Goal: Information Seeking & Learning: Compare options

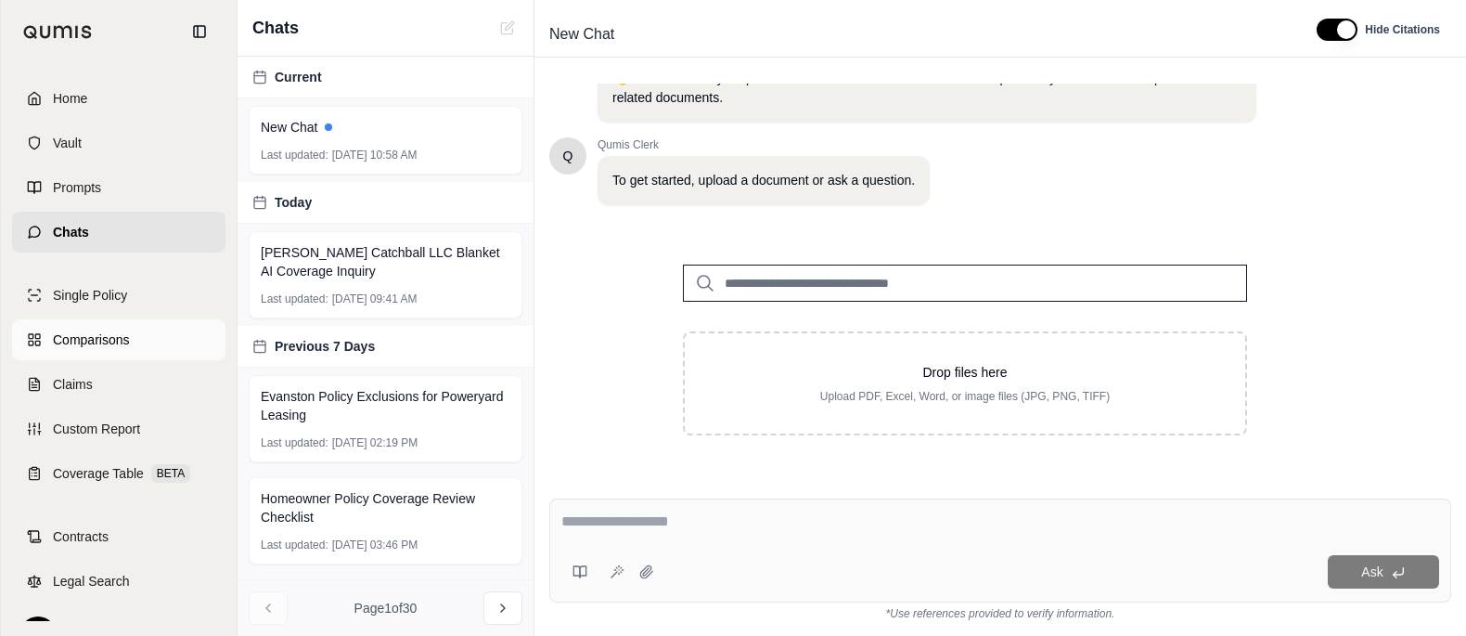
scroll to position [66, 0]
click at [140, 419] on span "Custom Report" at bounding box center [96, 428] width 87 height 19
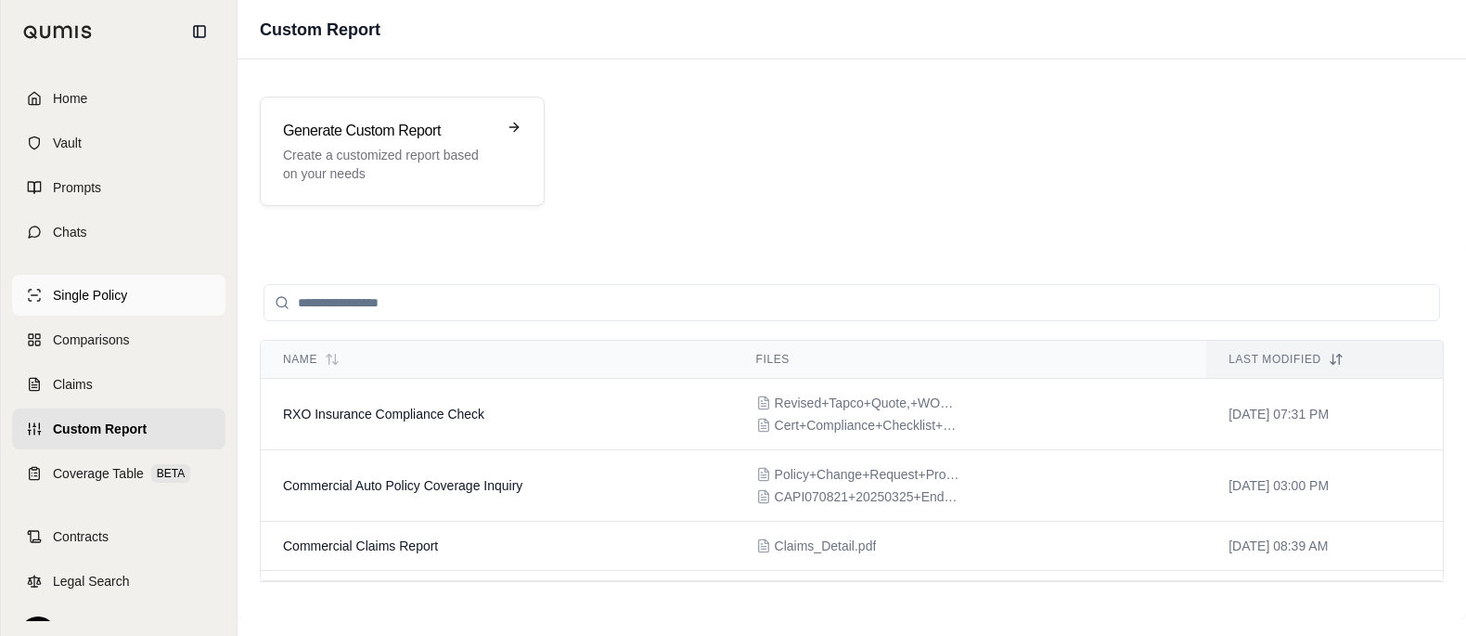
scroll to position [66, 0]
click at [147, 275] on link "Single Policy" at bounding box center [118, 295] width 213 height 41
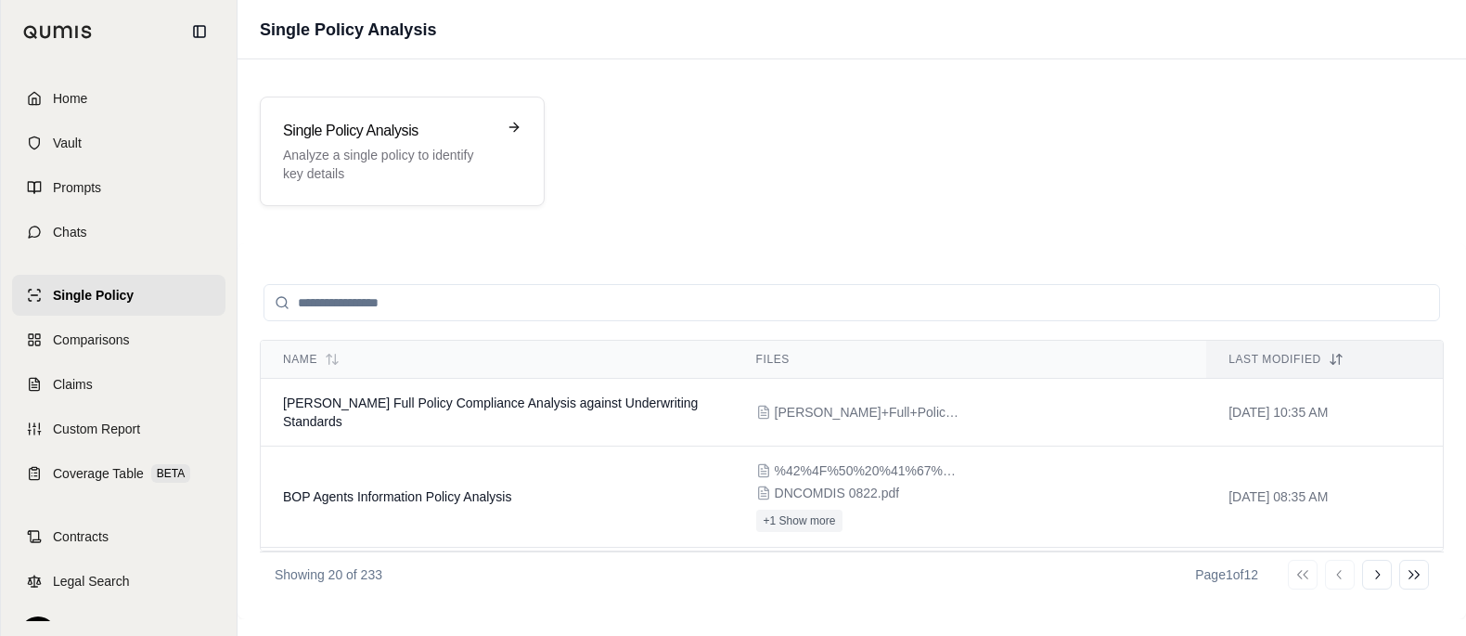
click at [134, 333] on div "Single Policy Comparisons Claims Custom Report Coverage Table BETA" at bounding box center [118, 384] width 213 height 219
click at [136, 324] on link "Comparisons" at bounding box center [118, 339] width 213 height 41
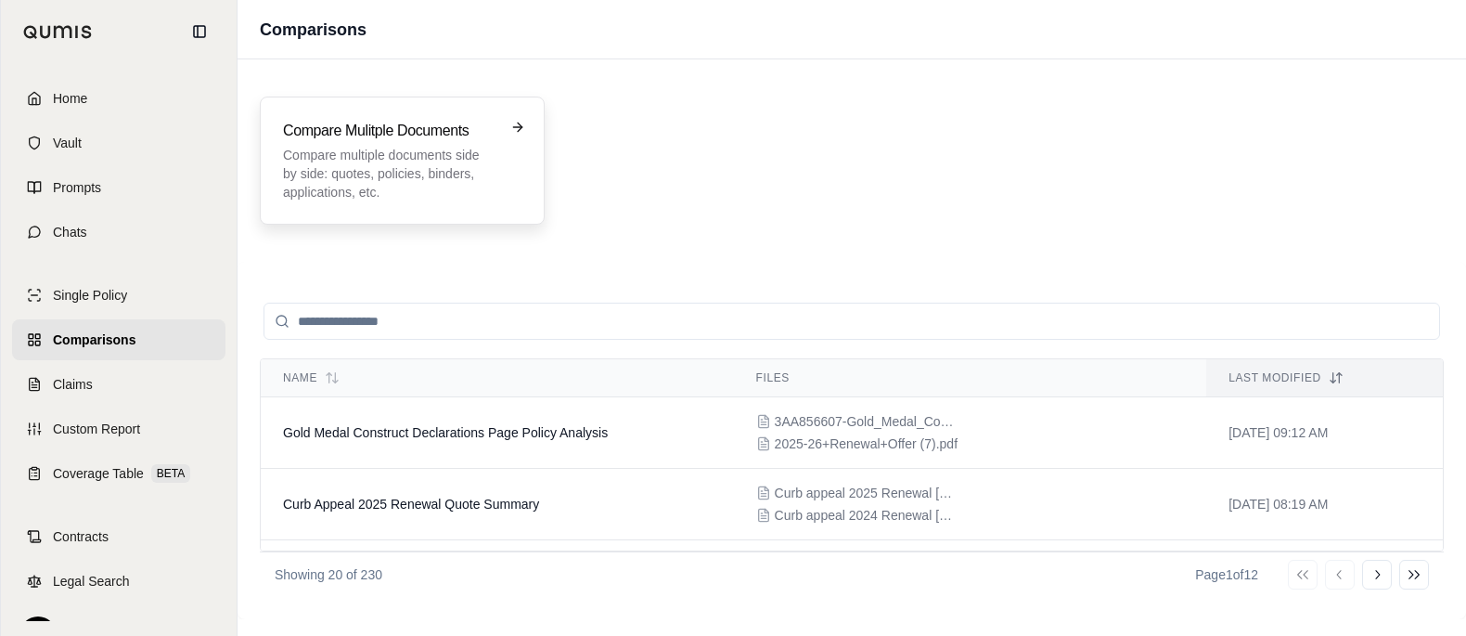
click at [522, 171] on div "Compare Mulitple Documents Compare multiple documents side by side: quotes, pol…" at bounding box center [402, 161] width 239 height 82
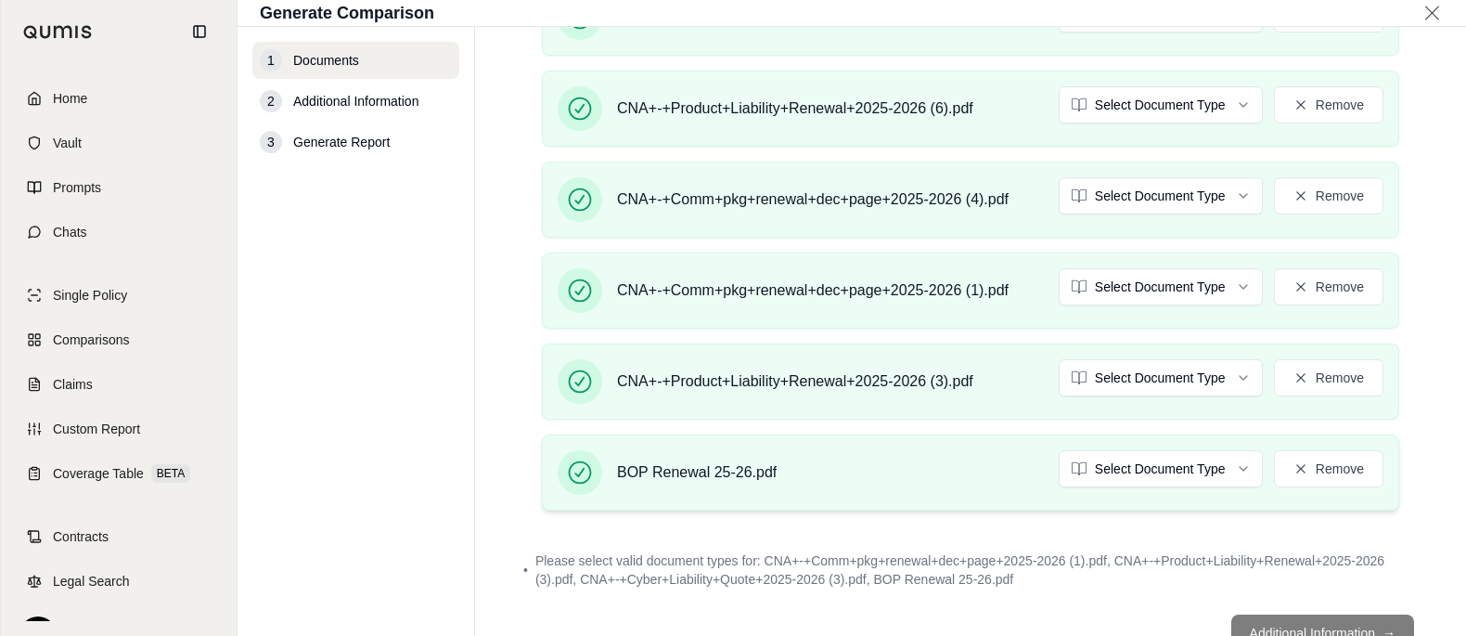
scroll to position [996, 0]
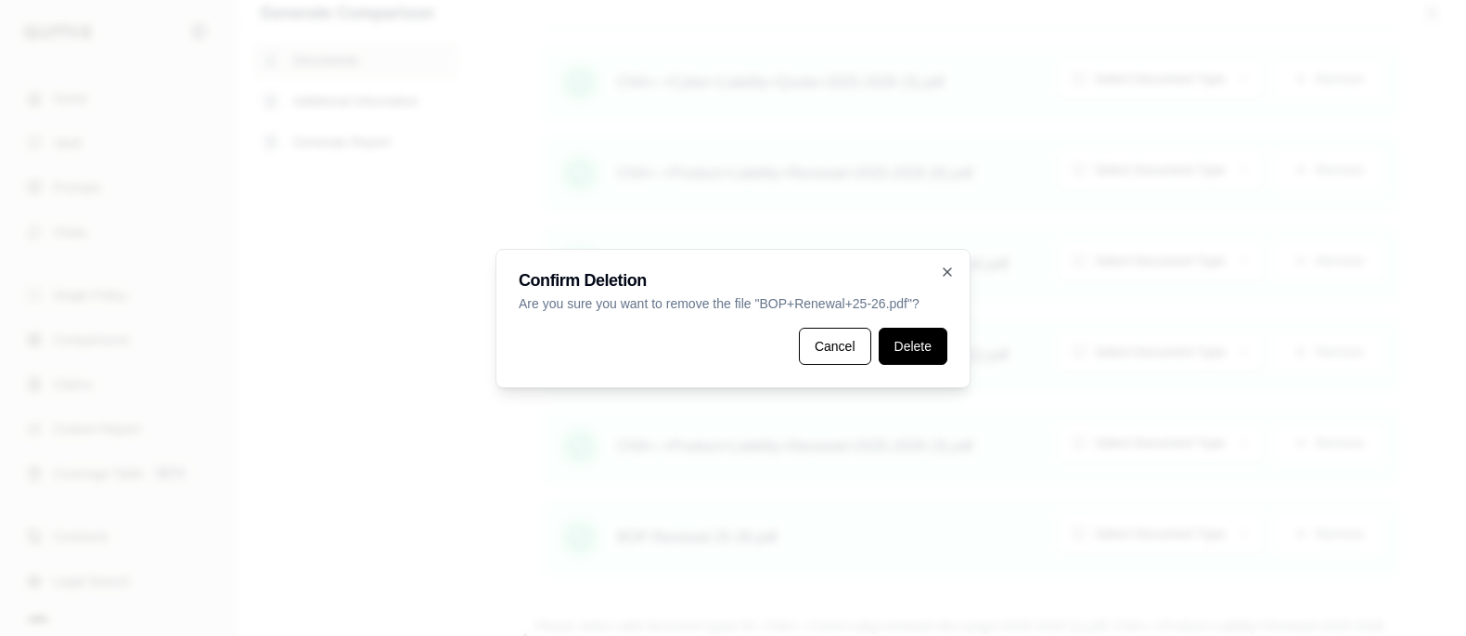
click at [938, 365] on button "Delete" at bounding box center [913, 346] width 69 height 37
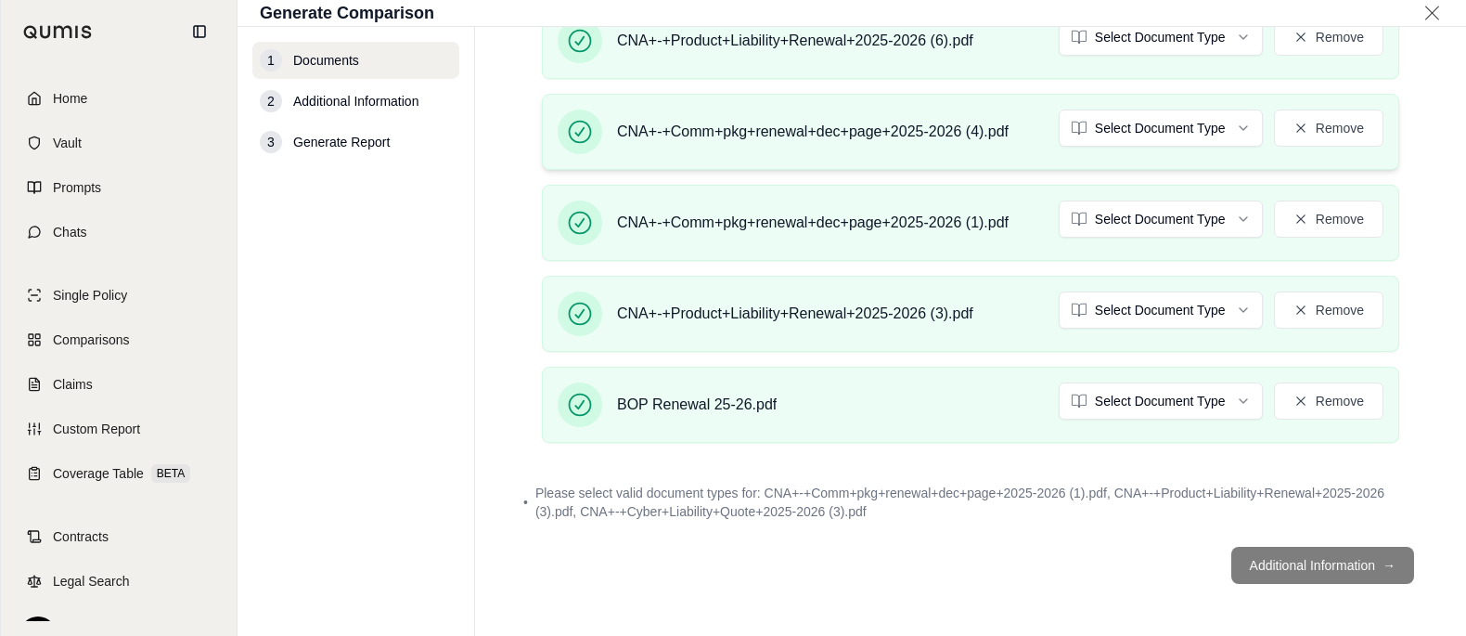
scroll to position [1191, 0]
click at [1335, 56] on button "Remove" at bounding box center [1329, 37] width 110 height 37
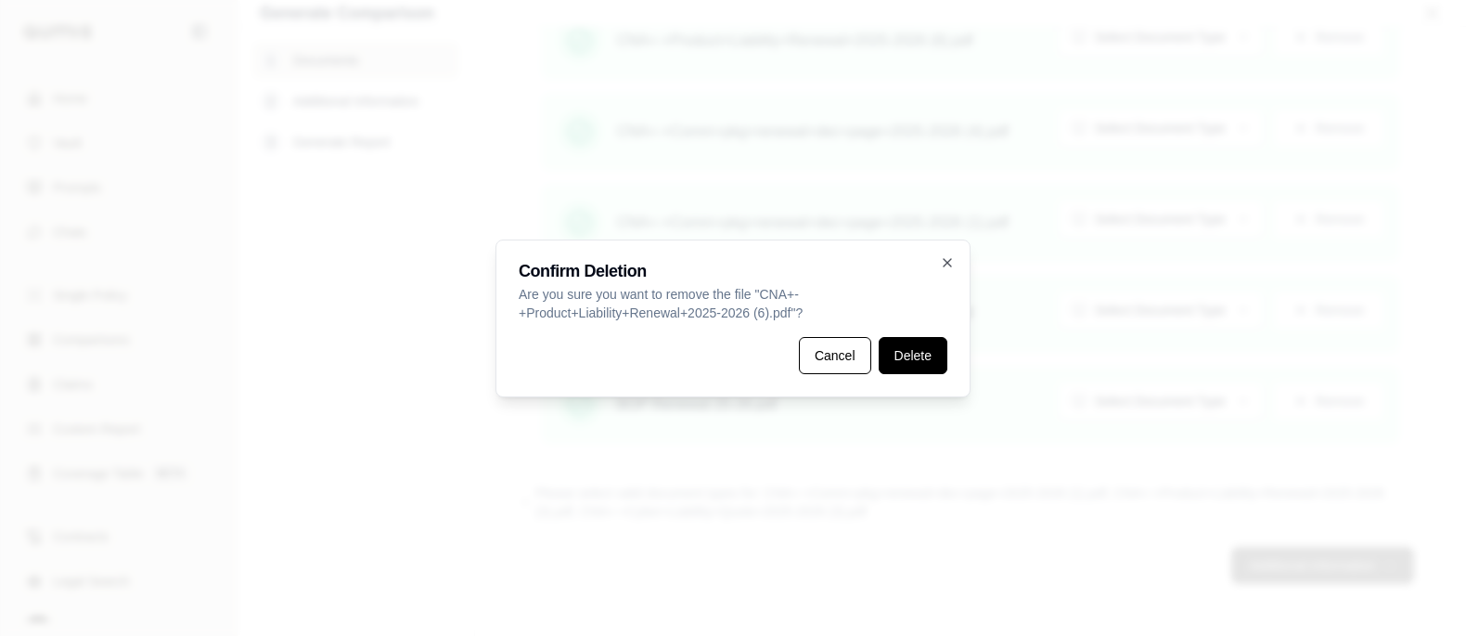
click at [948, 362] on button "Delete" at bounding box center [913, 355] width 69 height 37
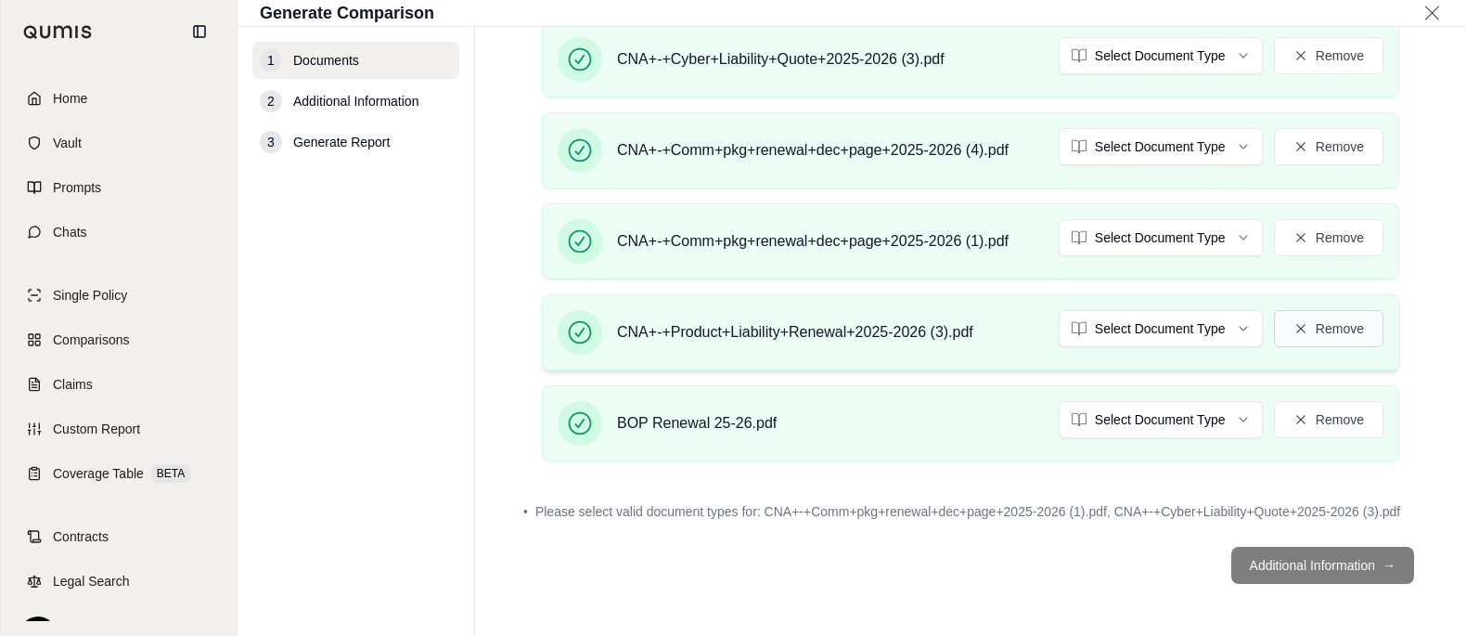
scroll to position [1118, 0]
click at [1327, 165] on button "Remove" at bounding box center [1329, 146] width 110 height 37
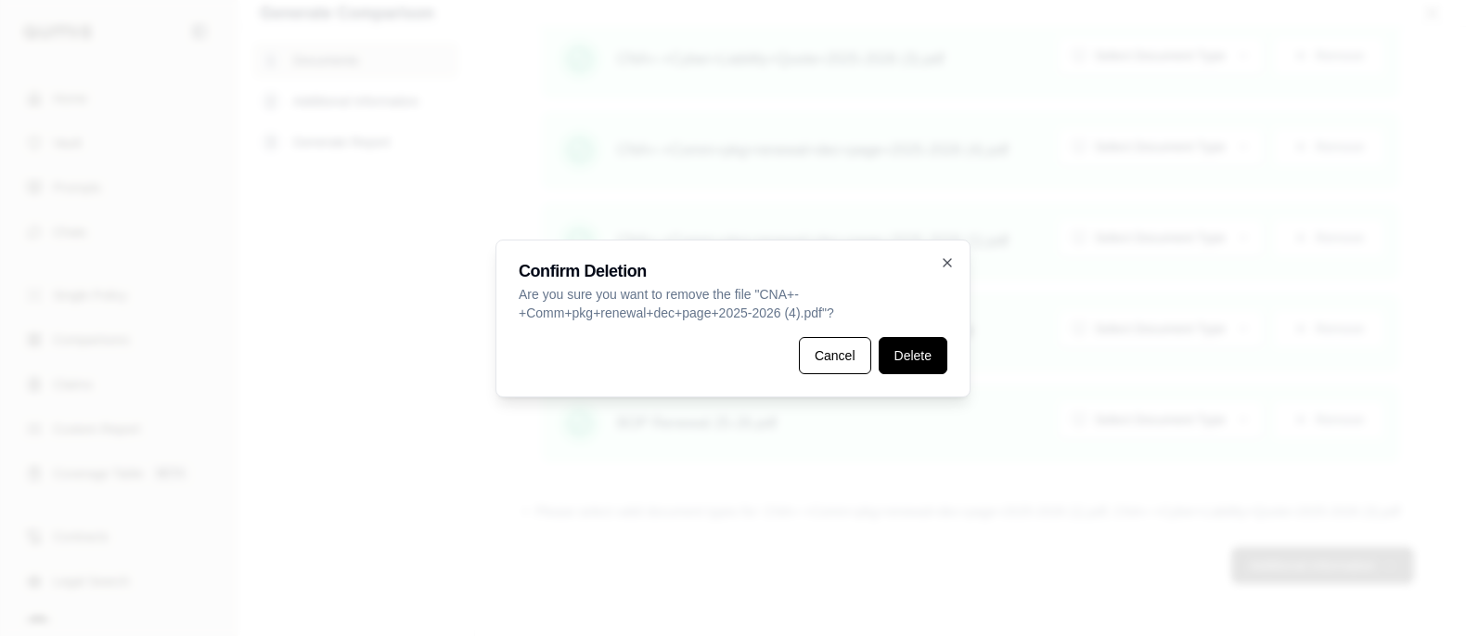
click at [922, 372] on button "Delete" at bounding box center [913, 355] width 69 height 37
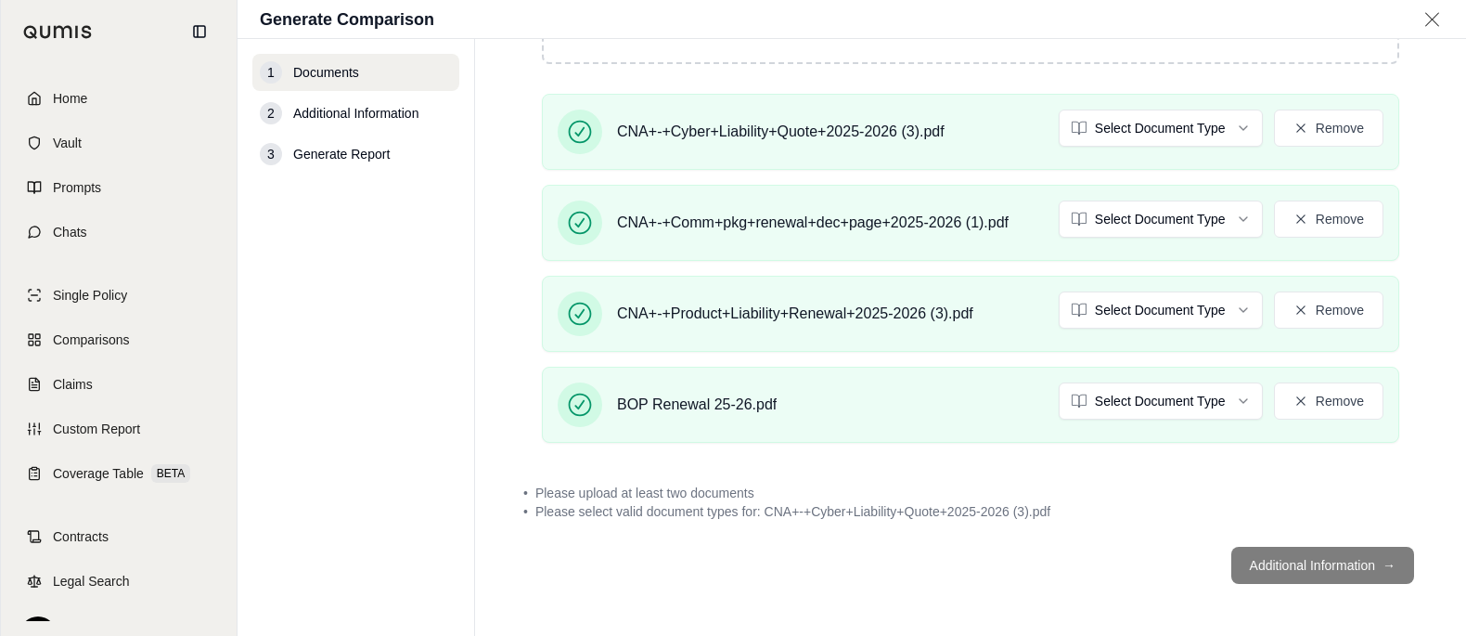
scroll to position [382, 0]
click at [1161, 316] on html "Home Vault Prompts Chats Single Policy Comparisons Claims Custom Report Coverag…" at bounding box center [733, 318] width 1466 height 636
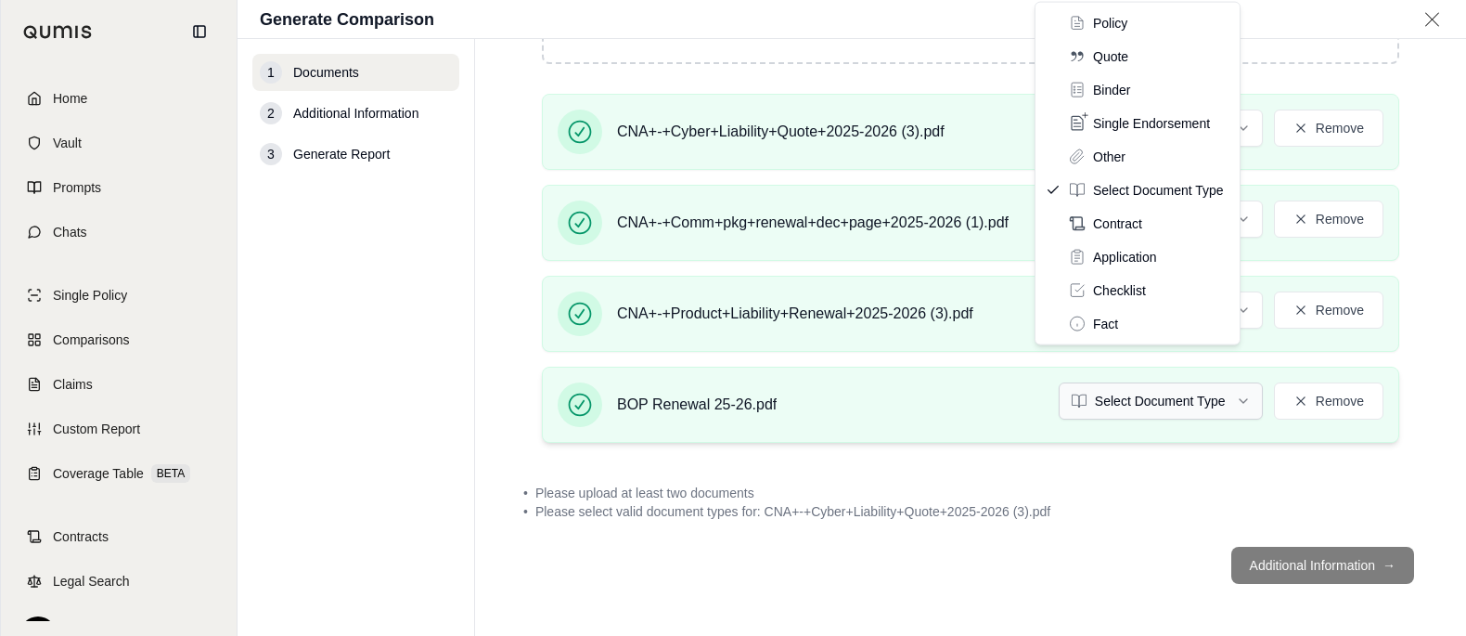
click at [1146, 405] on html "Home Vault Prompts Chats Single Policy Comparisons Claims Custom Report Coverag…" at bounding box center [733, 318] width 1466 height 636
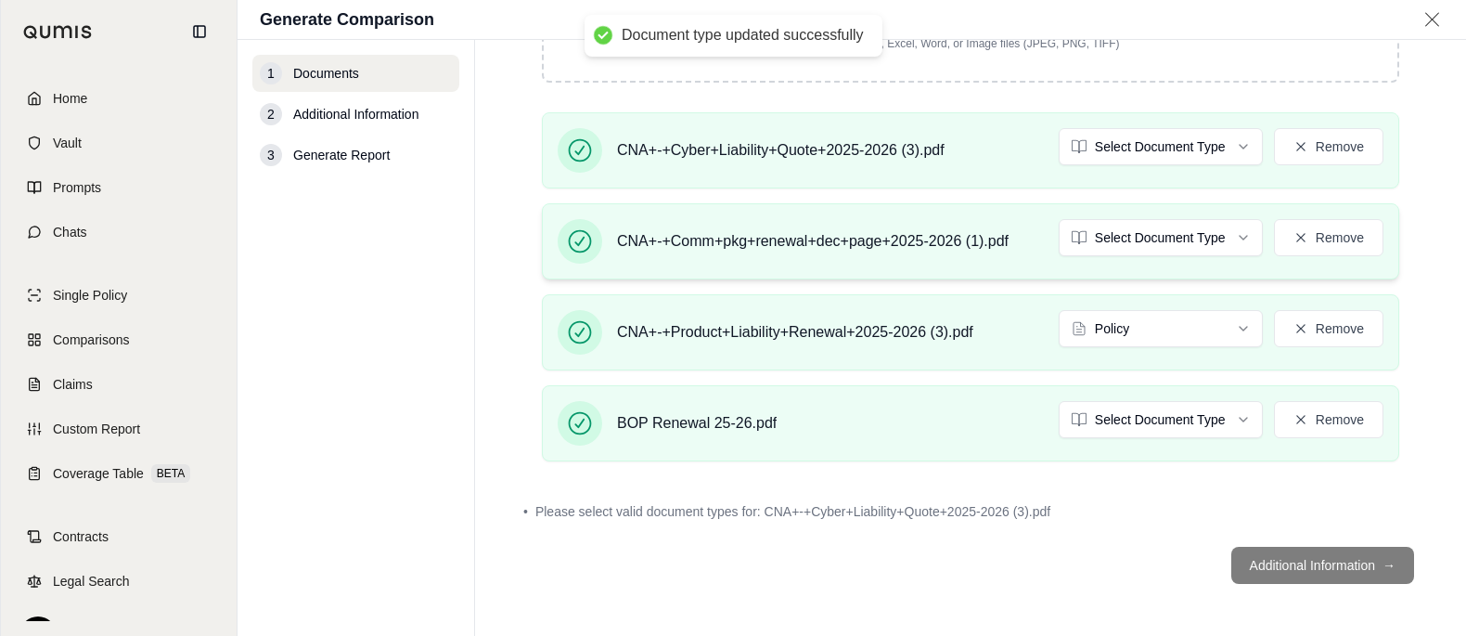
click at [1174, 239] on div "CNA+-+Comm+pkg+renewal+dec+page+2025-2026 (1).pdf Select Document Type Remove" at bounding box center [971, 241] width 858 height 76
click at [1180, 224] on html "Document type updated successfully Document type updated successfully Home Vaul…" at bounding box center [733, 318] width 1466 height 636
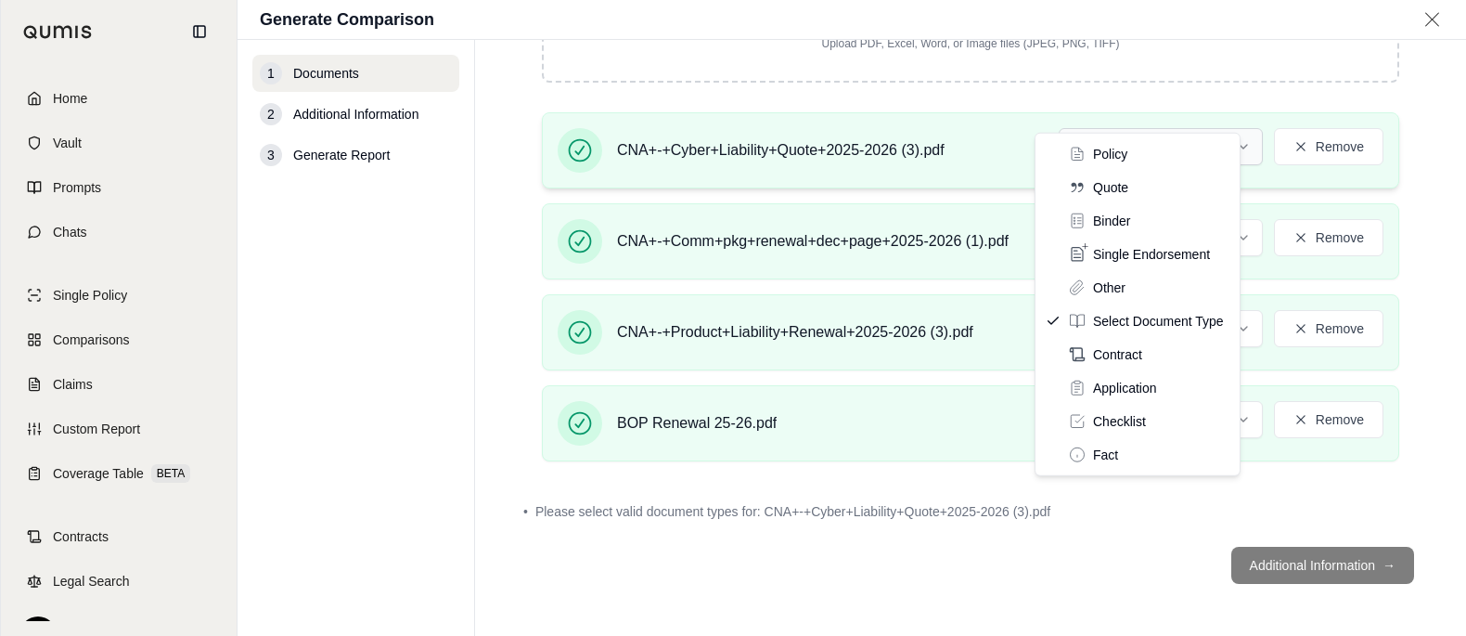
click at [1188, 91] on html "Document type updated successfully Home Vault Prompts Chats Single Policy Compa…" at bounding box center [733, 318] width 1466 height 636
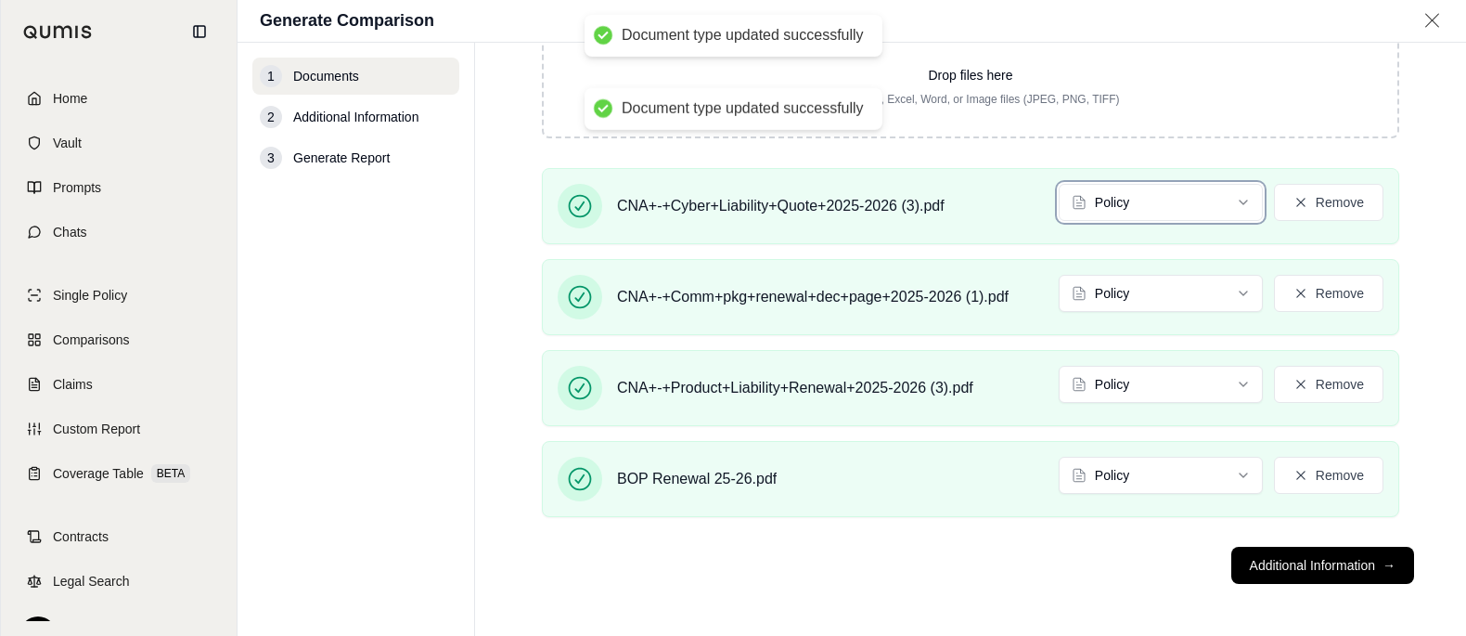
scroll to position [342, 0]
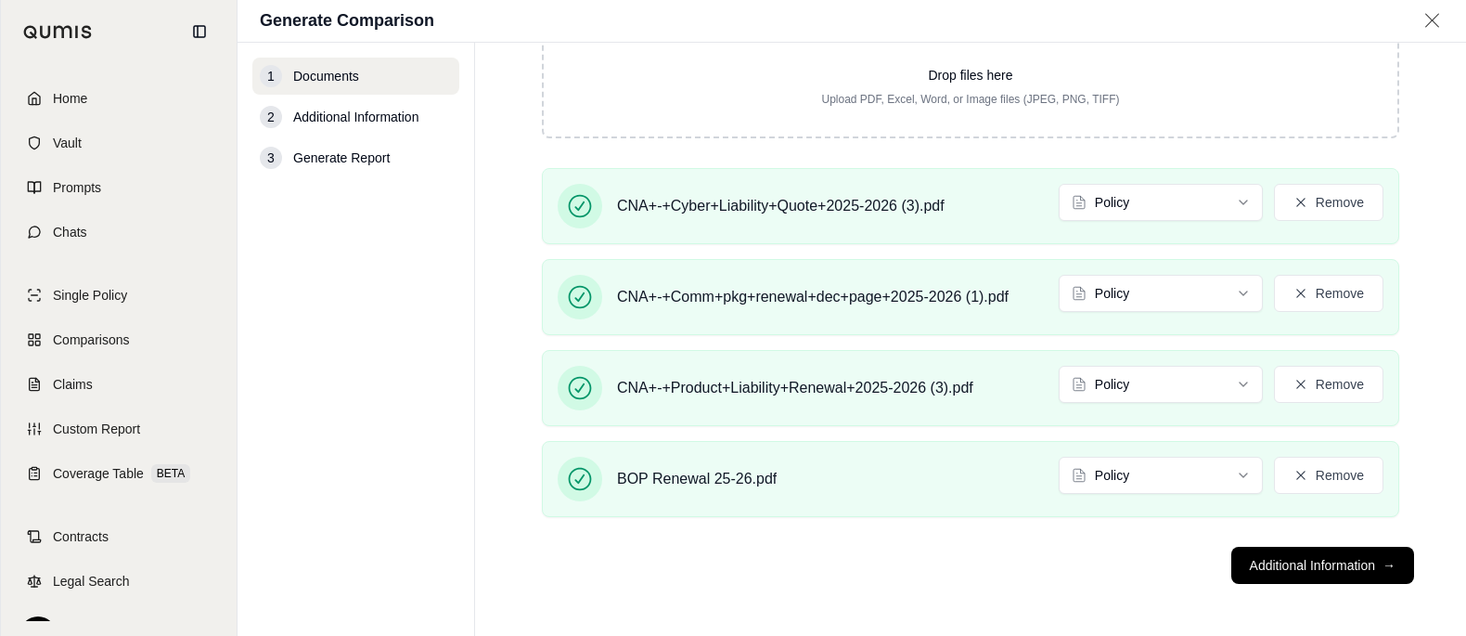
click at [554, 256] on main "Documents • Upload Policy Related Documents • Up to 1000 pages Drop files here …" at bounding box center [970, 339] width 991 height 593
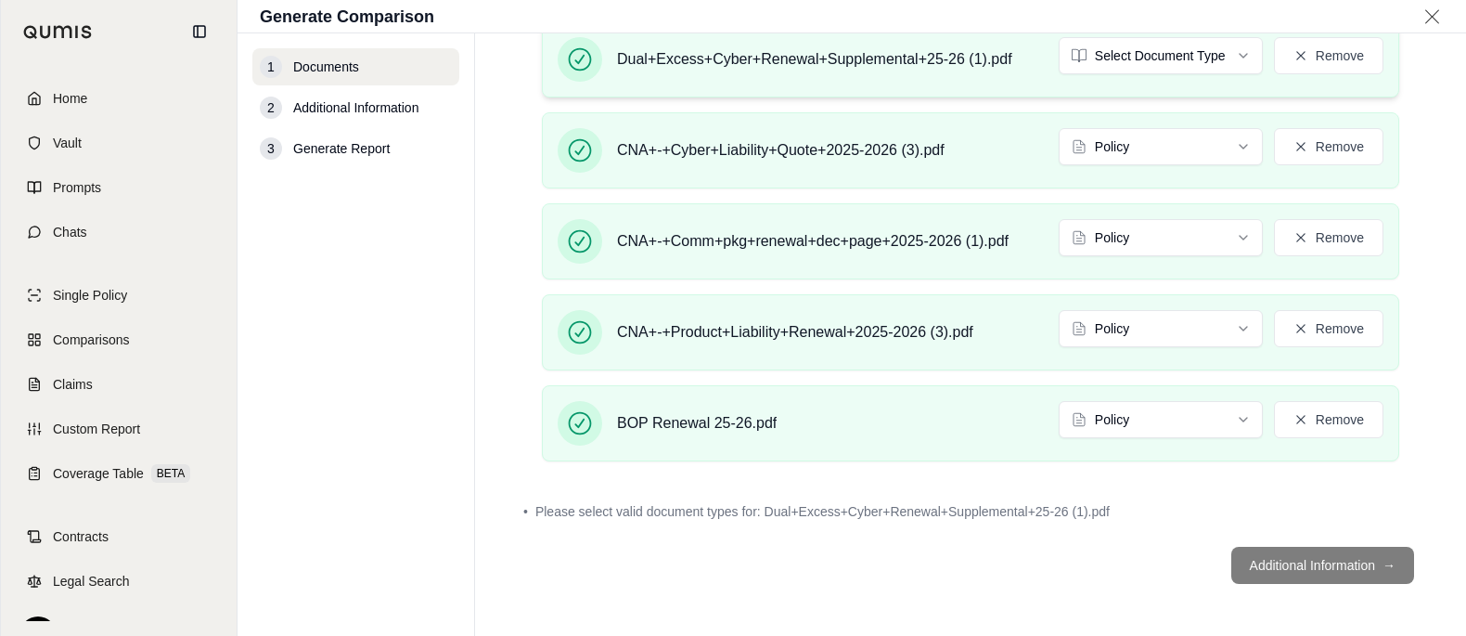
scroll to position [513, 0]
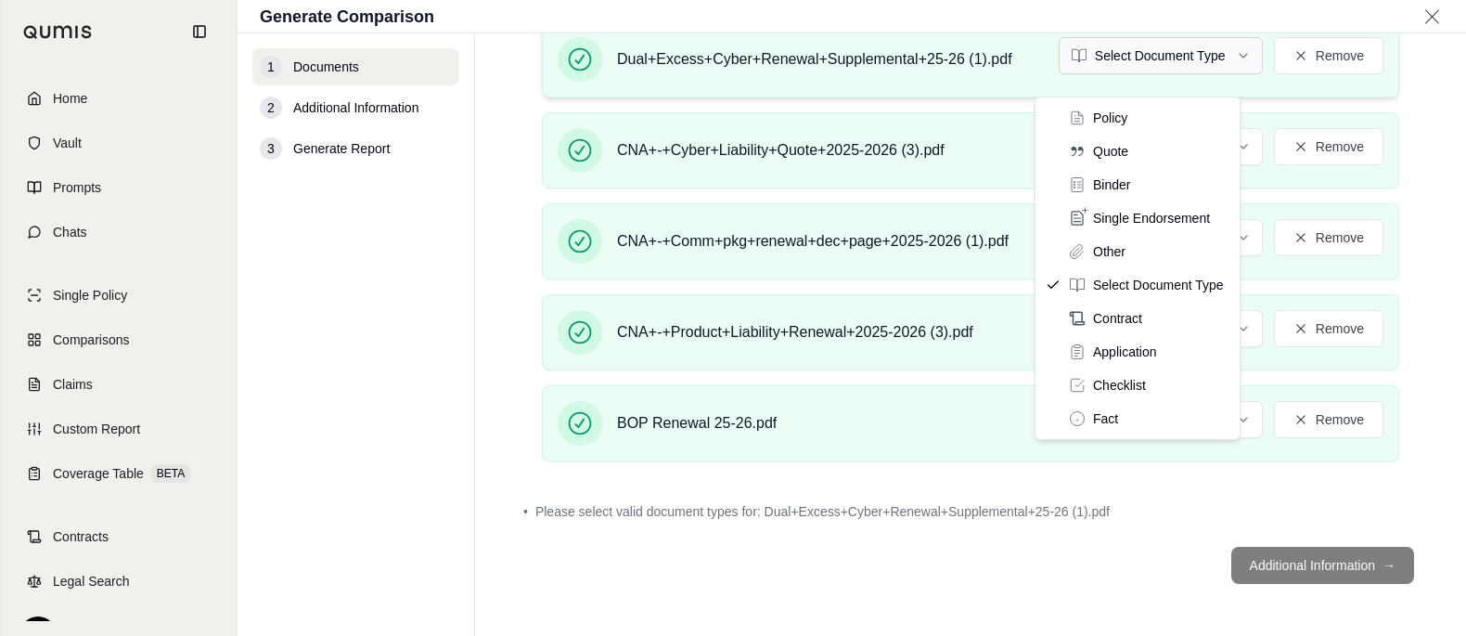
click at [1180, 88] on html "Home Vault Prompts Chats Single Policy Comparisons Claims Custom Report Coverag…" at bounding box center [733, 318] width 1466 height 636
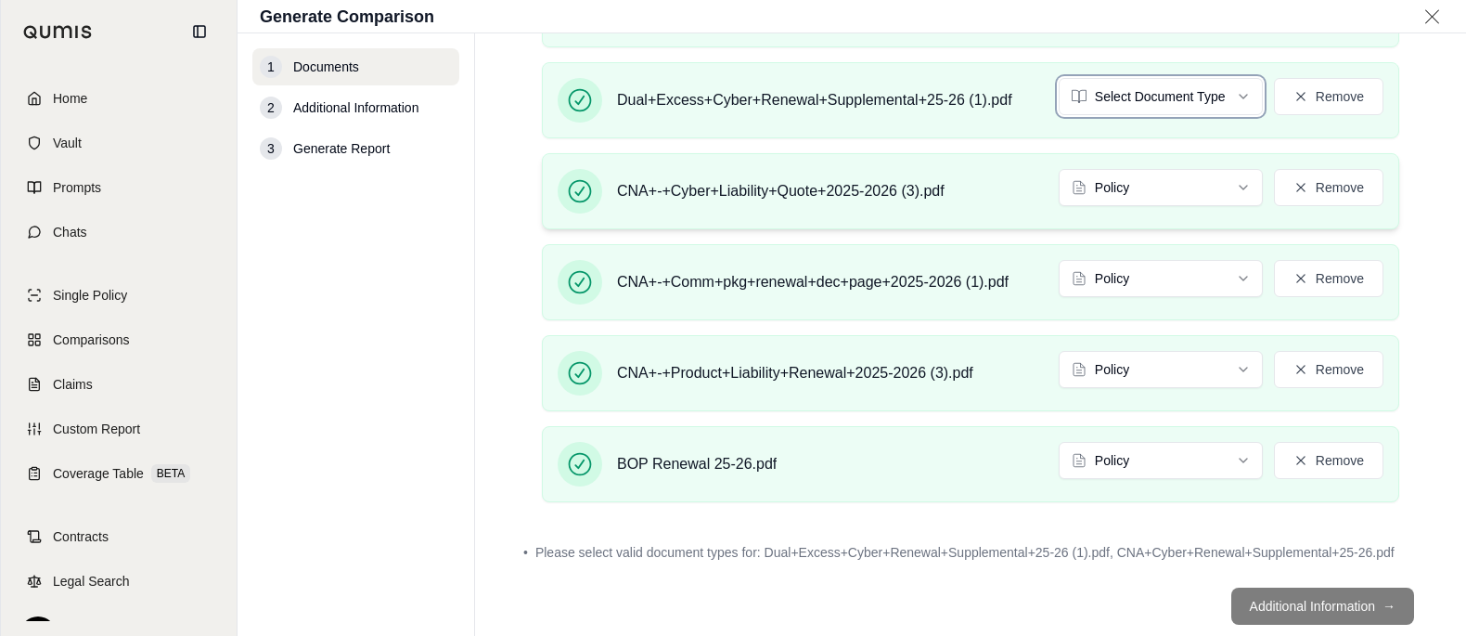
scroll to position [428, 0]
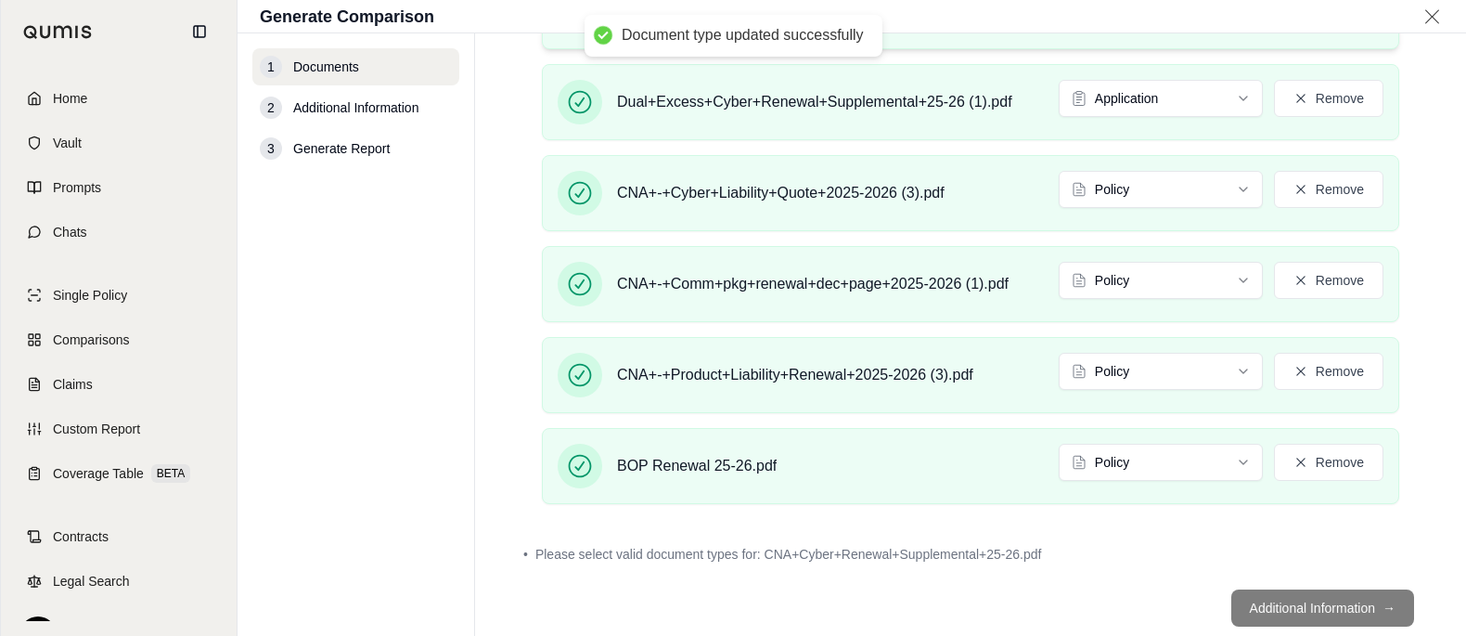
click at [1170, 33] on div "CNA+Cyber+Renewal+Supplemental+25-26.pdf Select Document Type Remove" at bounding box center [971, 11] width 826 height 45
click at [1180, 71] on html "Document type updated successfully Home Vault Prompts Chats Single Policy Compa…" at bounding box center [733, 318] width 1466 height 636
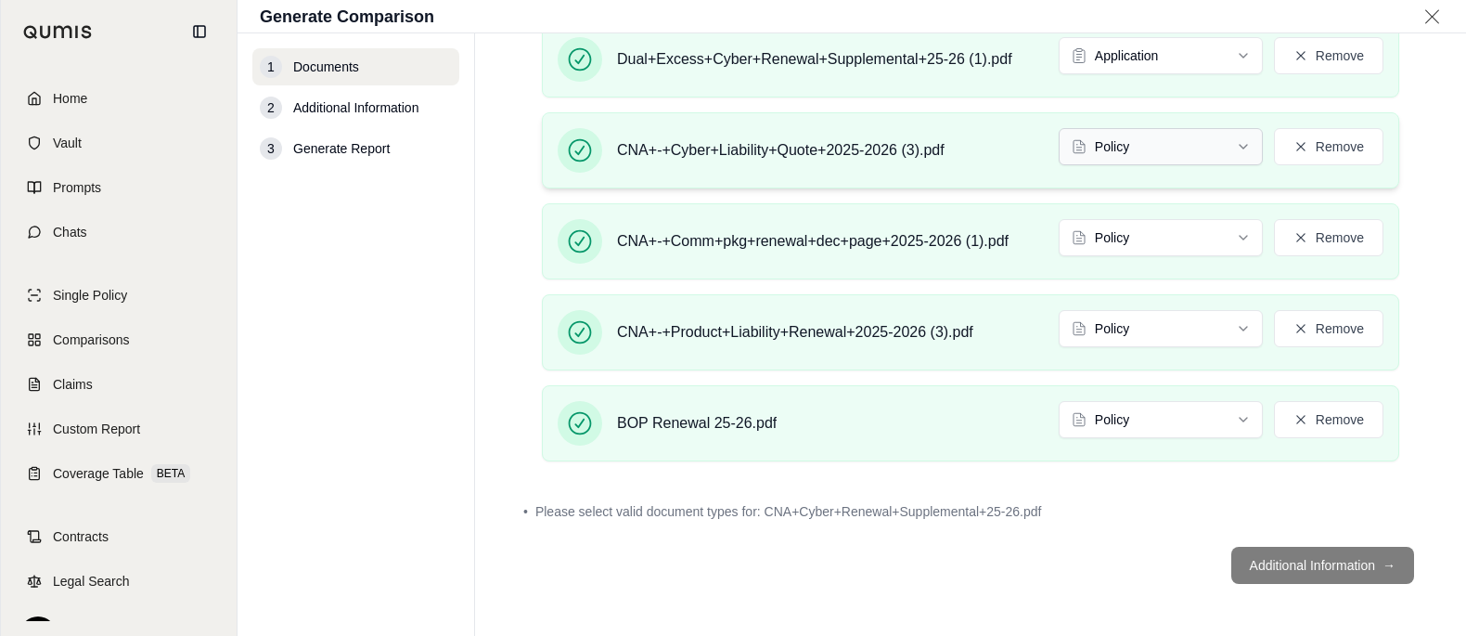
scroll to position [537, 0]
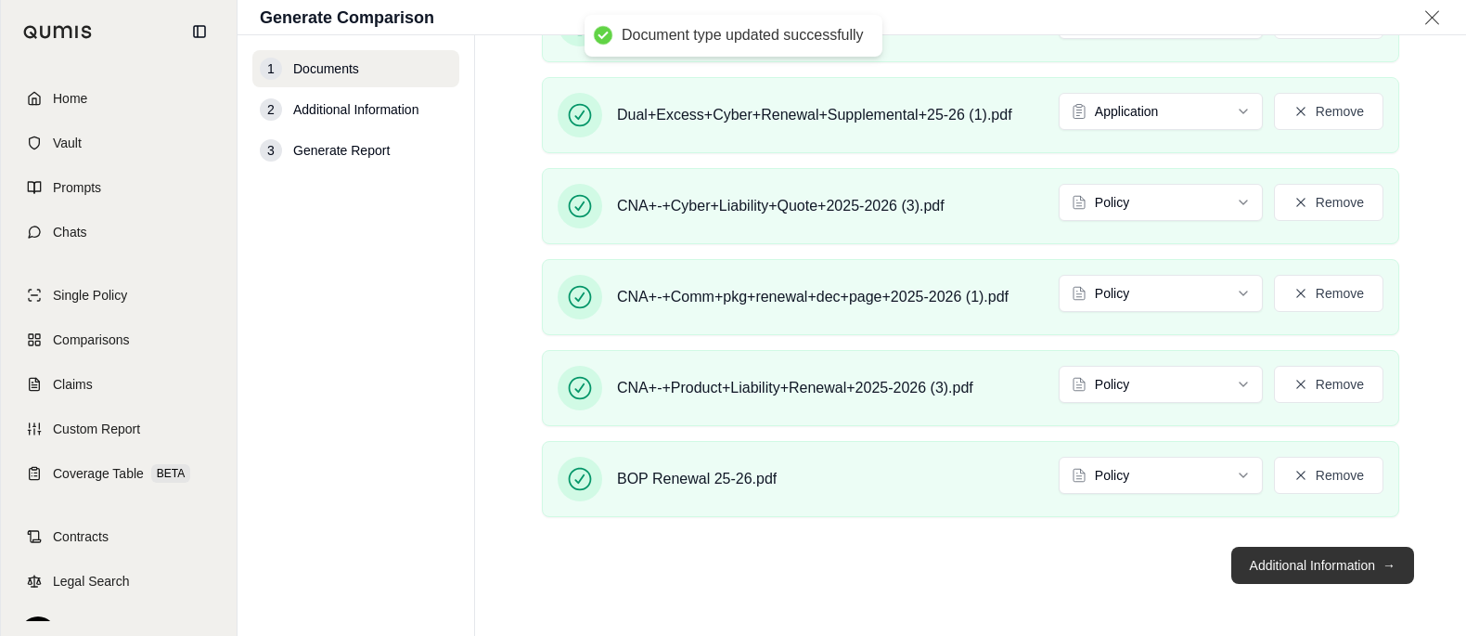
click at [1259, 560] on button "Additional Information →" at bounding box center [1323, 565] width 183 height 37
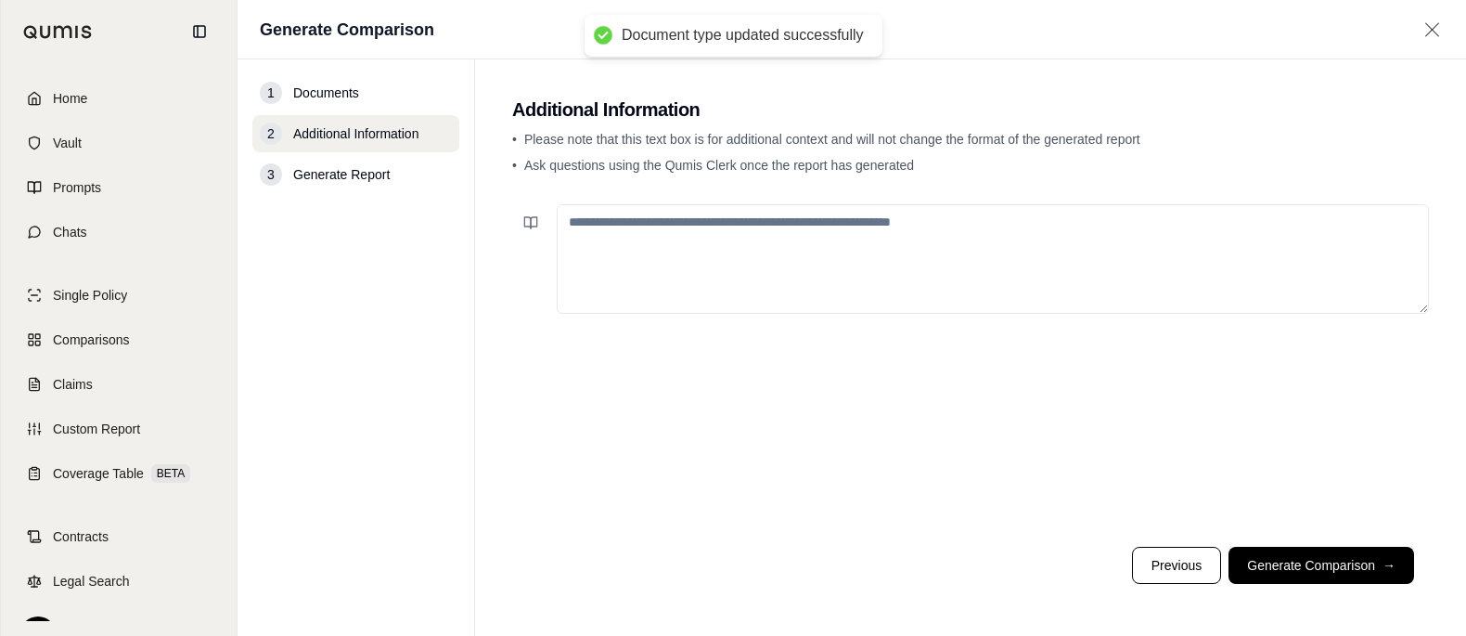
click at [775, 278] on textarea at bounding box center [993, 259] width 872 height 110
paste textarea "**********"
type textarea "**********"
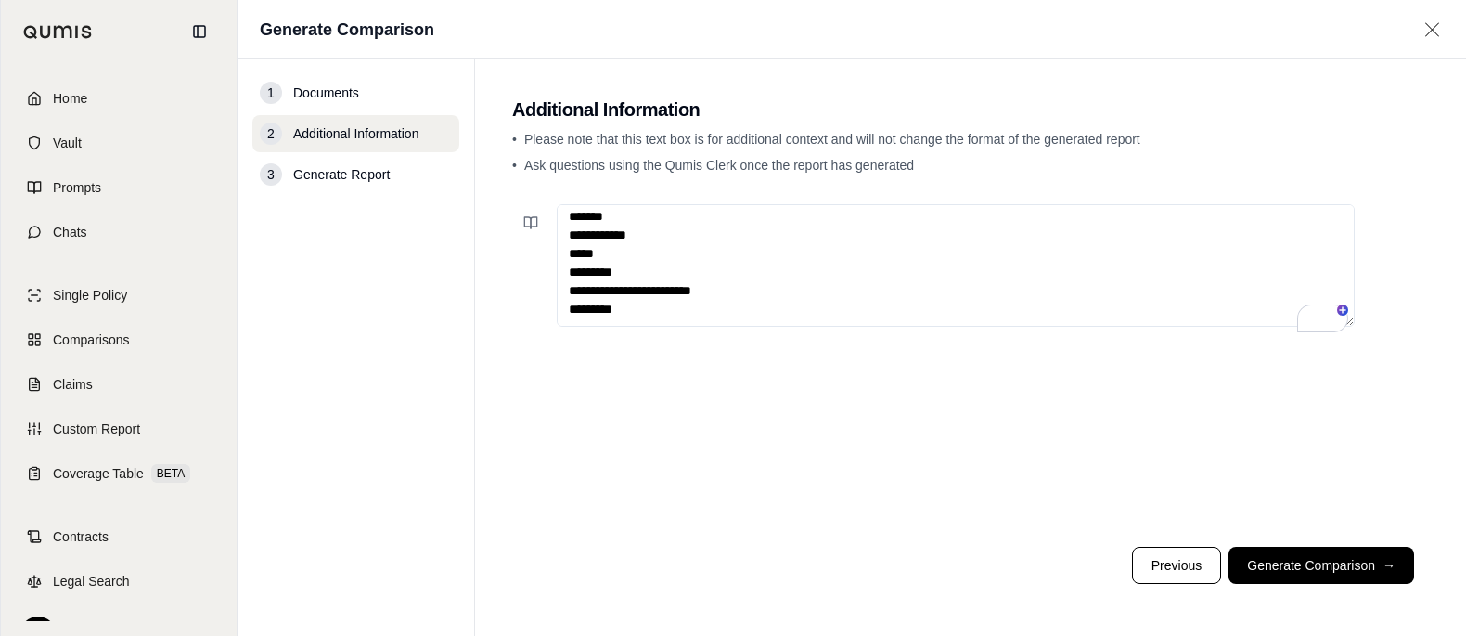
scroll to position [229, 0]
click at [1259, 547] on button "Generate Comparison →" at bounding box center [1322, 565] width 186 height 37
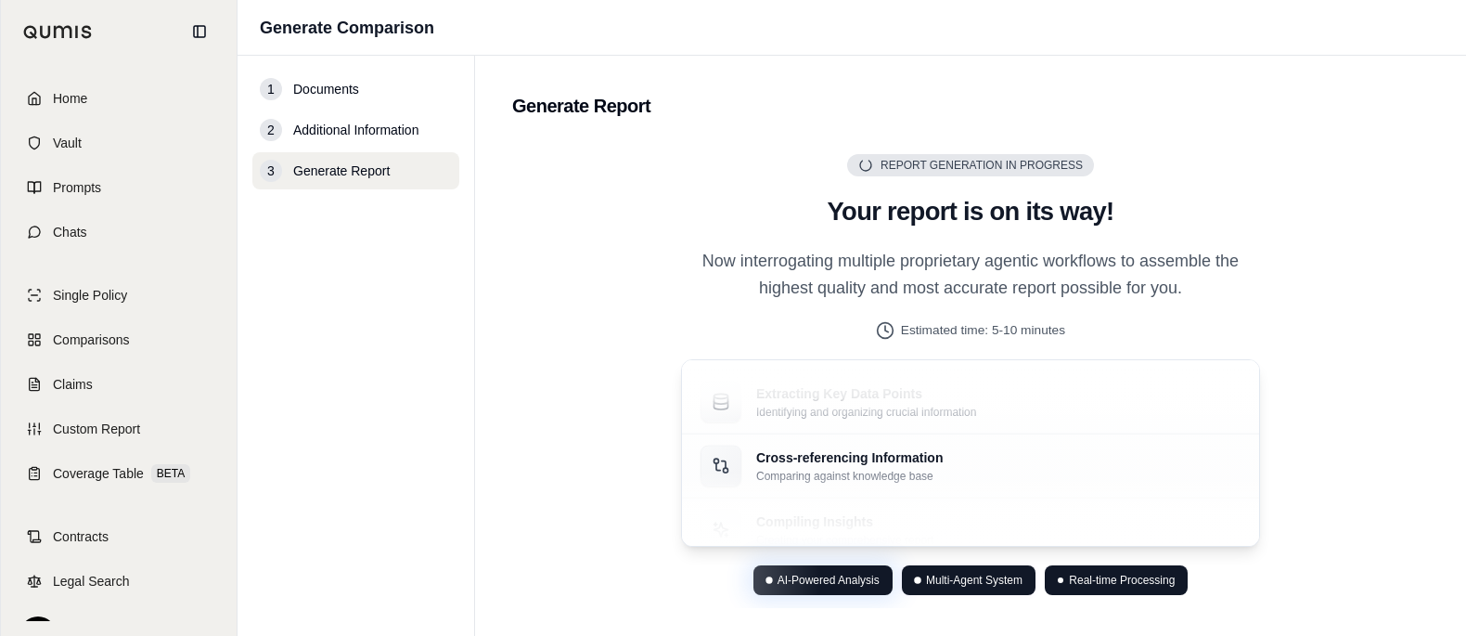
scroll to position [79, 0]
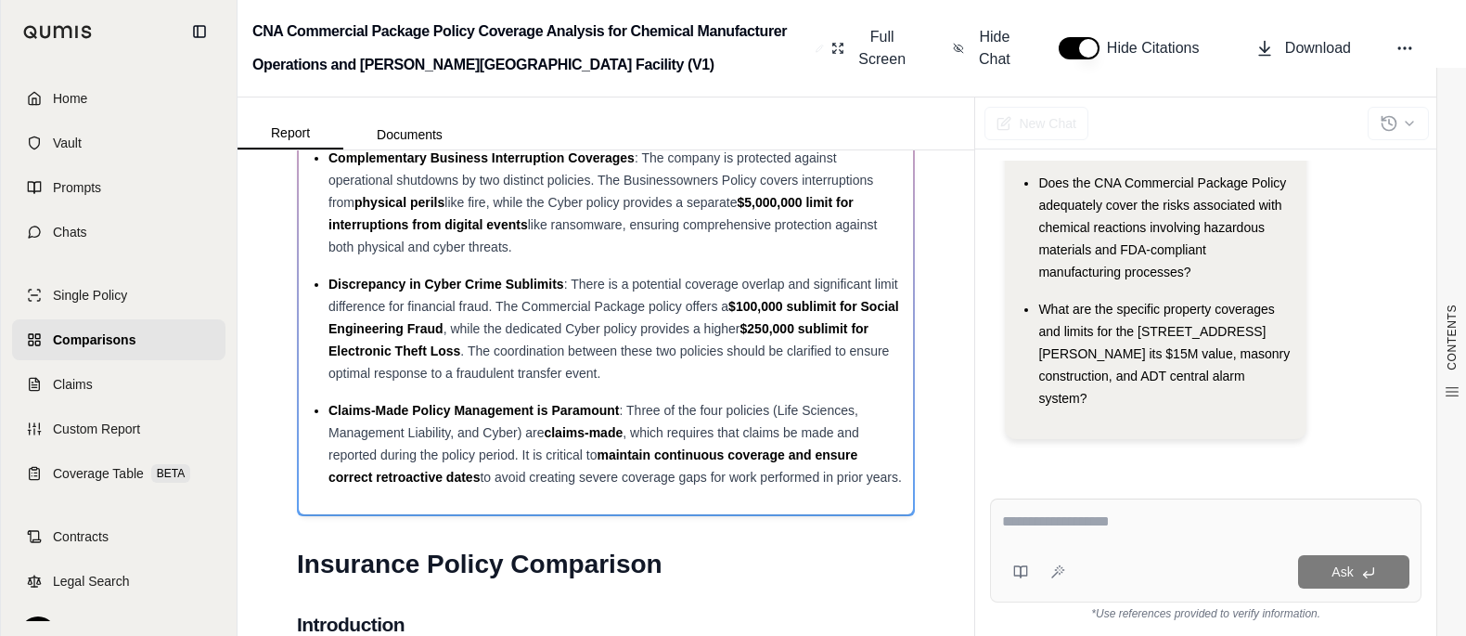
scroll to position [383, 0]
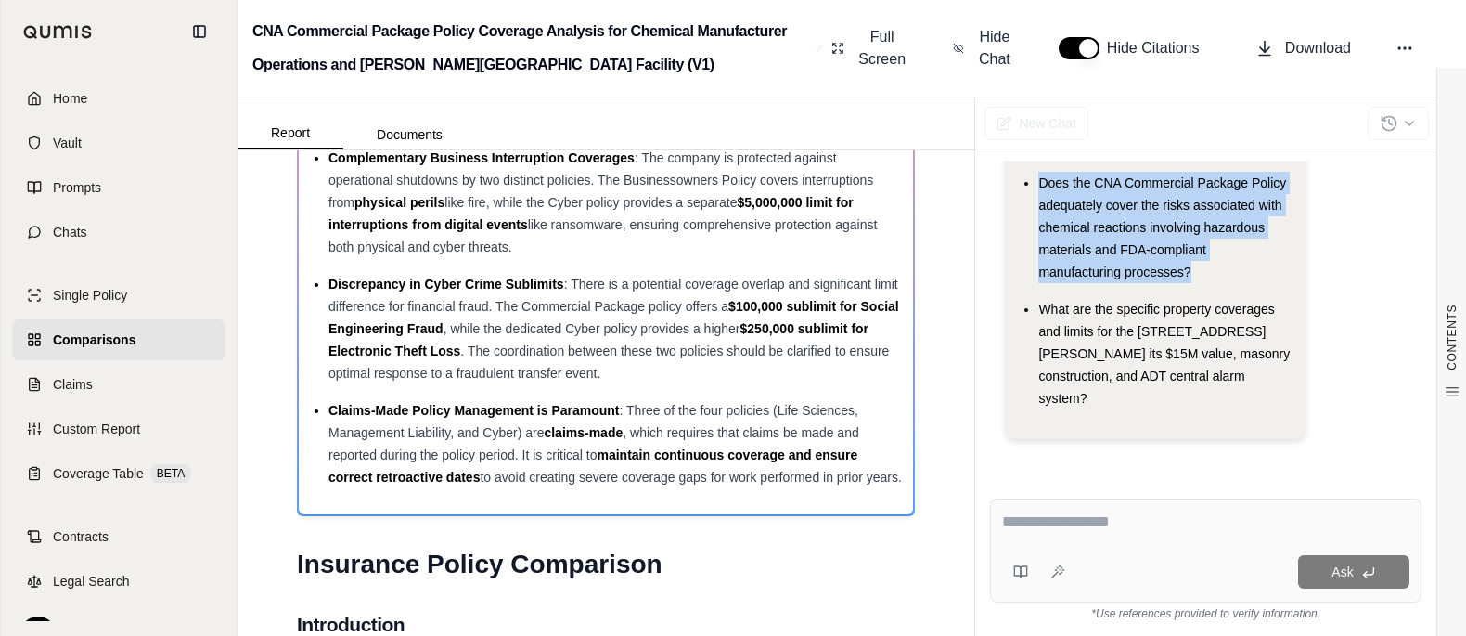
drag, startPoint x: 1059, startPoint y: 275, endPoint x: 1236, endPoint y: 394, distance: 213.9
click at [1236, 283] on div "Does the CNA Commercial Package Policy adequately cover the risks associated wi…" at bounding box center [1164, 227] width 252 height 111
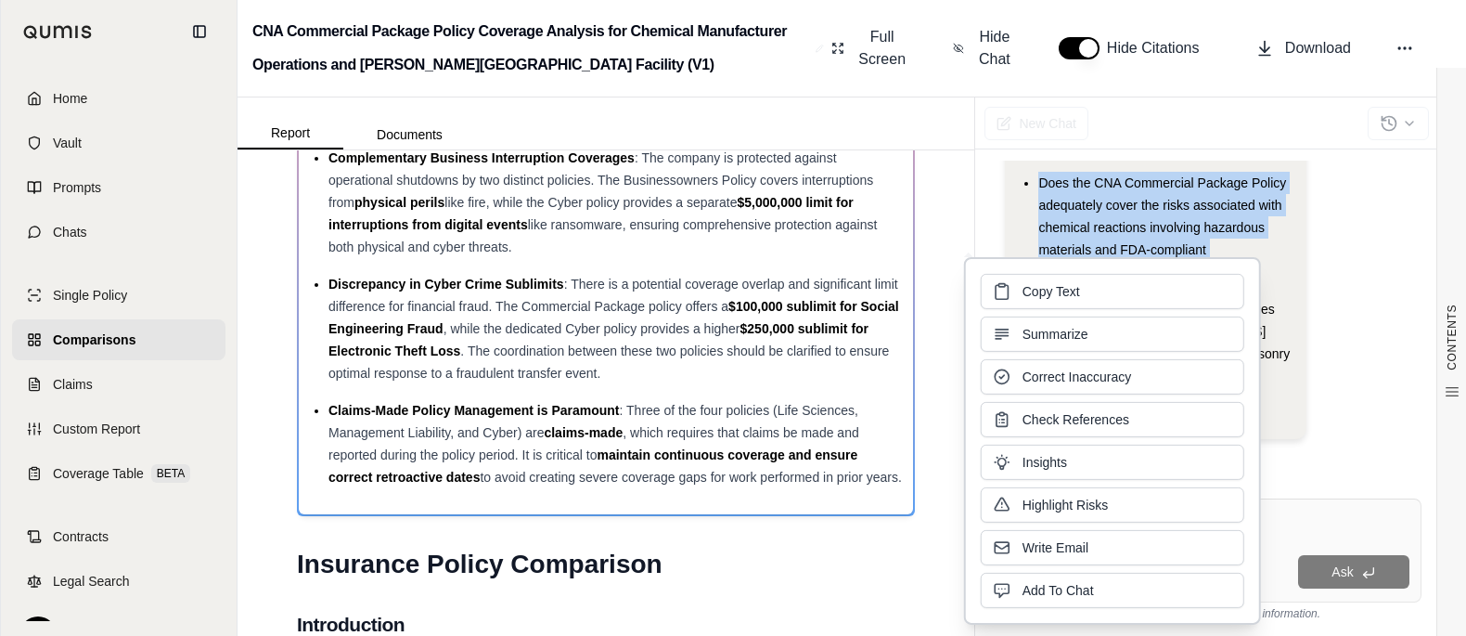
copy span "Does the CNA Commercial Package Policy adequately cover the risks associated wi…"
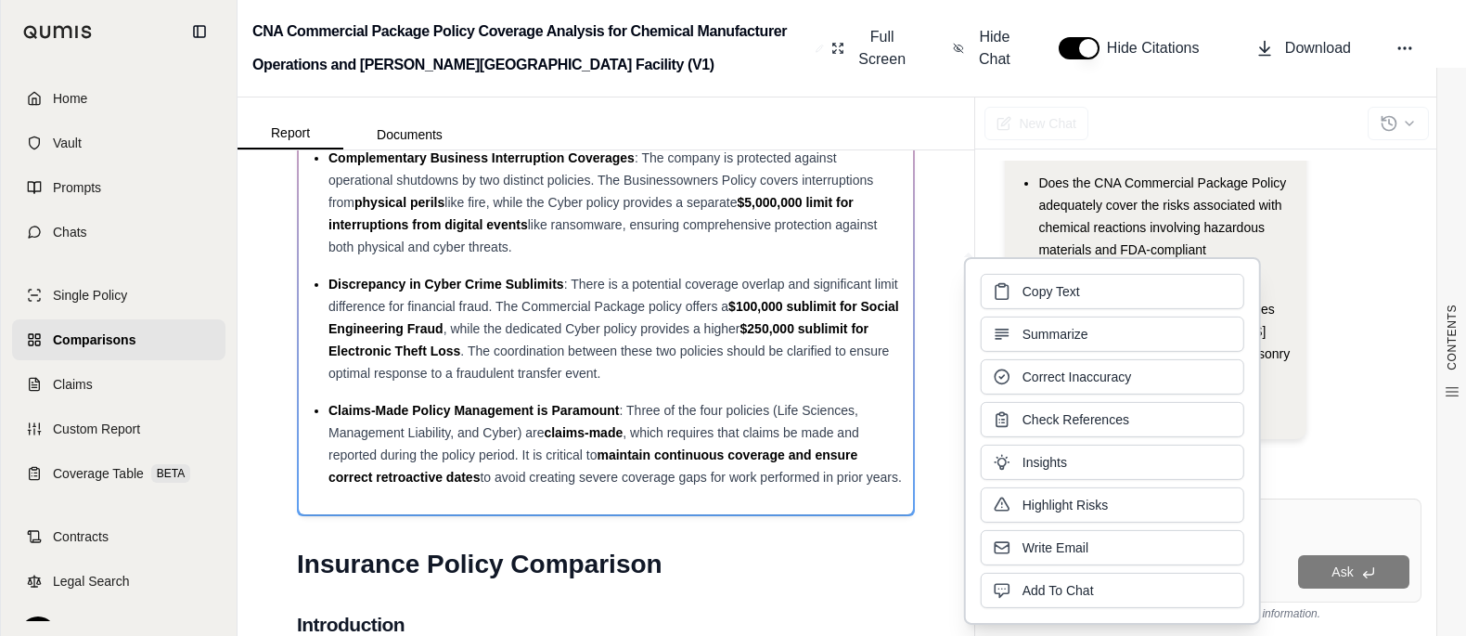
click at [1365, 429] on div "Hi Streetsmart 👋 - We have generated a report comparing the insurance policies.…" at bounding box center [1206, 152] width 402 height 601
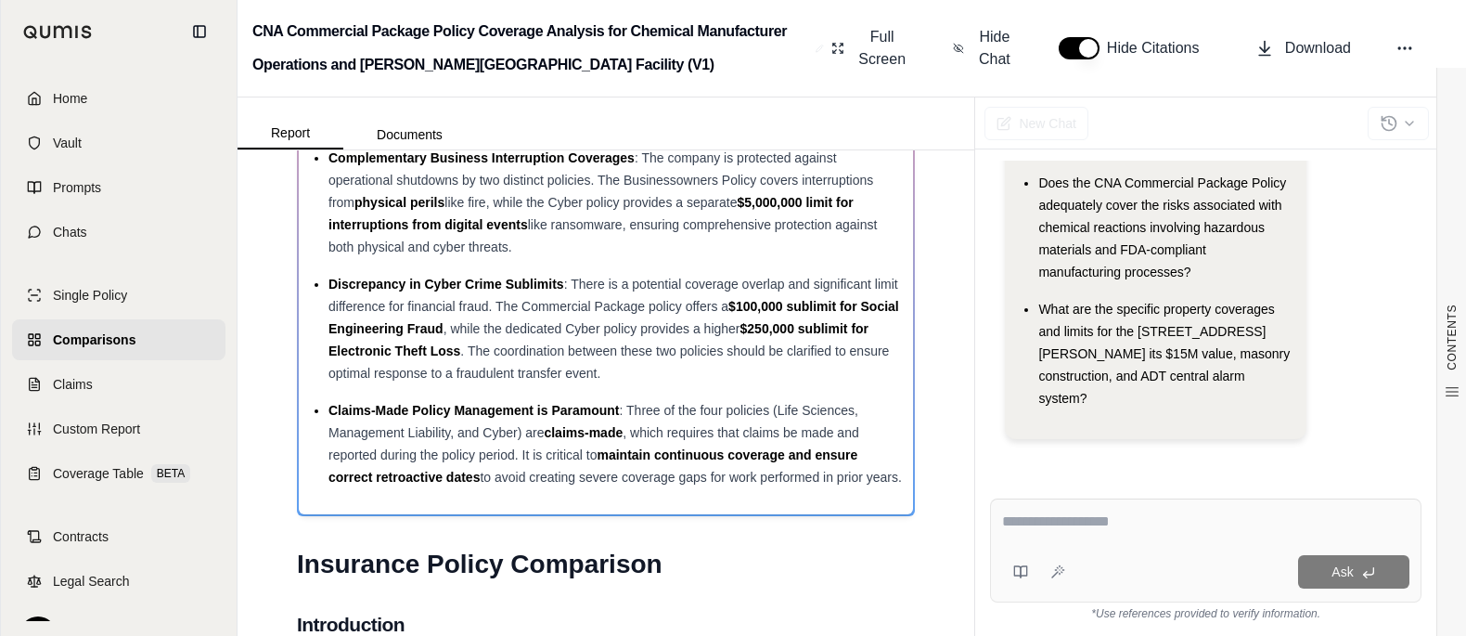
click at [1201, 510] on textarea at bounding box center [1195, 522] width 386 height 25
paste textarea "**********"
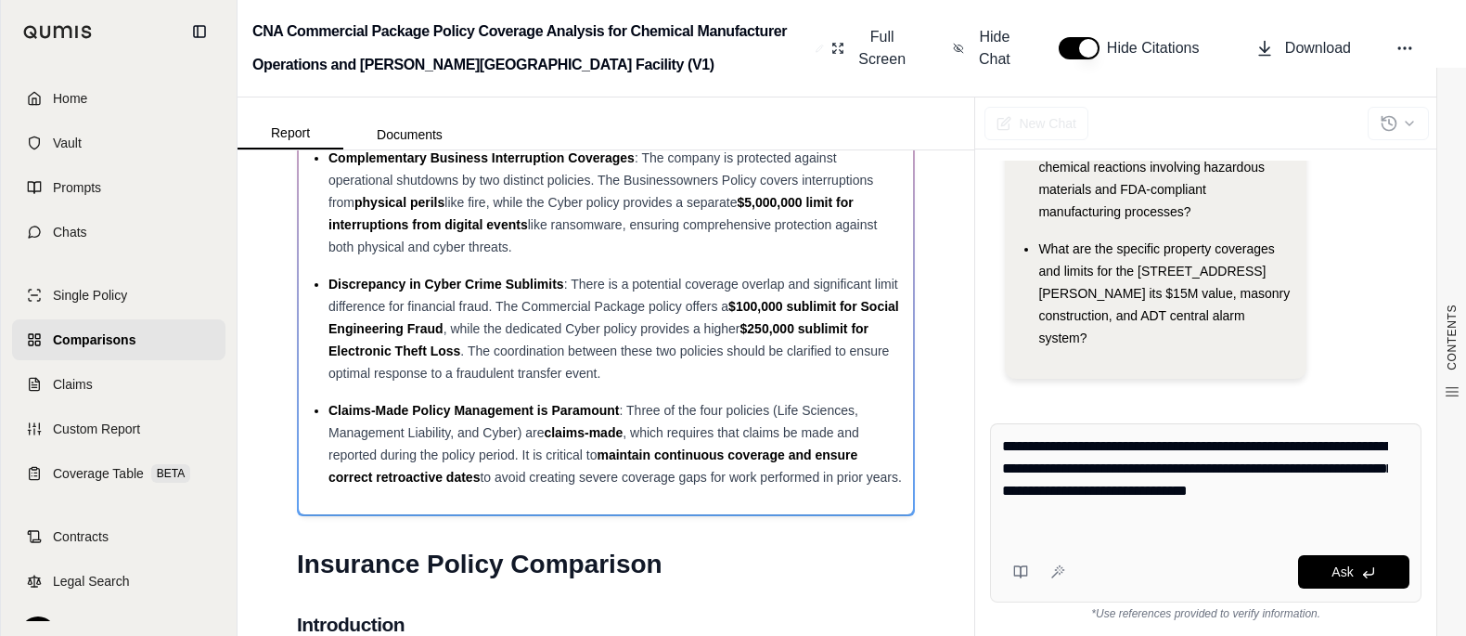
drag, startPoint x: 1061, startPoint y: 440, endPoint x: 1038, endPoint y: 440, distance: 22.3
click at [1038, 440] on textarea "**********" at bounding box center [1195, 485] width 386 height 100
drag, startPoint x: 1278, startPoint y: 434, endPoint x: 1101, endPoint y: 432, distance: 177.3
click at [1101, 435] on textarea "**********" at bounding box center [1195, 485] width 386 height 100
click at [1150, 437] on textarea "**********" at bounding box center [1195, 485] width 386 height 100
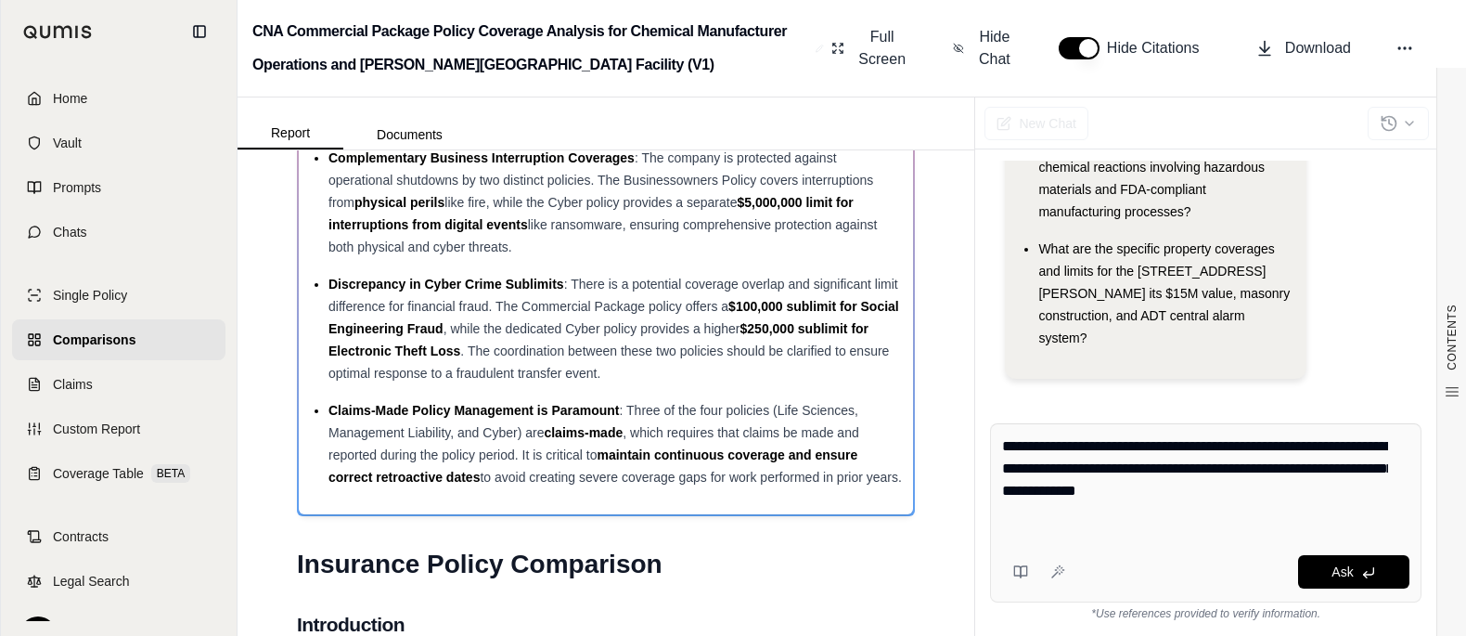
drag, startPoint x: 1232, startPoint y: 517, endPoint x: 1171, endPoint y: 468, distance: 78.6
click at [1160, 466] on textarea "**********" at bounding box center [1195, 485] width 386 height 100
type textarea "**********"
click at [1352, 565] on button "Ask" at bounding box center [1353, 571] width 111 height 33
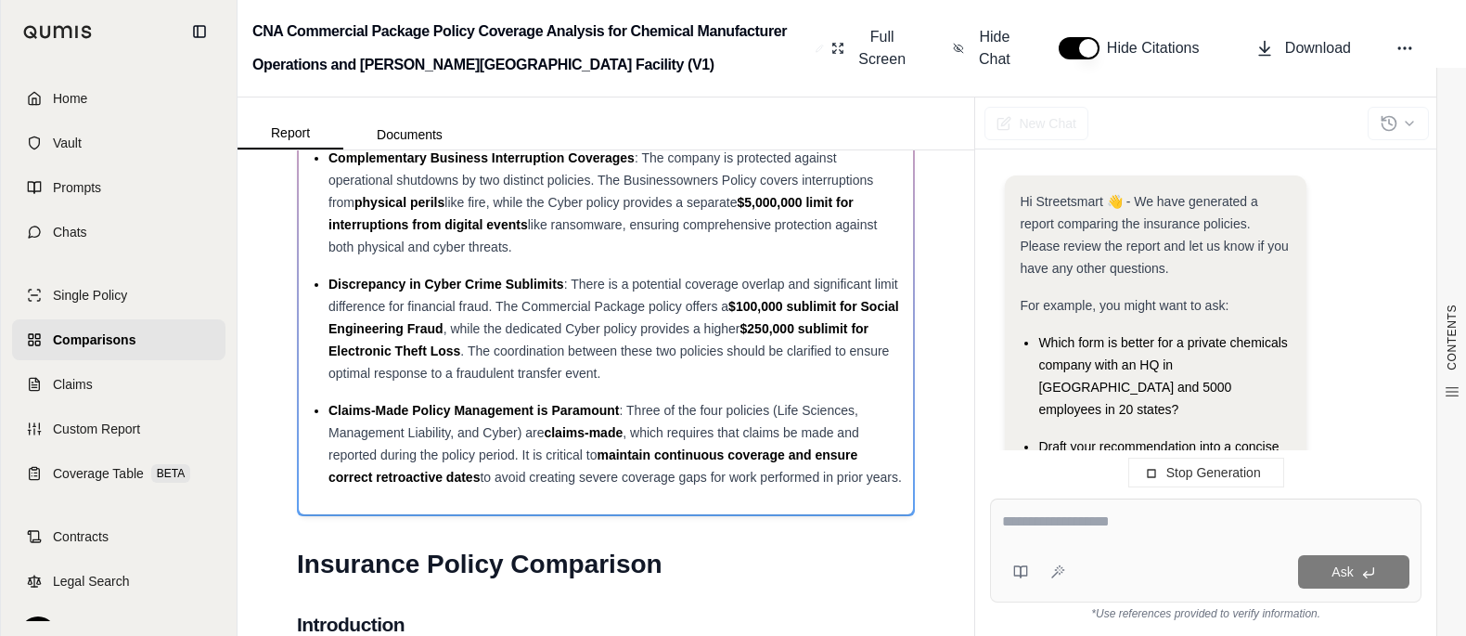
scroll to position [901, 0]
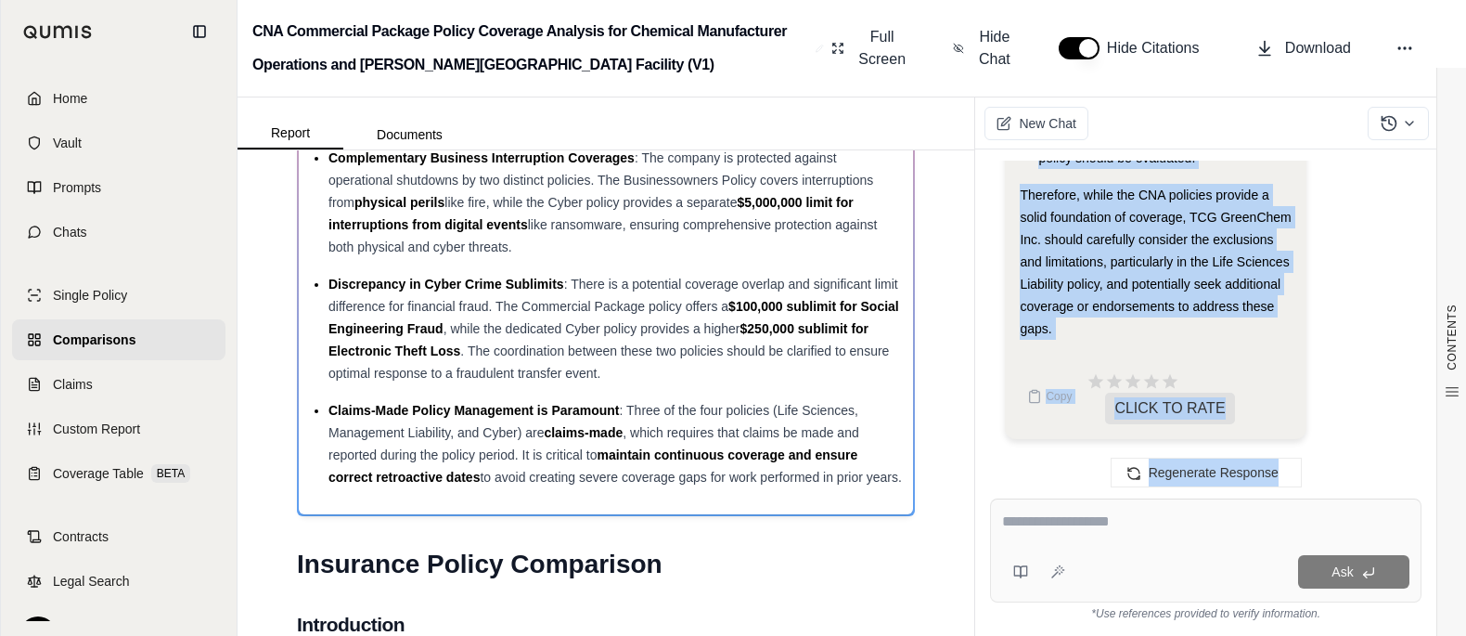
scroll to position [8358, 0]
drag, startPoint x: 1032, startPoint y: 303, endPoint x: 1248, endPoint y: 305, distance: 216.3
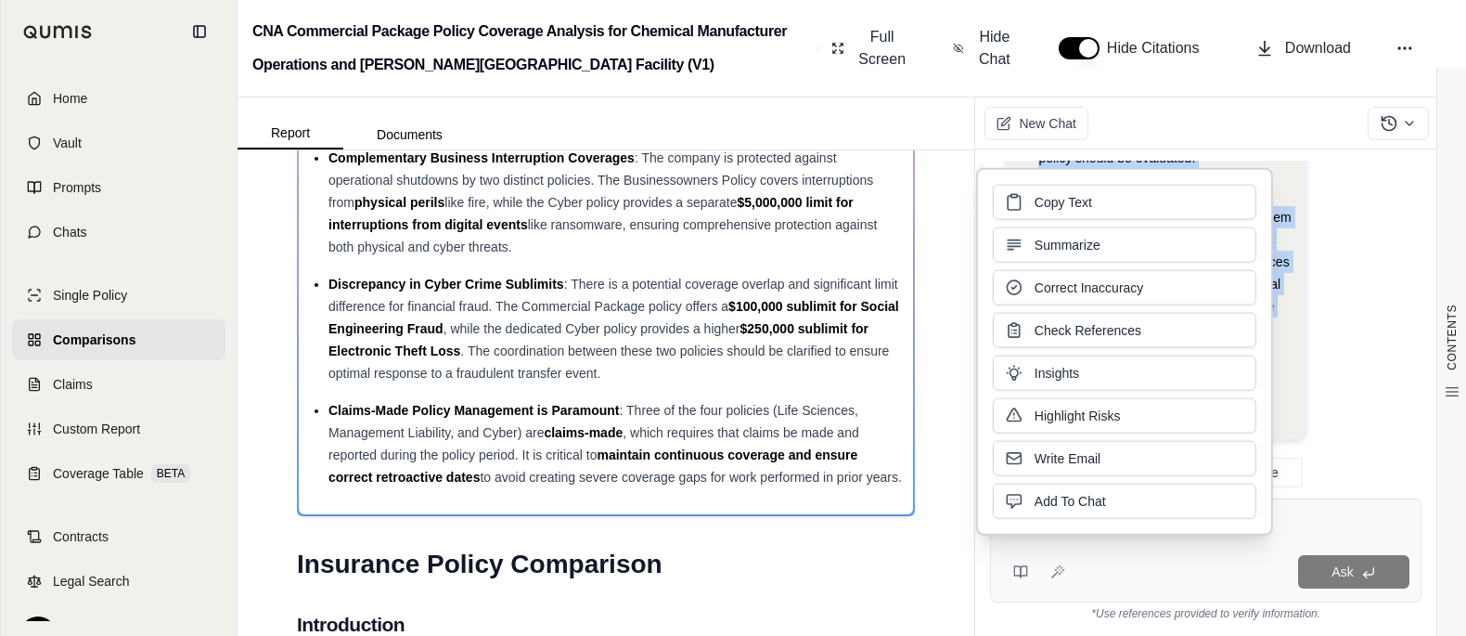
copy div "Okay, let's analyze whether the provided CNA policies adequately cover the risk…"
click at [946, 303] on div "CONTENTS Table of Contents Key Findings: INSURANCE POLICY COMPARISON Introducti…" at bounding box center [606, 392] width 737 height 485
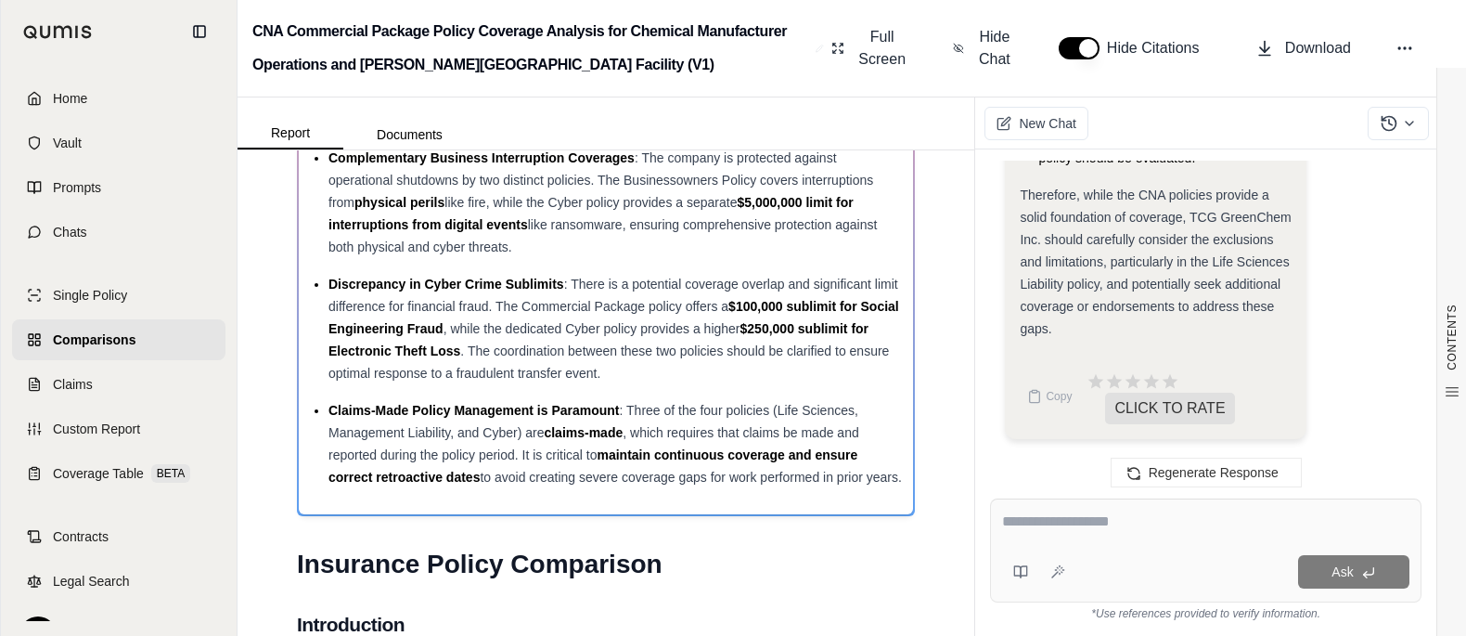
click at [1212, 528] on div at bounding box center [1205, 526] width 407 height 32
click at [1125, 511] on textarea at bounding box center [1195, 522] width 386 height 25
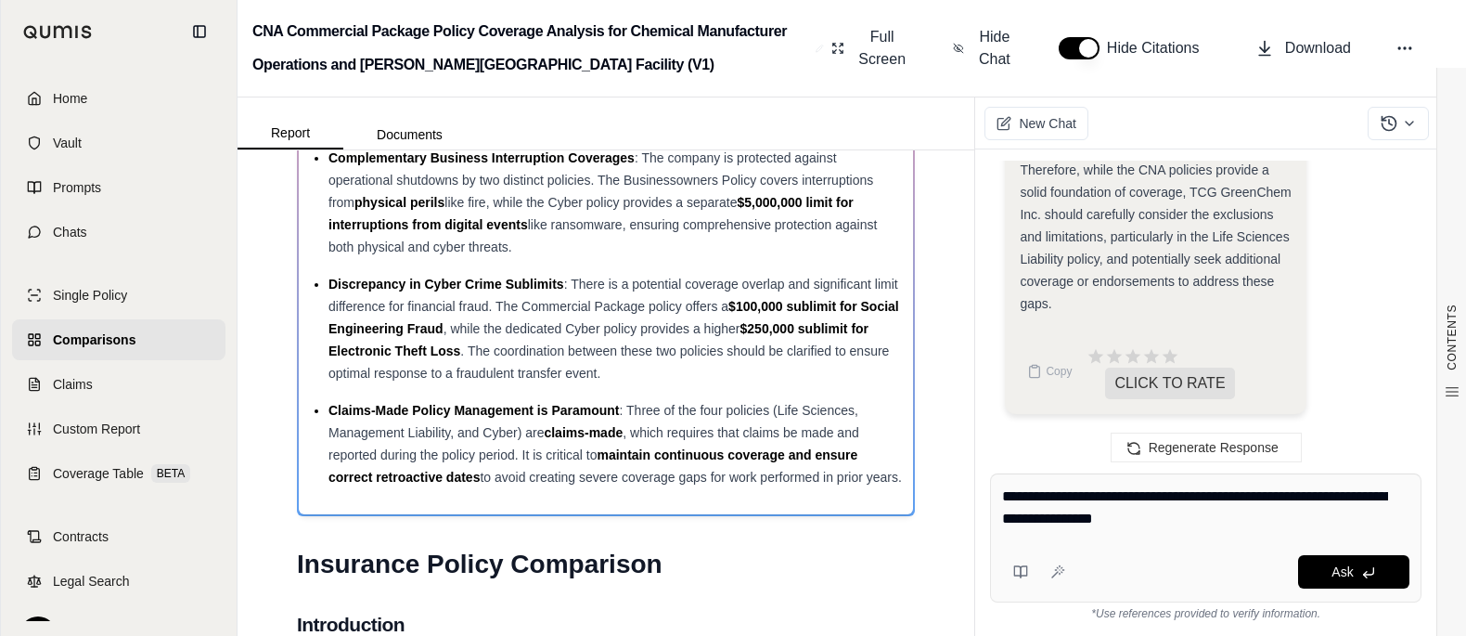
type textarea "**********"
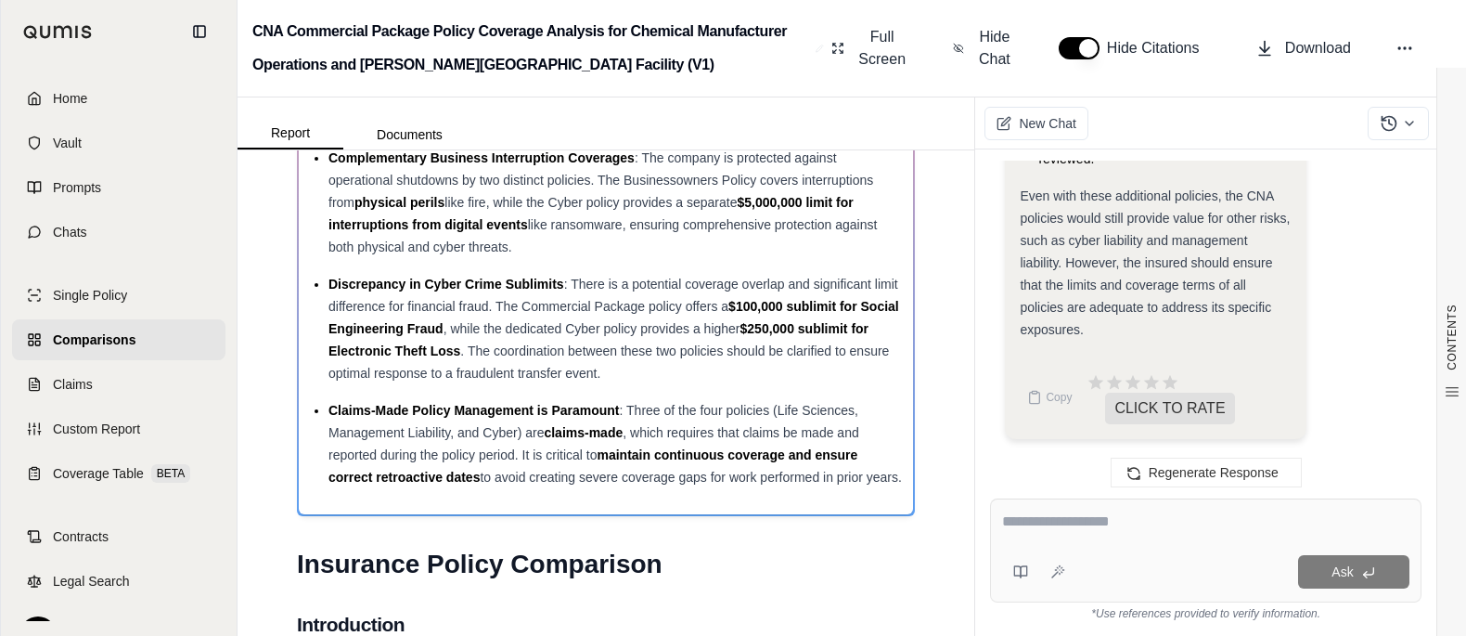
scroll to position [10951, 0]
click at [476, 149] on button "Documents" at bounding box center [409, 135] width 133 height 30
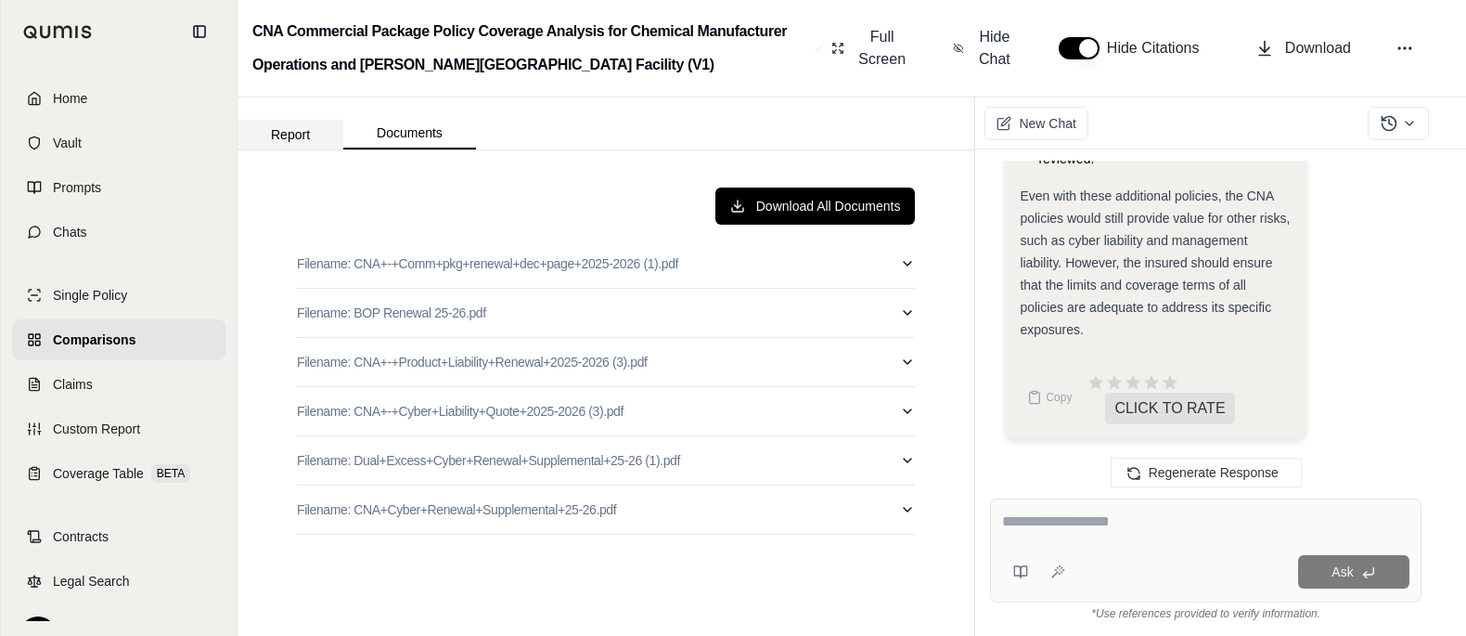
click at [321, 149] on button "Report" at bounding box center [291, 135] width 106 height 30
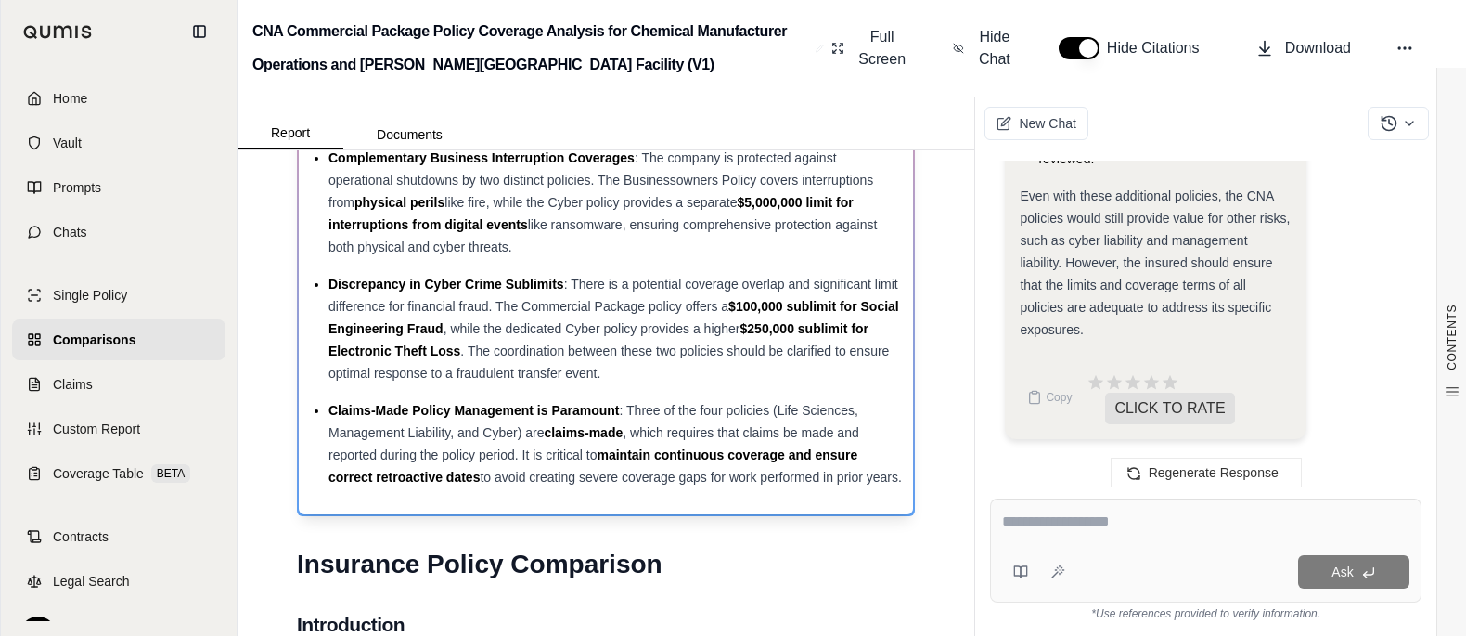
scroll to position [0, 0]
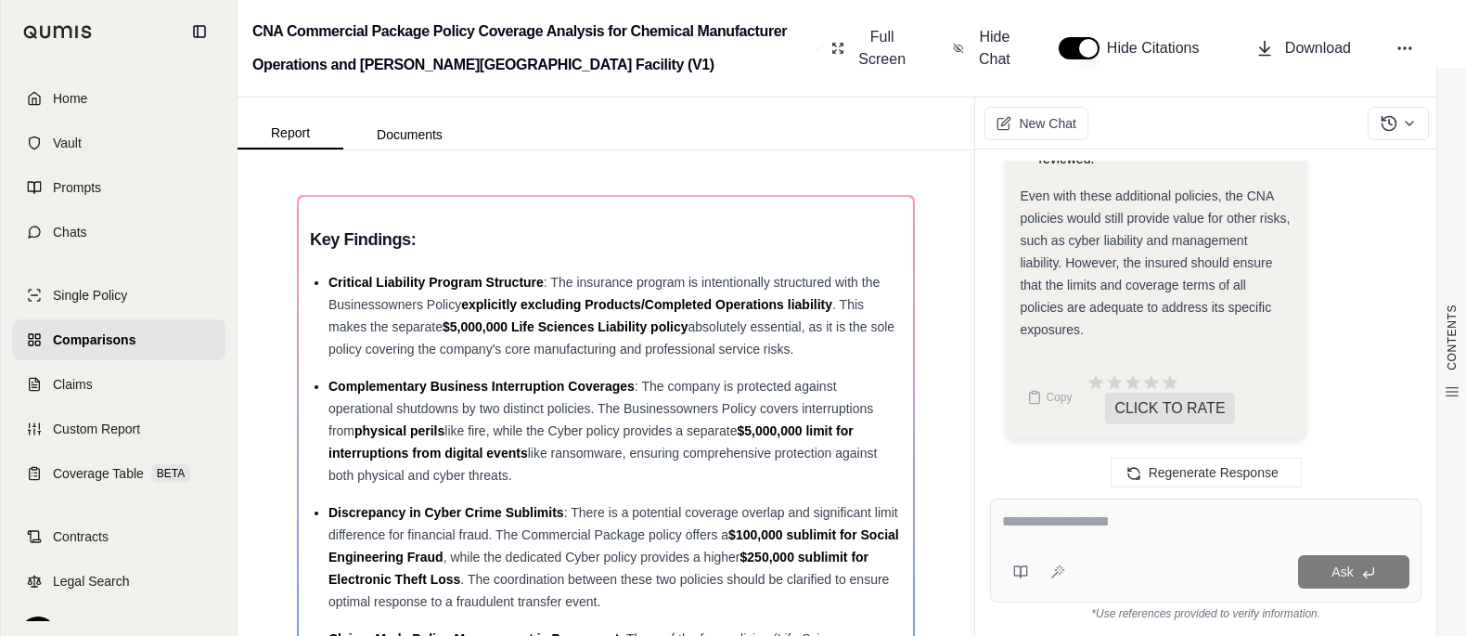
click at [1165, 519] on textarea at bounding box center [1195, 522] width 386 height 25
click at [1389, 189] on div "Hi Streetsmart 👋 - We have generated a report comparing the insurance policies.…" at bounding box center [1205, 385] width 461 height 501
click at [1392, 140] on button at bounding box center [1398, 123] width 61 height 33
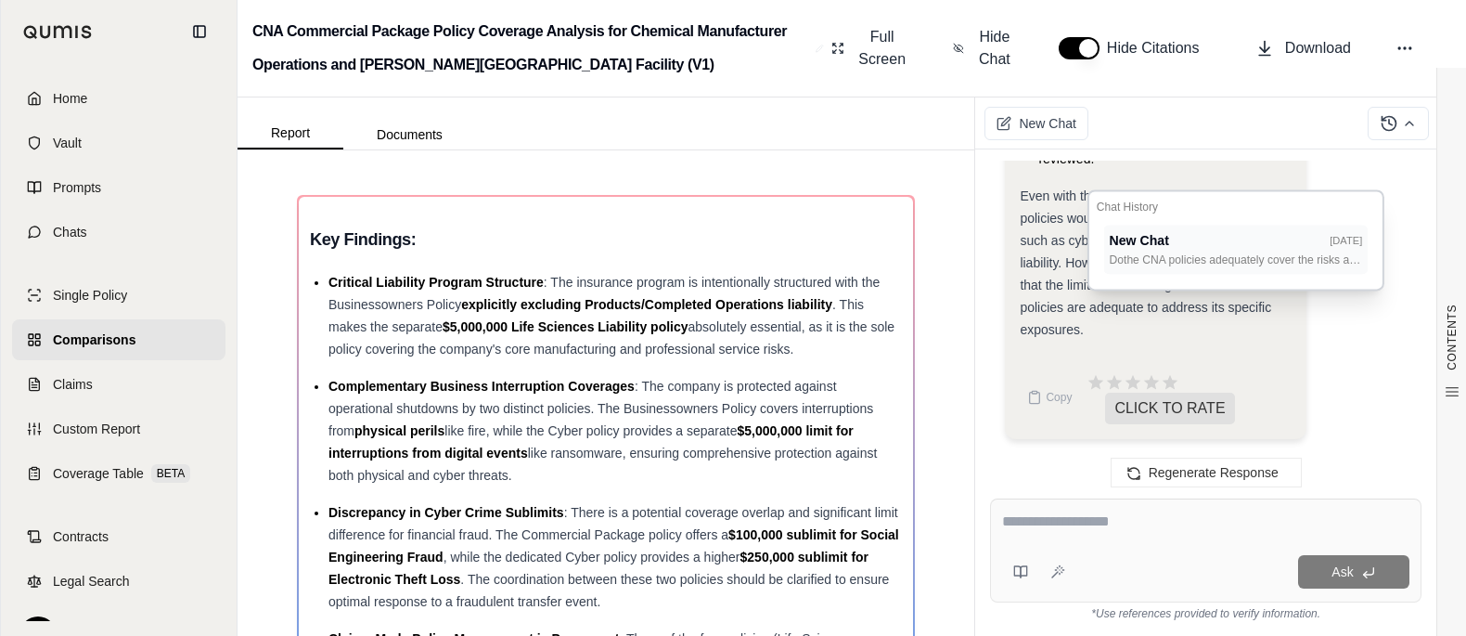
click at [1313, 251] on div "New Chat [DATE]" at bounding box center [1236, 240] width 253 height 19
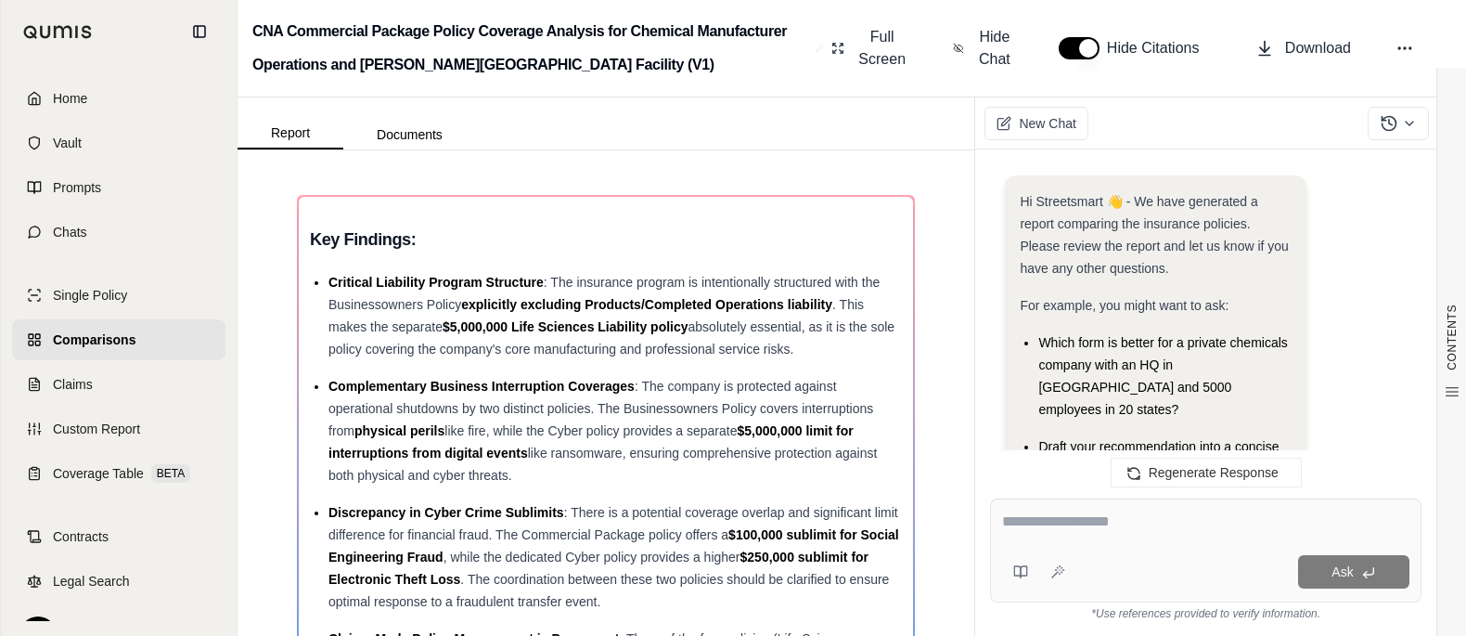
scroll to position [11562, 0]
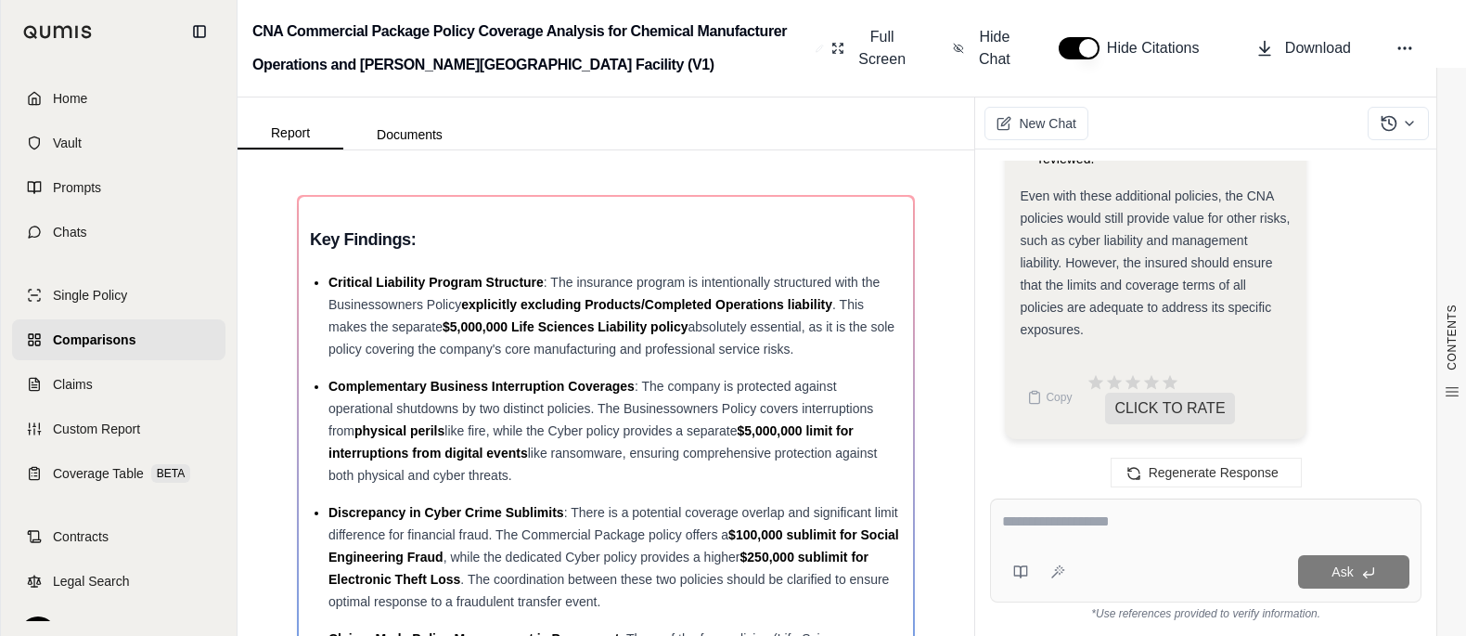
click at [161, 360] on link "Comparisons" at bounding box center [118, 339] width 213 height 41
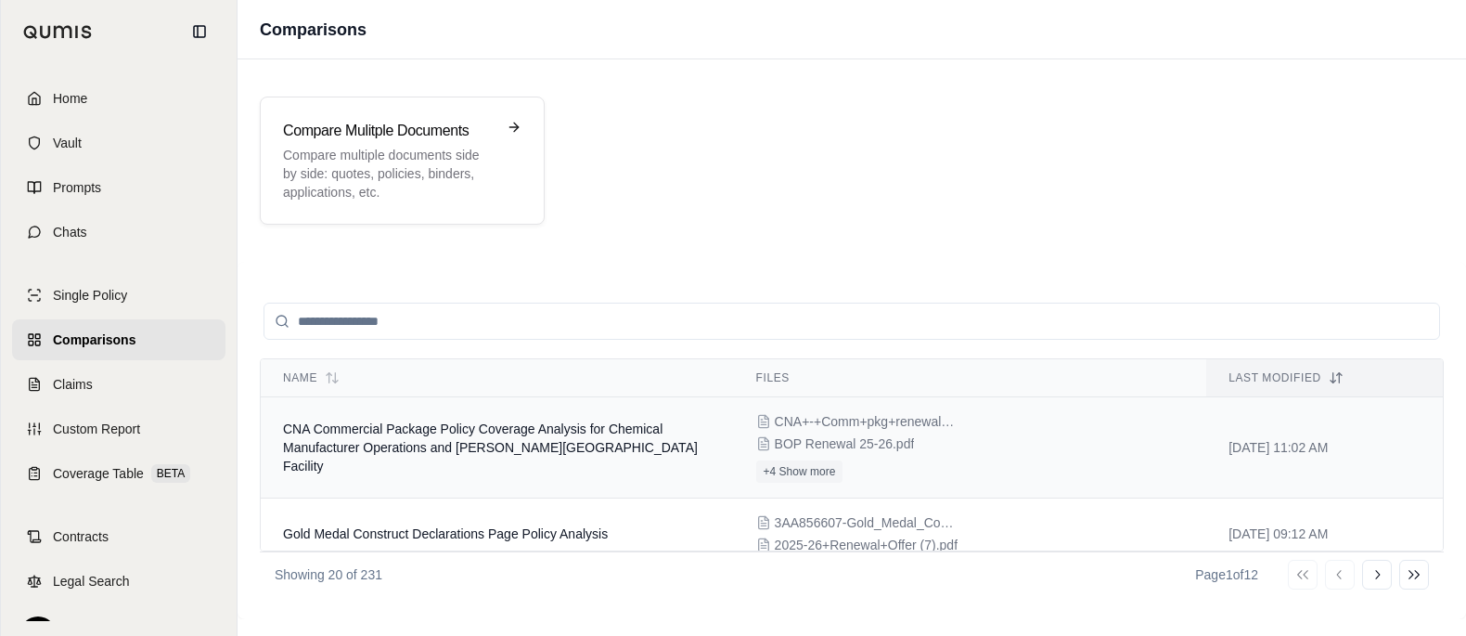
click at [1006, 483] on div "CNA+-+Comm+pkg+renewal+dec+page+2025-2026 (1).pdf BOP Renewal 25-26.pdf +4 Show…" at bounding box center [970, 447] width 429 height 71
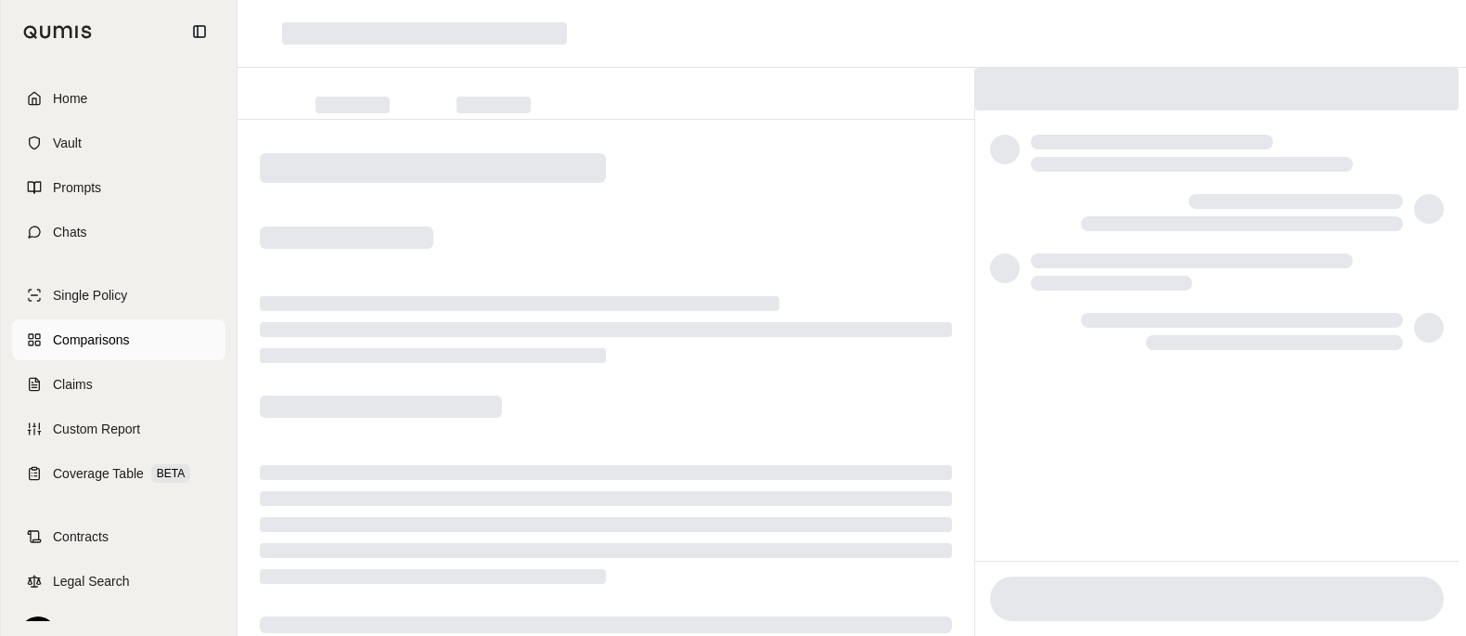
click at [153, 360] on link "Comparisons" at bounding box center [118, 339] width 213 height 41
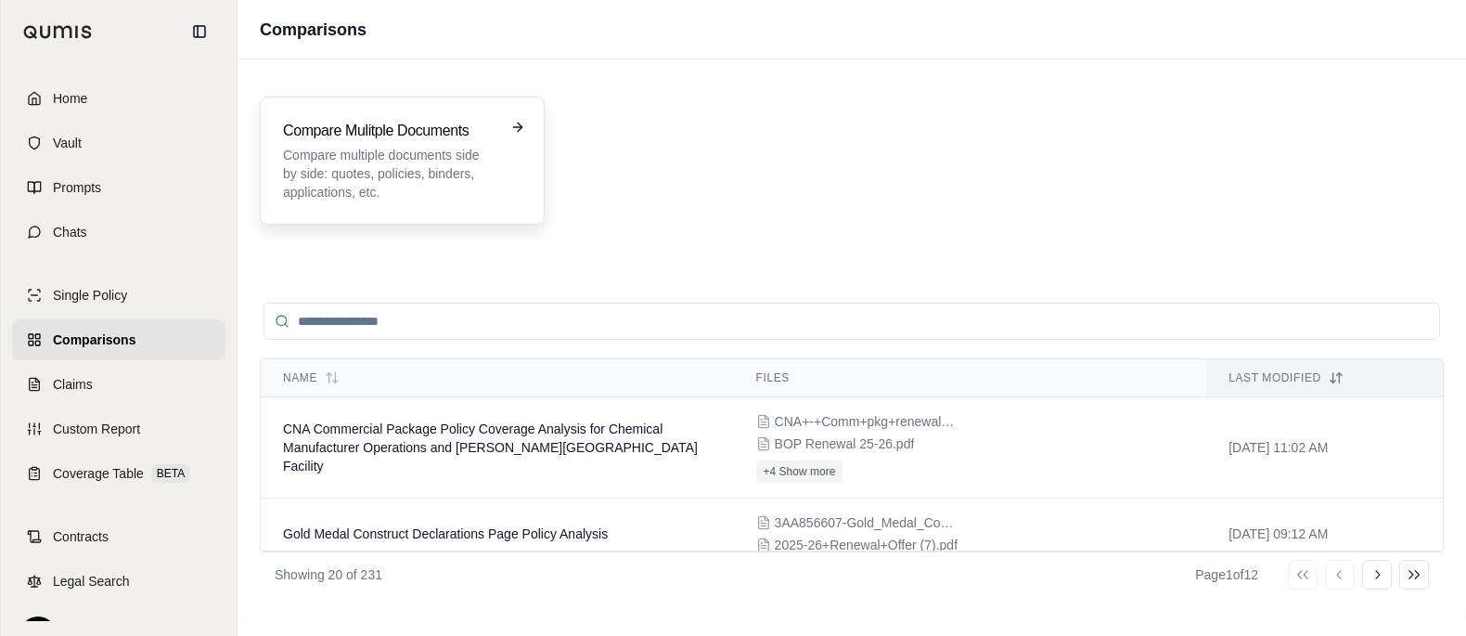
click at [475, 142] on h3 "Compare Mulitple Documents" at bounding box center [389, 131] width 213 height 22
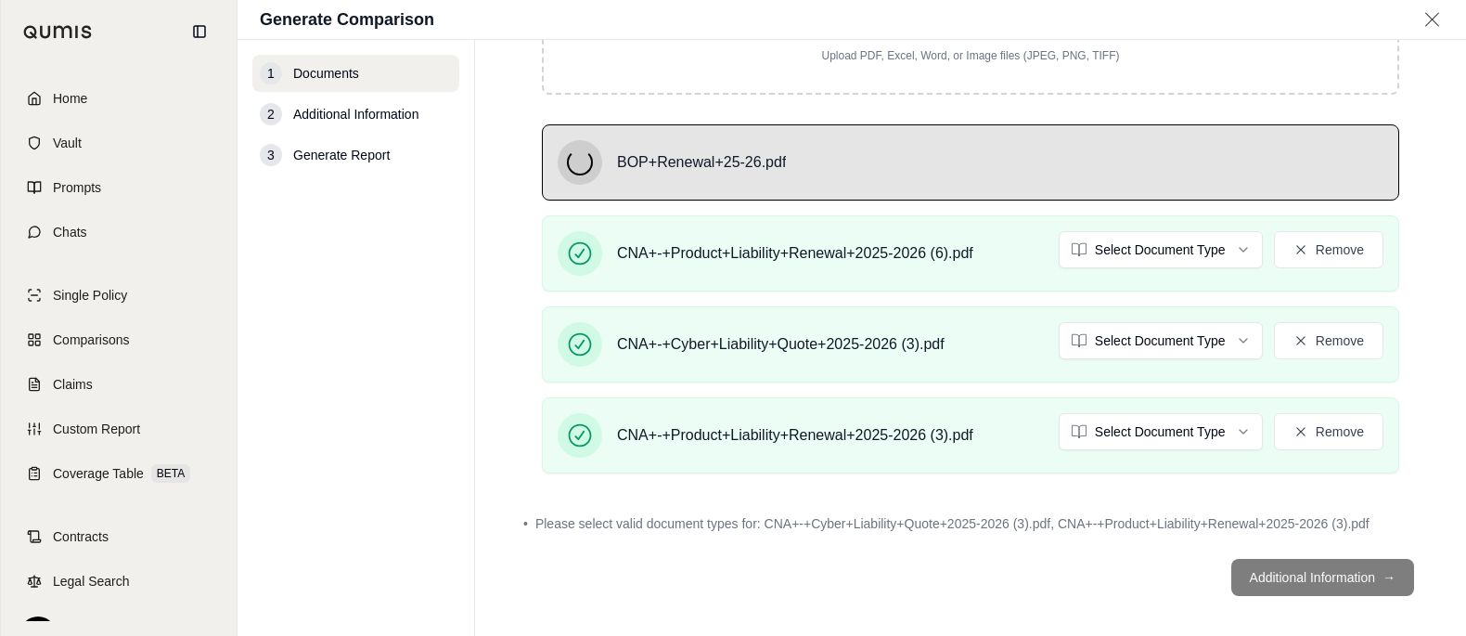
scroll to position [292, 0]
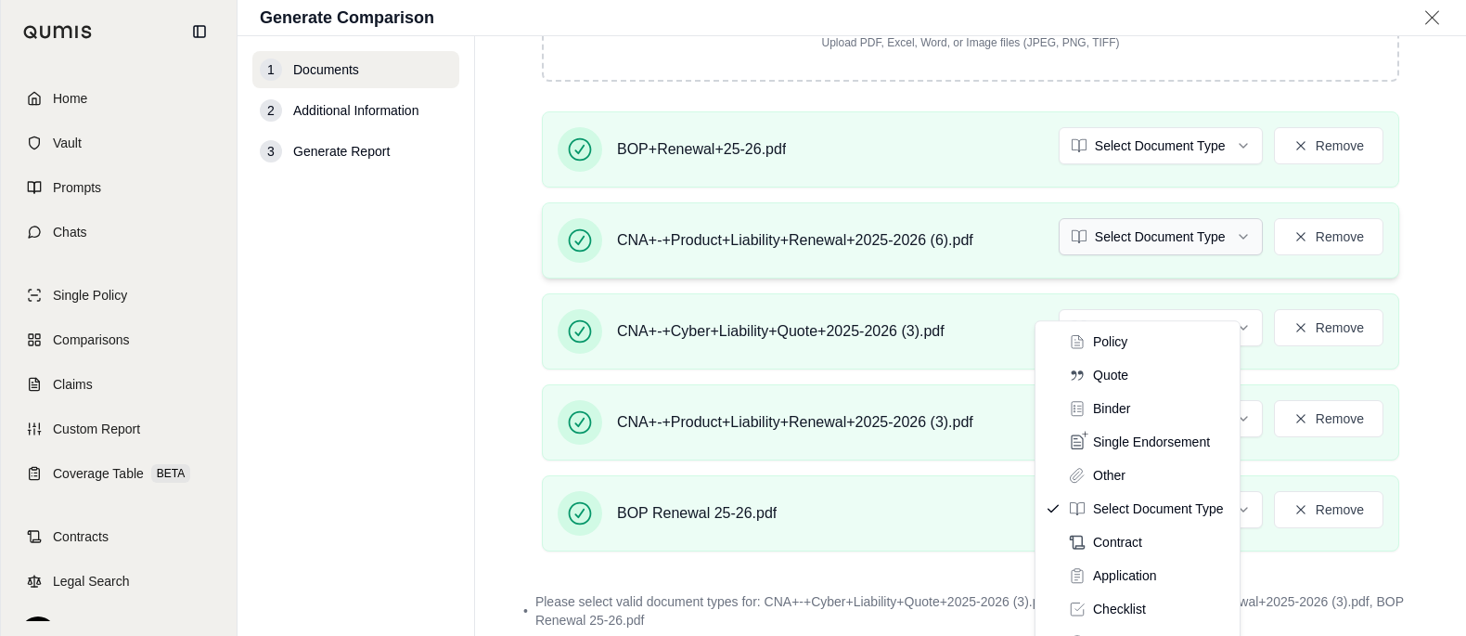
click at [1170, 316] on html "Home Vault Prompts Chats Single Policy Comparisons Claims Custom Report Coverag…" at bounding box center [733, 318] width 1466 height 636
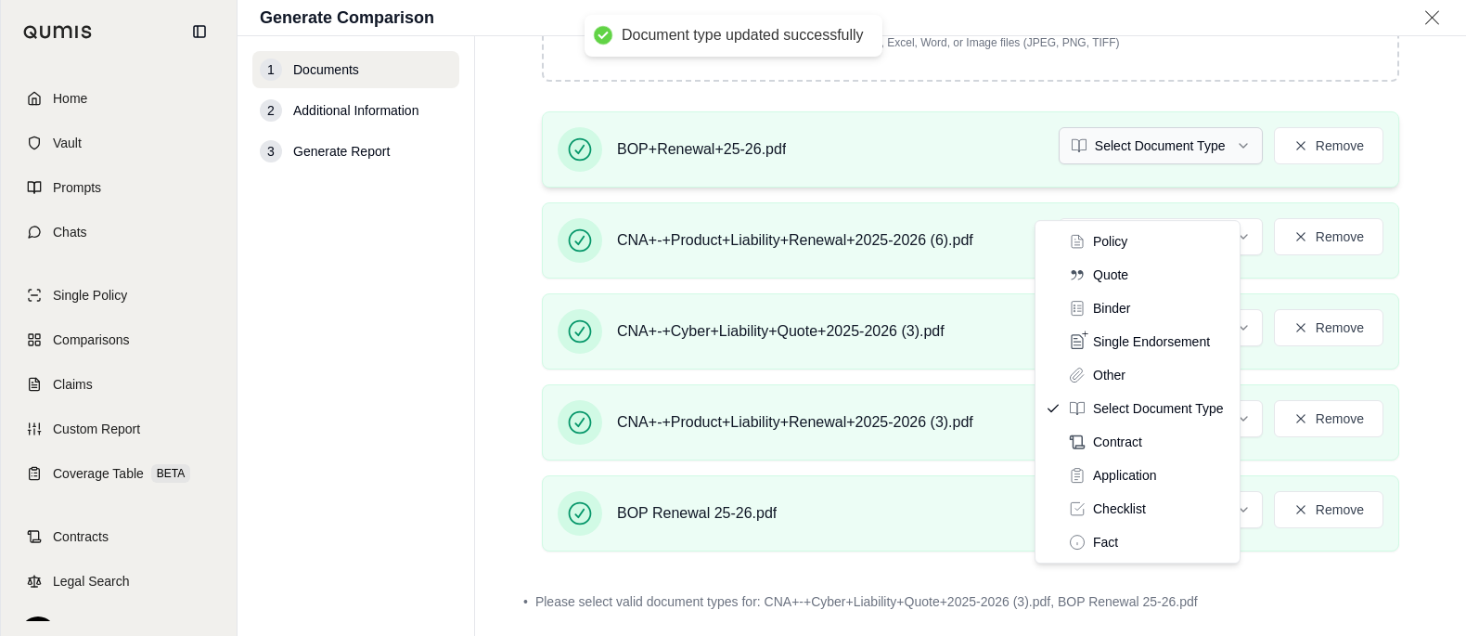
click at [1176, 206] on html "Document type updated successfully Home Vault Prompts Chats Single Policy Compa…" at bounding box center [733, 318] width 1466 height 636
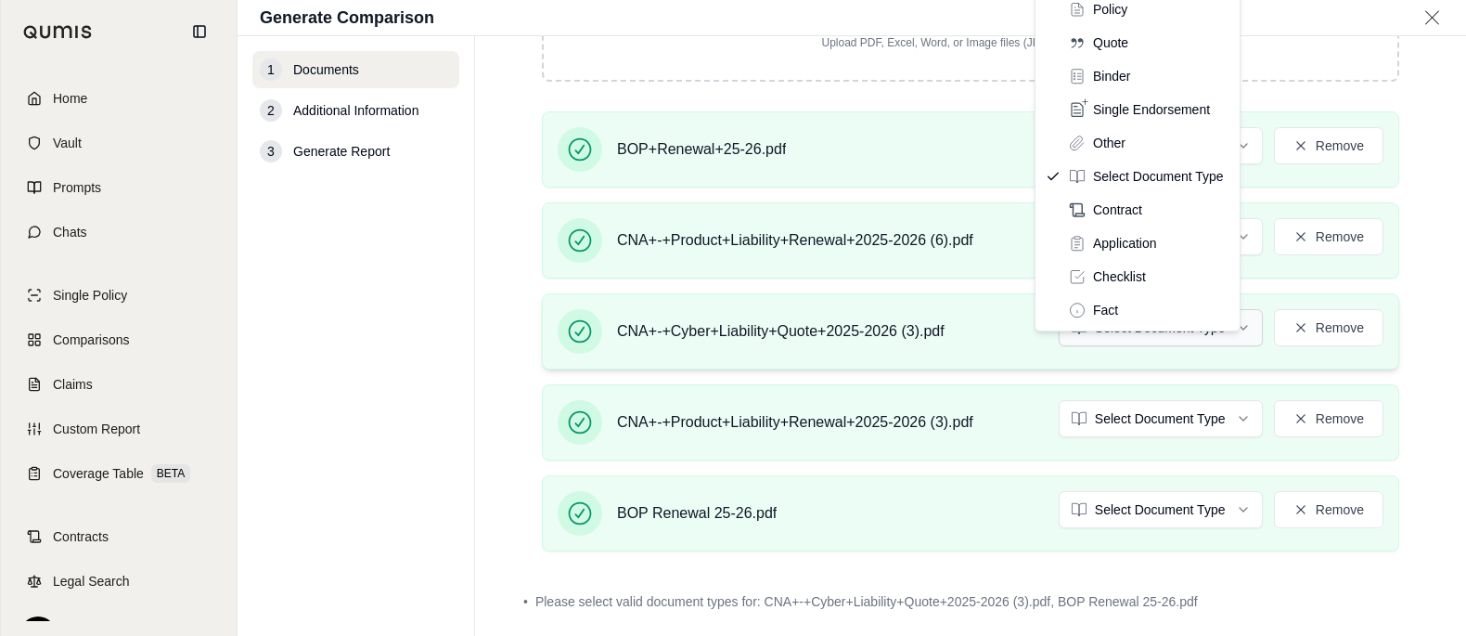
click at [1120, 397] on html "Home Vault Prompts Chats Single Policy Comparisons Claims Custom Report Coverag…" at bounding box center [733, 318] width 1466 height 636
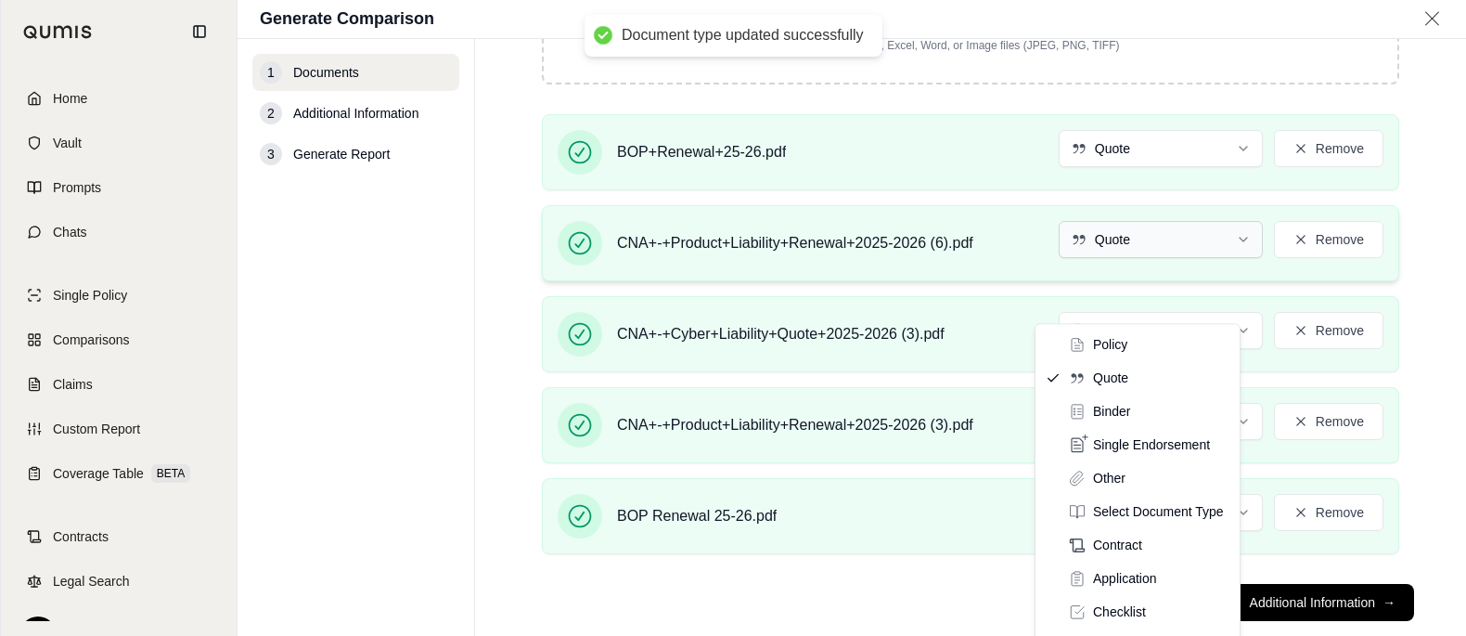
click at [1143, 281] on html "Document type updated successfully Home Vault Prompts Chats Single Policy Compa…" at bounding box center [733, 318] width 1466 height 636
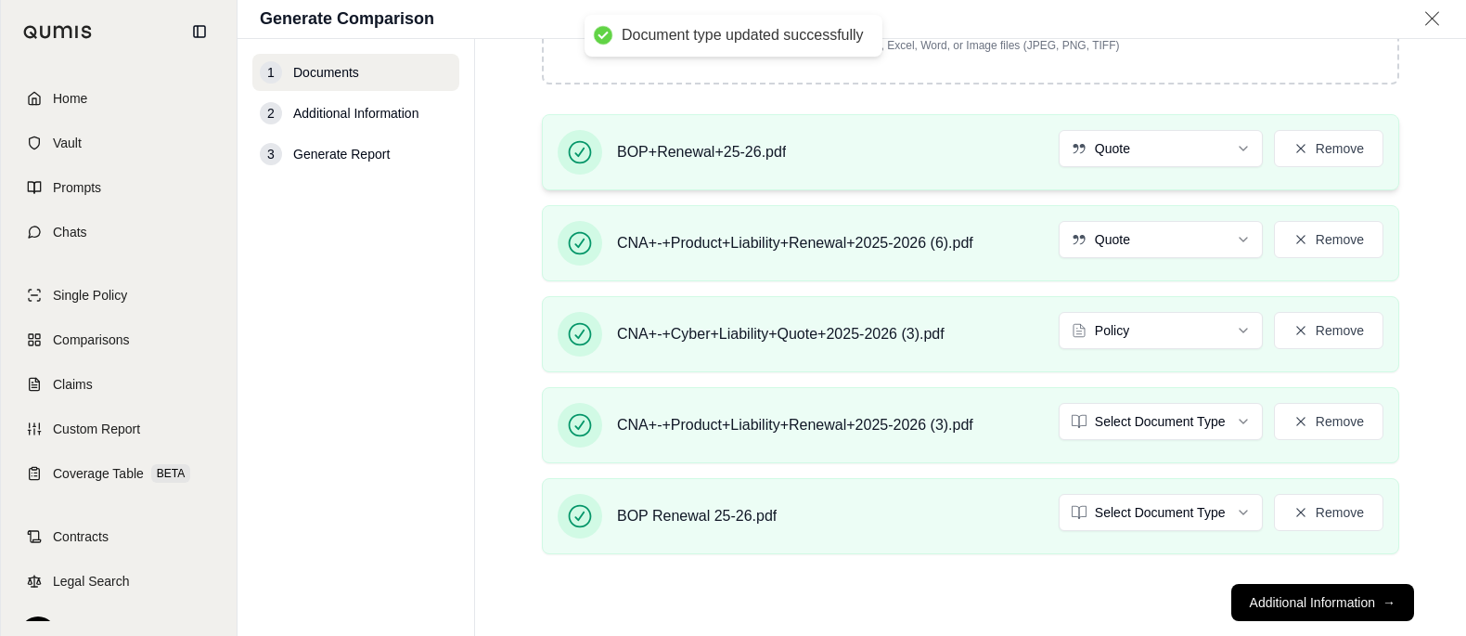
click at [1142, 174] on div "BOP+Renewal+25-26.pdf Quote Remove" at bounding box center [971, 152] width 826 height 45
click at [1144, 210] on html "Document type updated successfully Document type updated successfully Home Vaul…" at bounding box center [733, 318] width 1466 height 636
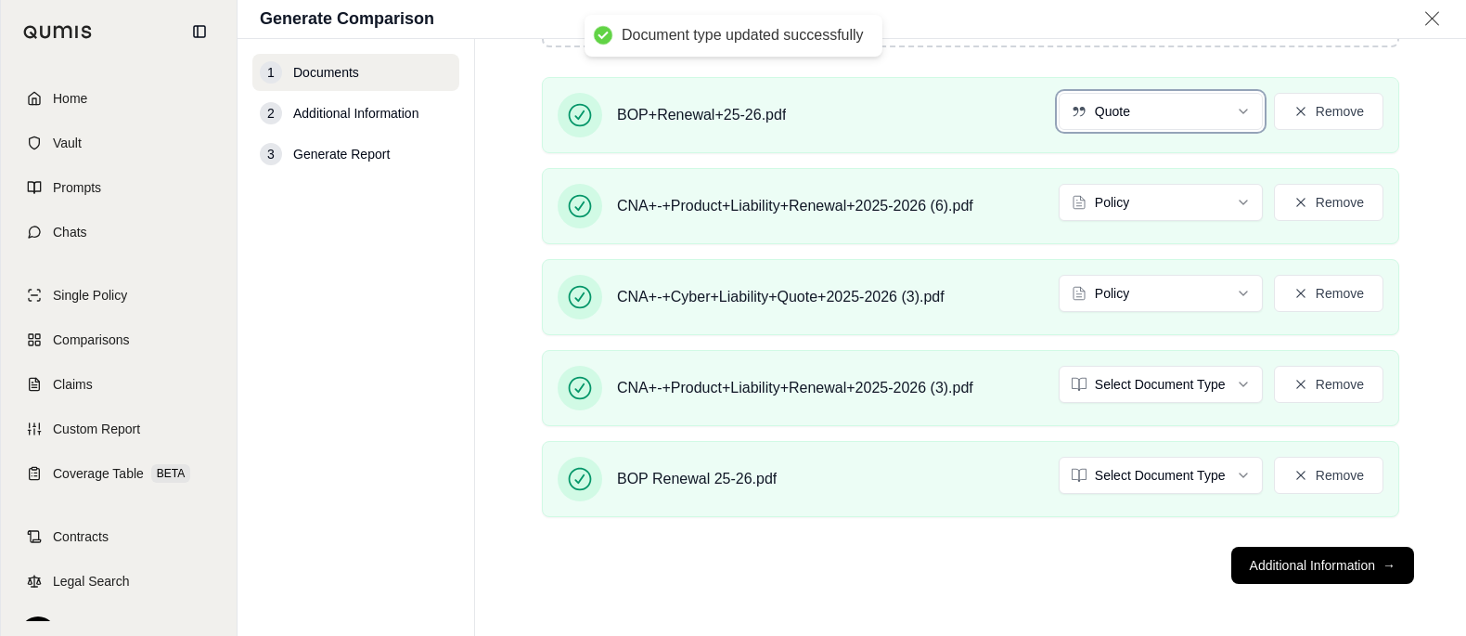
scroll to position [397, 0]
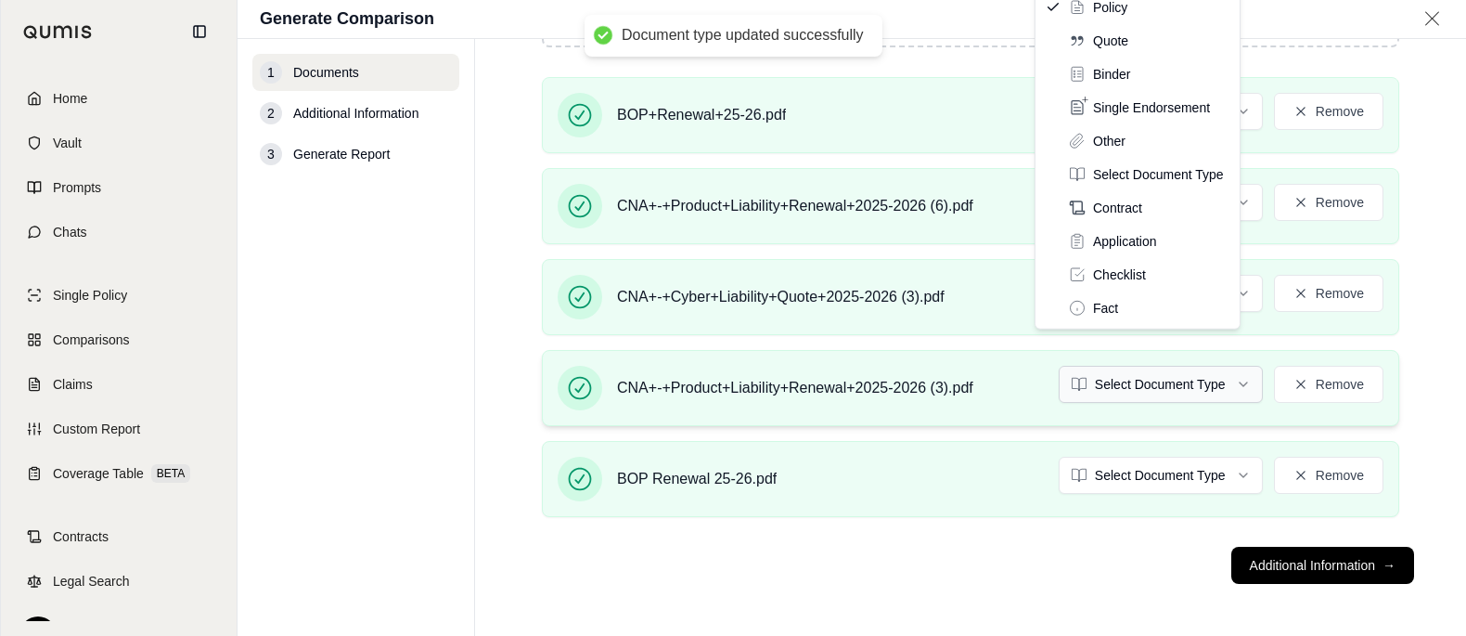
click at [1144, 410] on html "Document type updated successfully Document type updated successfully Home Vaul…" at bounding box center [733, 318] width 1466 height 636
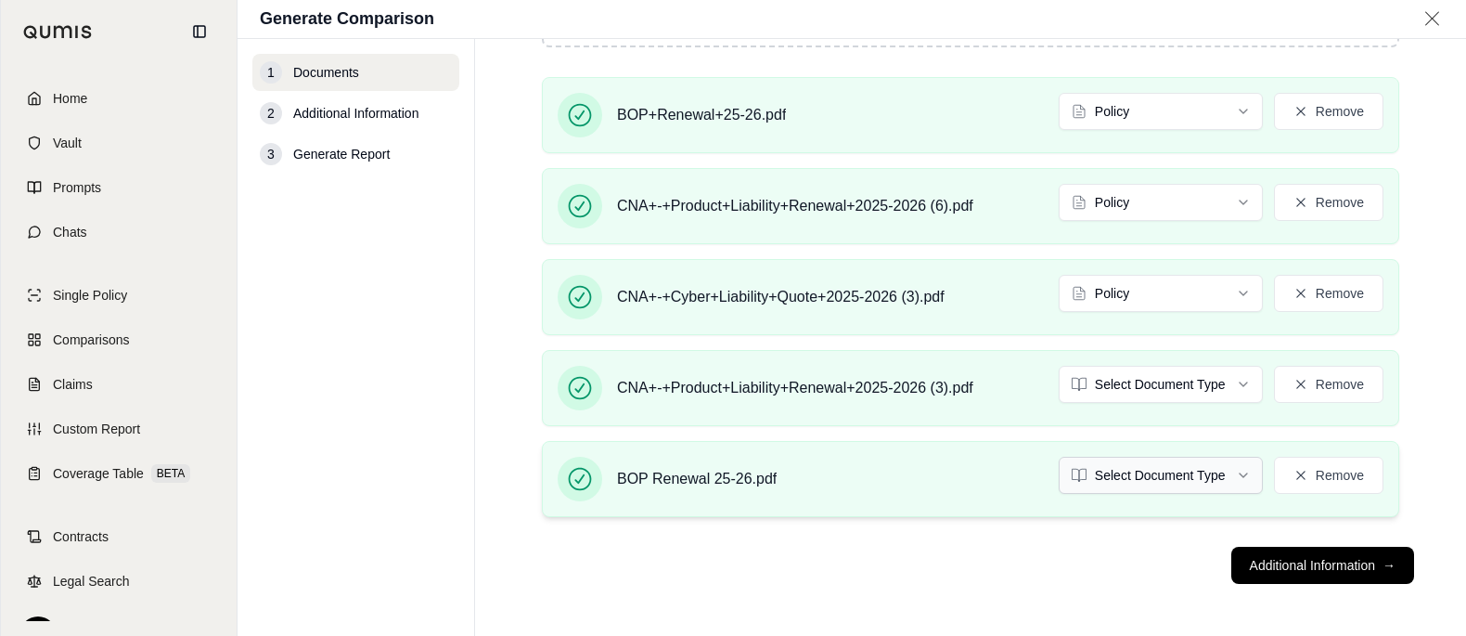
click at [1179, 497] on html "Home Vault Prompts Chats Single Policy Comparisons Claims Custom Report Coverag…" at bounding box center [733, 318] width 1466 height 636
click at [1450, 344] on main "Documents • Upload Policy Related Documents • Up to 1000 pages Drop files here …" at bounding box center [970, 337] width 991 height 597
click at [1193, 503] on html "Home Vault Prompts Chats Single Policy Comparisons Claims Custom Report Coverag…" at bounding box center [733, 318] width 1466 height 636
click at [1175, 414] on html "Home Vault Prompts Chats Single Policy Comparisons Claims Custom Report Coverag…" at bounding box center [733, 318] width 1466 height 636
click at [1171, 506] on html "Home Vault Prompts Chats Single Policy Comparisons Claims Custom Report Coverag…" at bounding box center [733, 318] width 1466 height 636
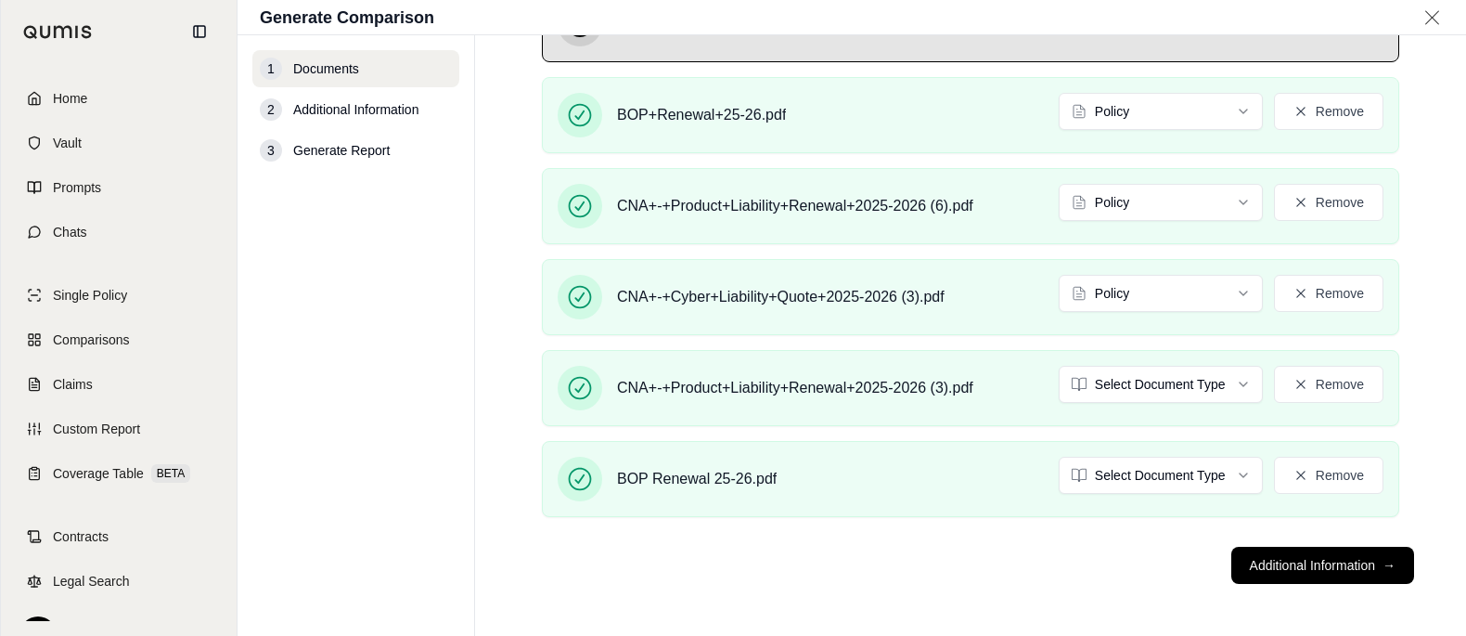
scroll to position [822, 0]
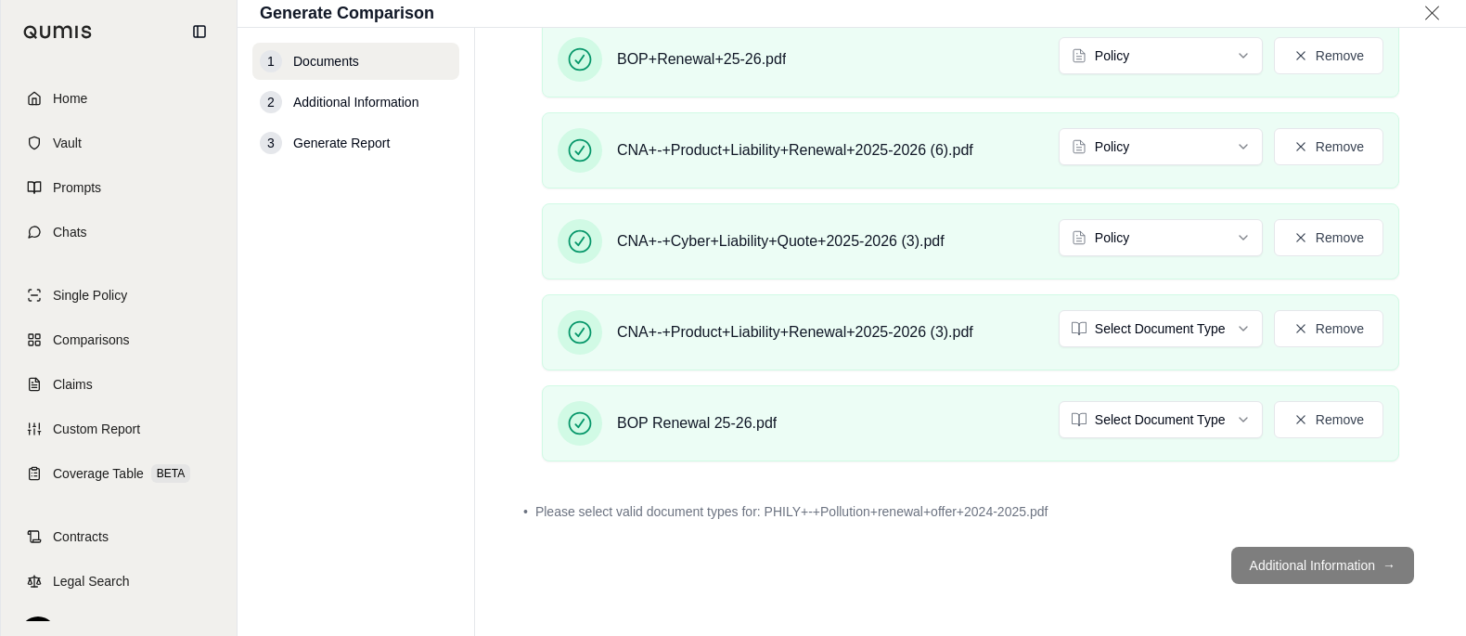
click at [1322, 599] on footer "Additional Information →" at bounding box center [970, 565] width 917 height 67
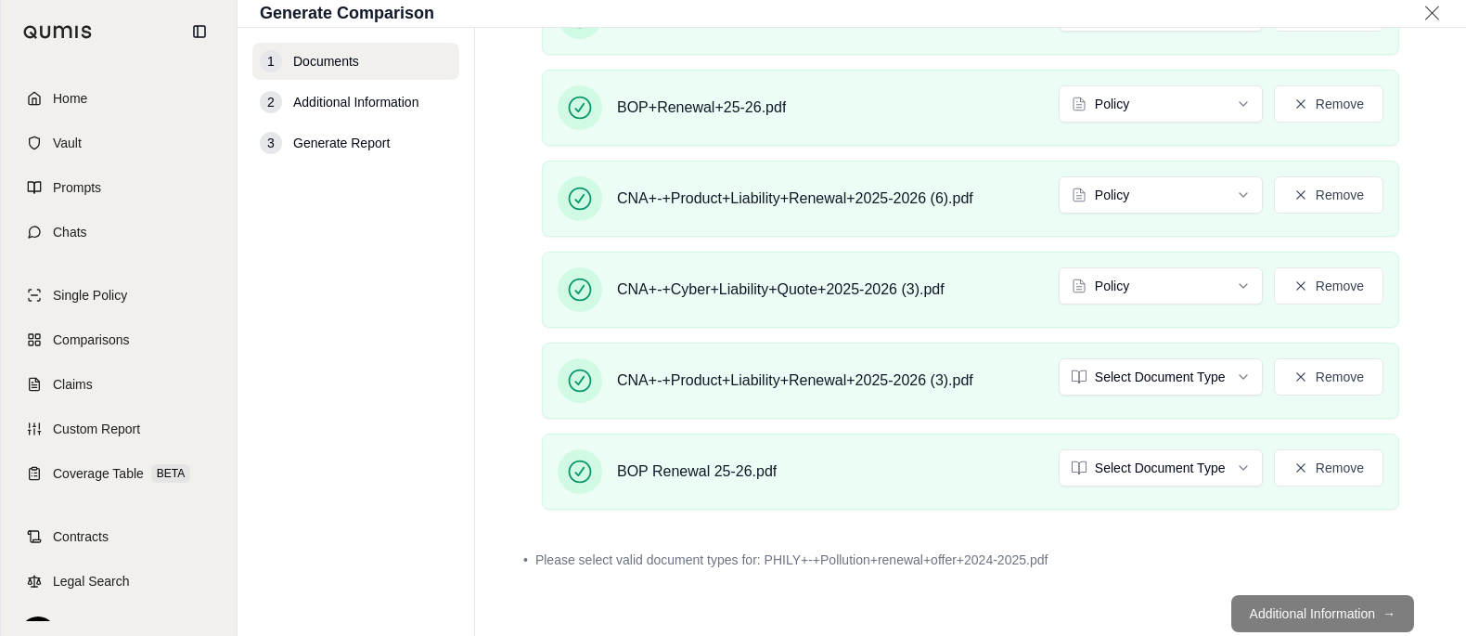
scroll to position [790, 0]
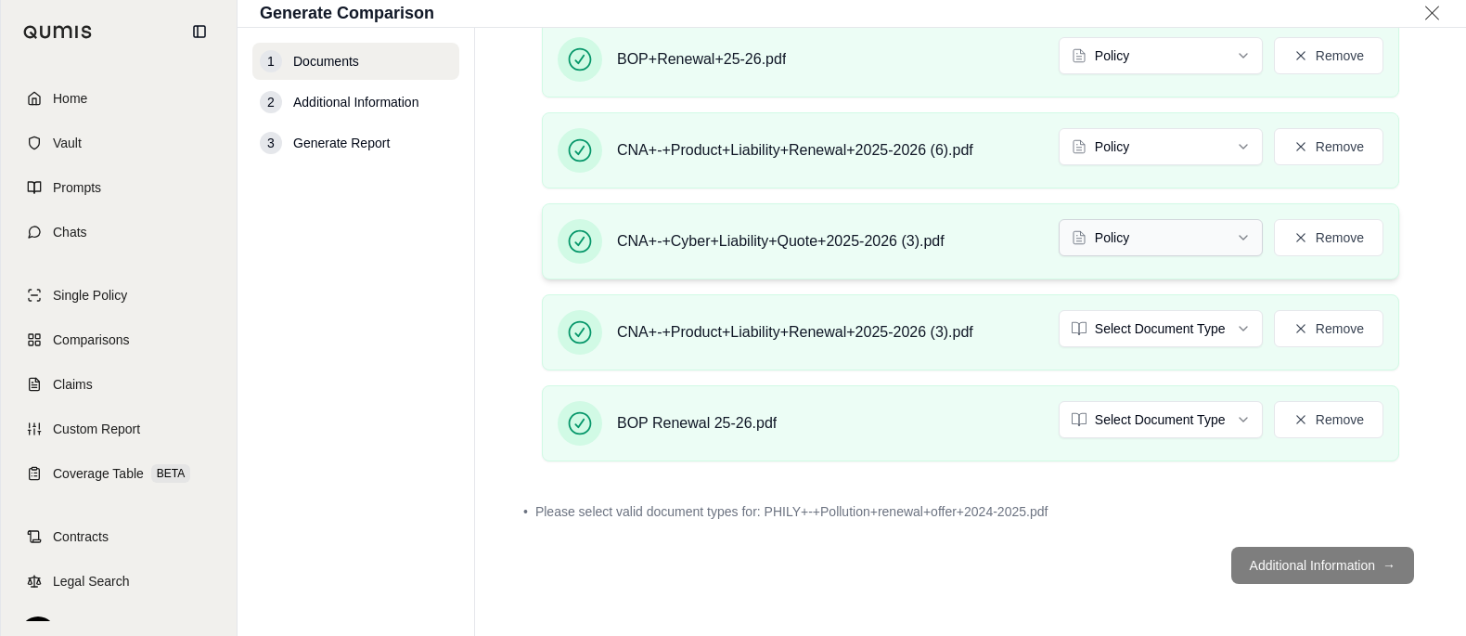
click at [1162, 290] on html "Home Vault Prompts Chats Single Policy Comparisons Claims Custom Report Coverag…" at bounding box center [733, 318] width 1466 height 636
click at [980, 295] on html "Home Vault Prompts Chats Single Policy Comparisons Claims Custom Report Coverag…" at bounding box center [733, 318] width 1466 height 636
click at [1283, 347] on button "Remove" at bounding box center [1329, 328] width 110 height 37
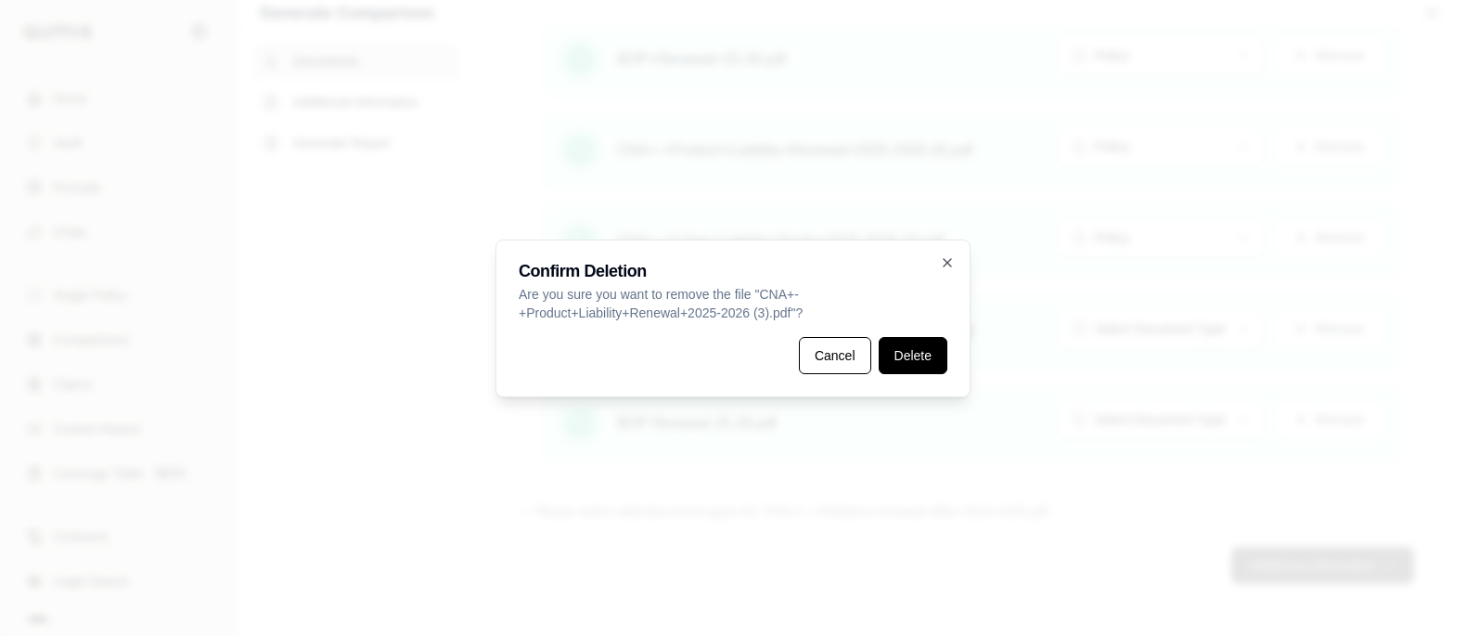
click at [924, 369] on button "Delete" at bounding box center [913, 355] width 69 height 37
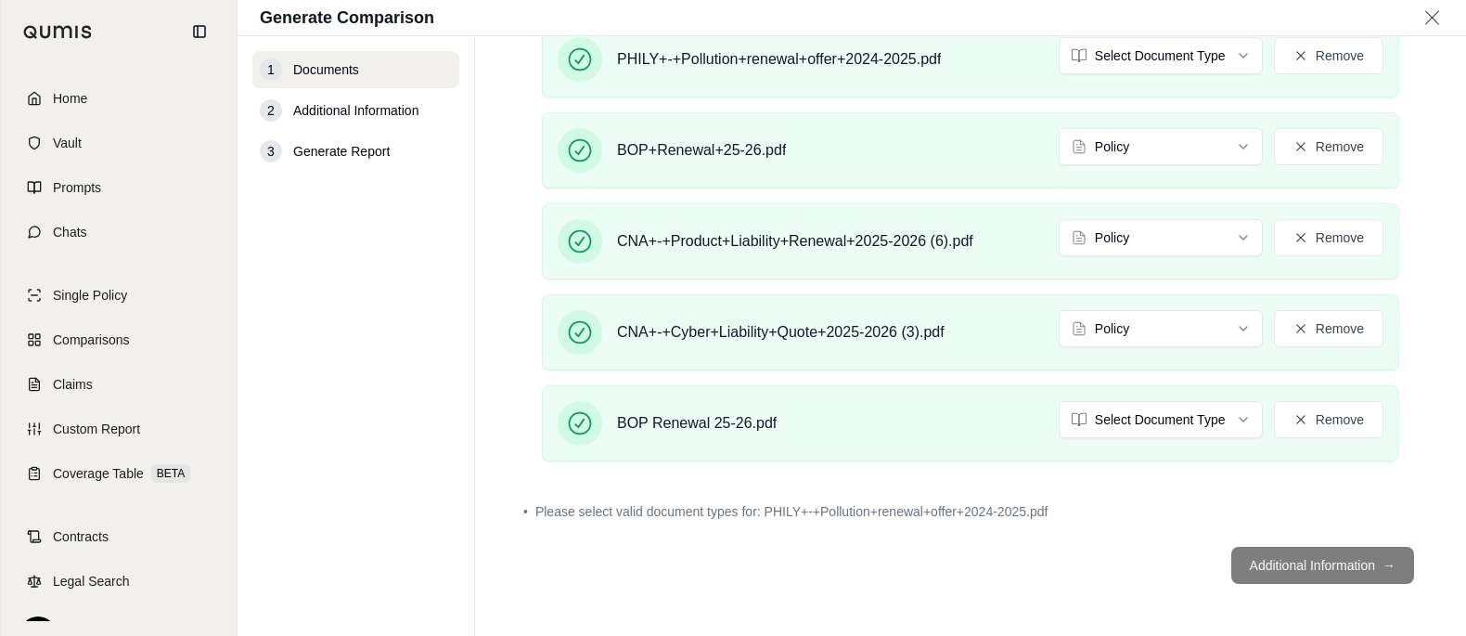
scroll to position [499, 0]
click at [1168, 395] on html "Home Vault Prompts Chats Single Policy Comparisons Claims Custom Report Coverag…" at bounding box center [733, 318] width 1466 height 636
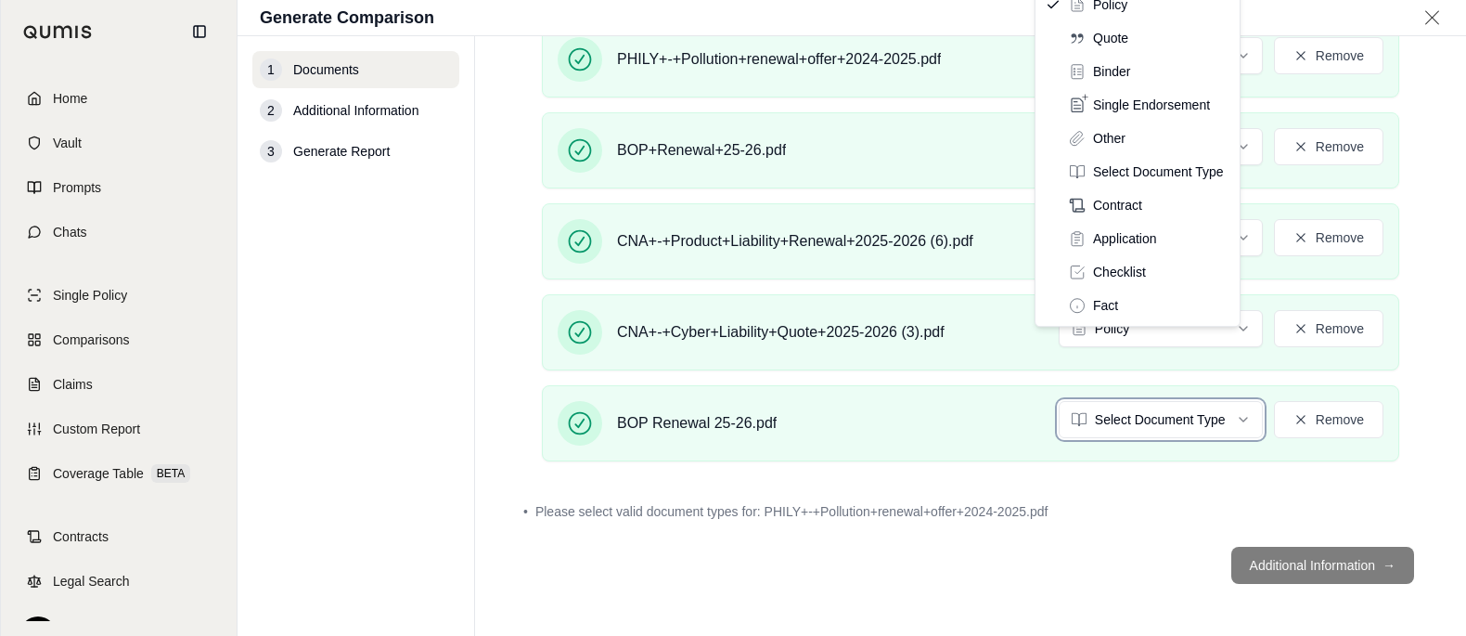
click at [1360, 393] on html "Home Vault Prompts Chats Single Policy Comparisons Claims Custom Report Coverag…" at bounding box center [733, 318] width 1466 height 636
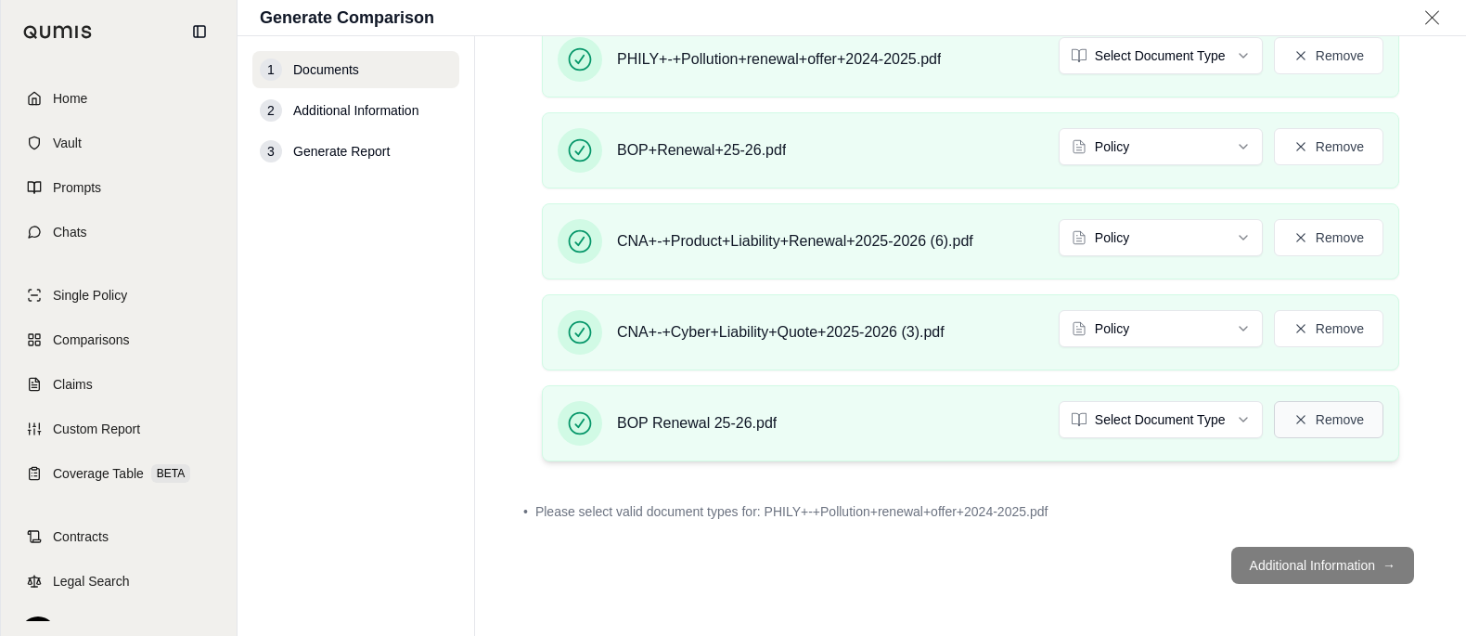
click at [1343, 401] on button "Remove" at bounding box center [1329, 419] width 110 height 37
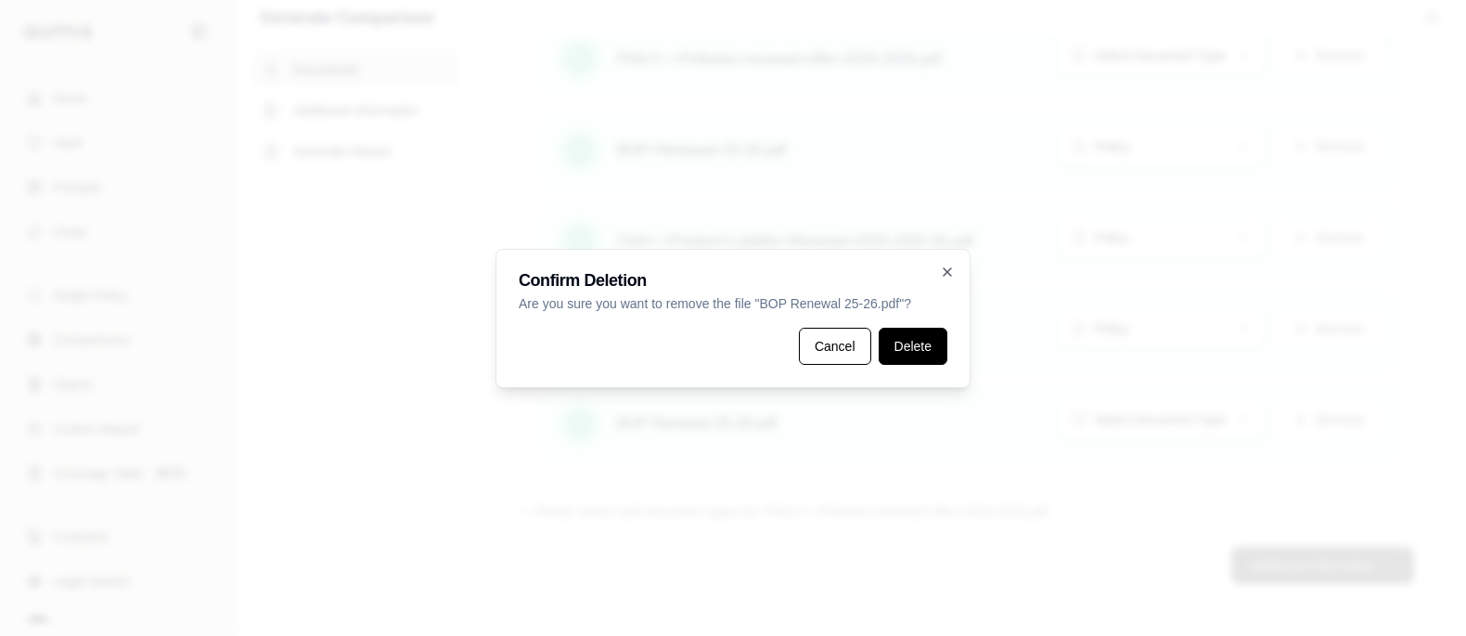
click at [948, 339] on button "Delete" at bounding box center [913, 346] width 69 height 37
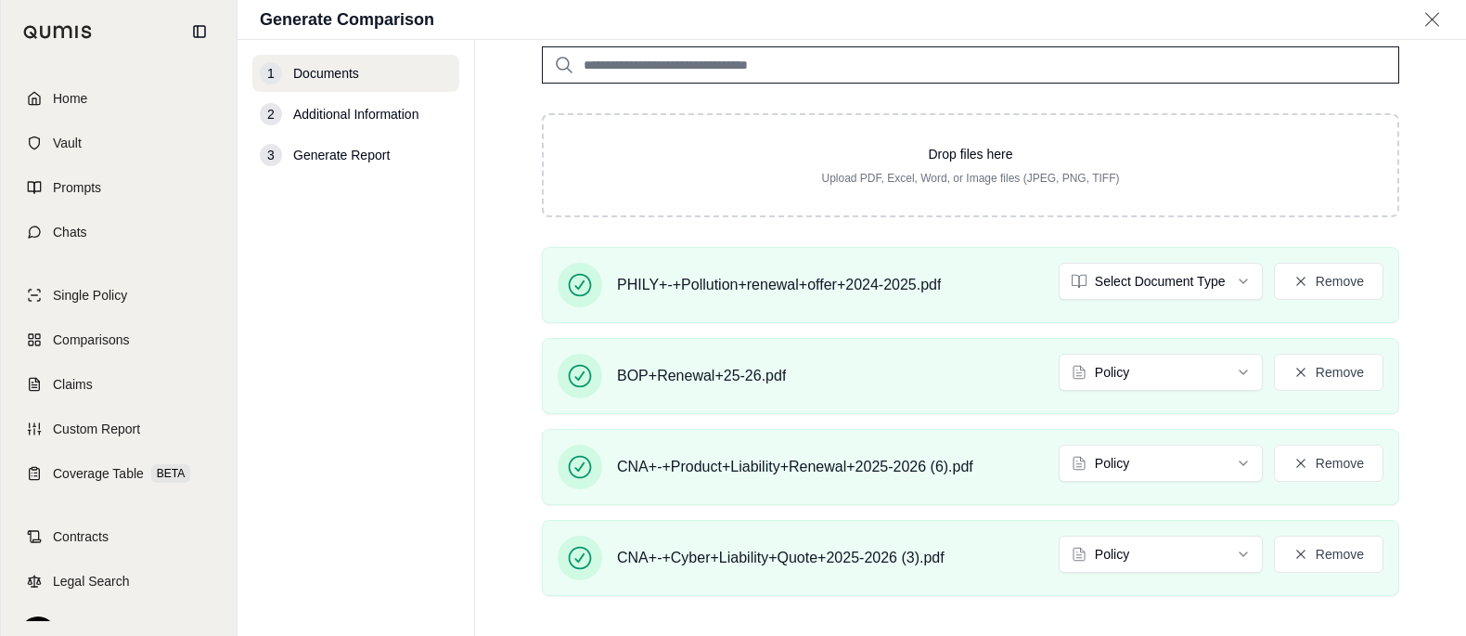
scroll to position [402, 0]
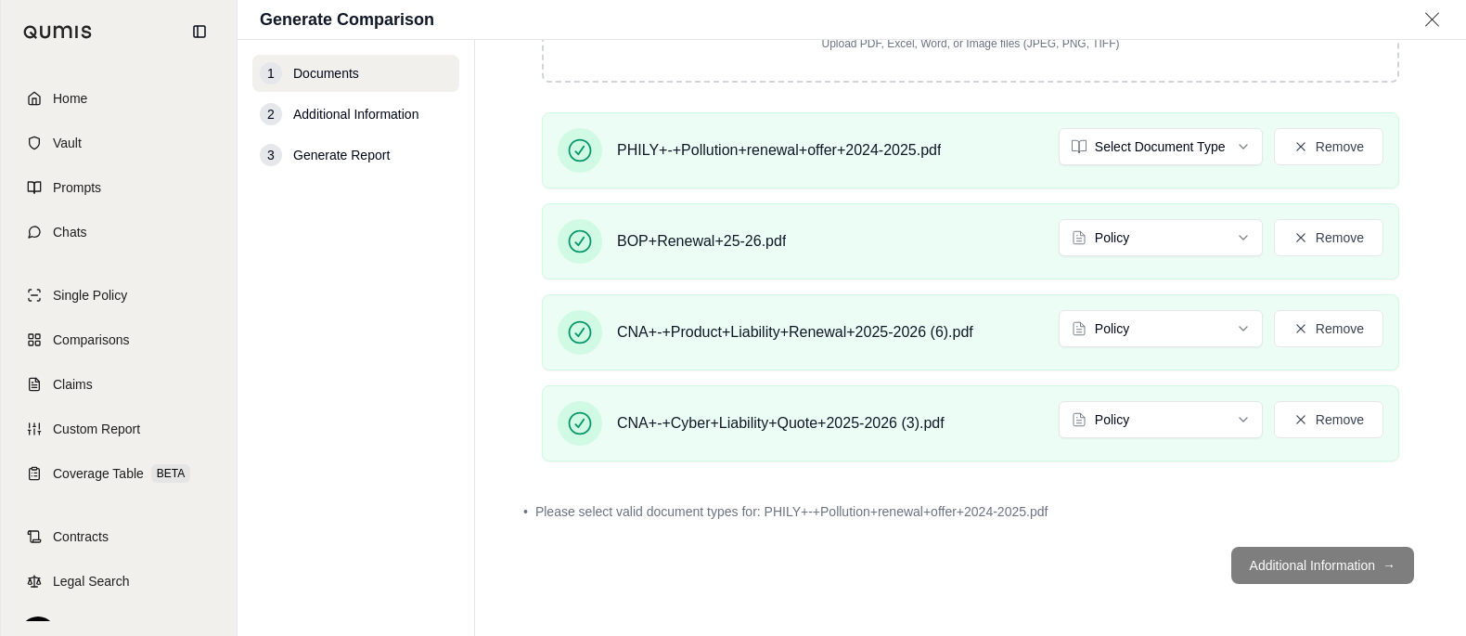
click at [1322, 566] on footer "Additional Information →" at bounding box center [970, 565] width 917 height 67
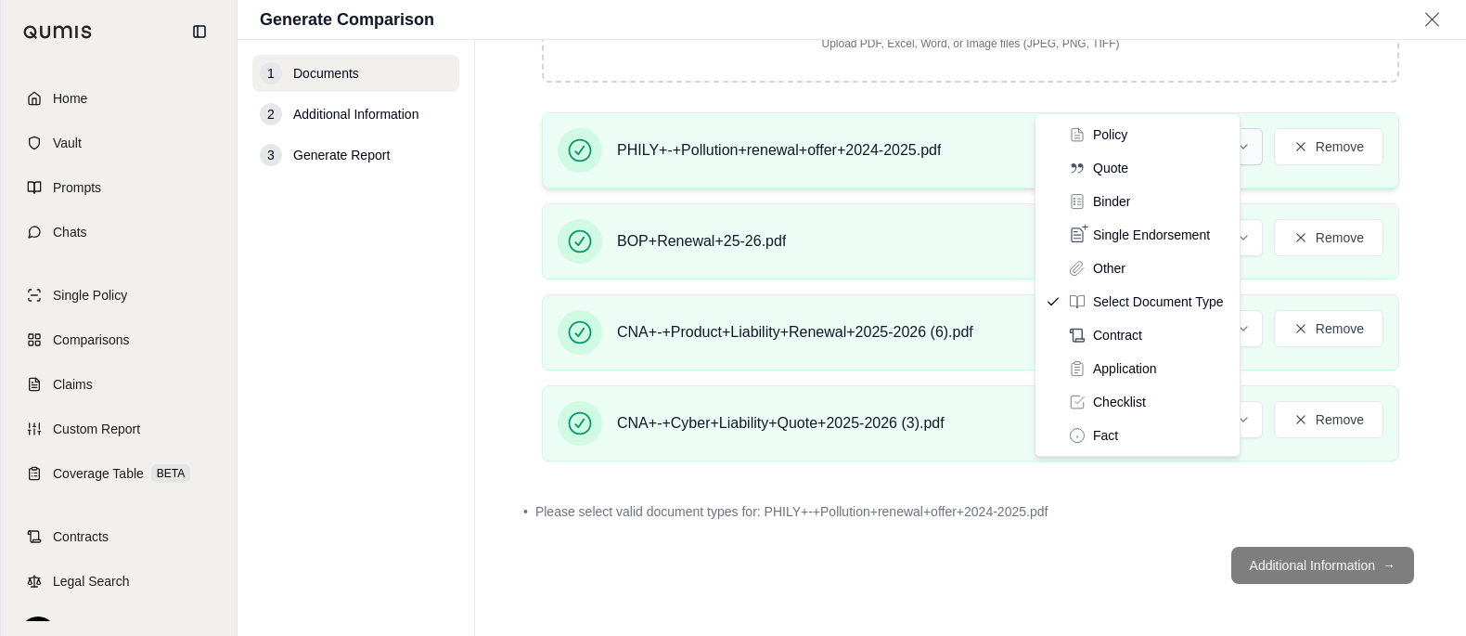
click at [1132, 72] on html "Home Vault Prompts Chats Single Policy Comparisons Claims Custom Report Coverag…" at bounding box center [733, 318] width 1466 height 636
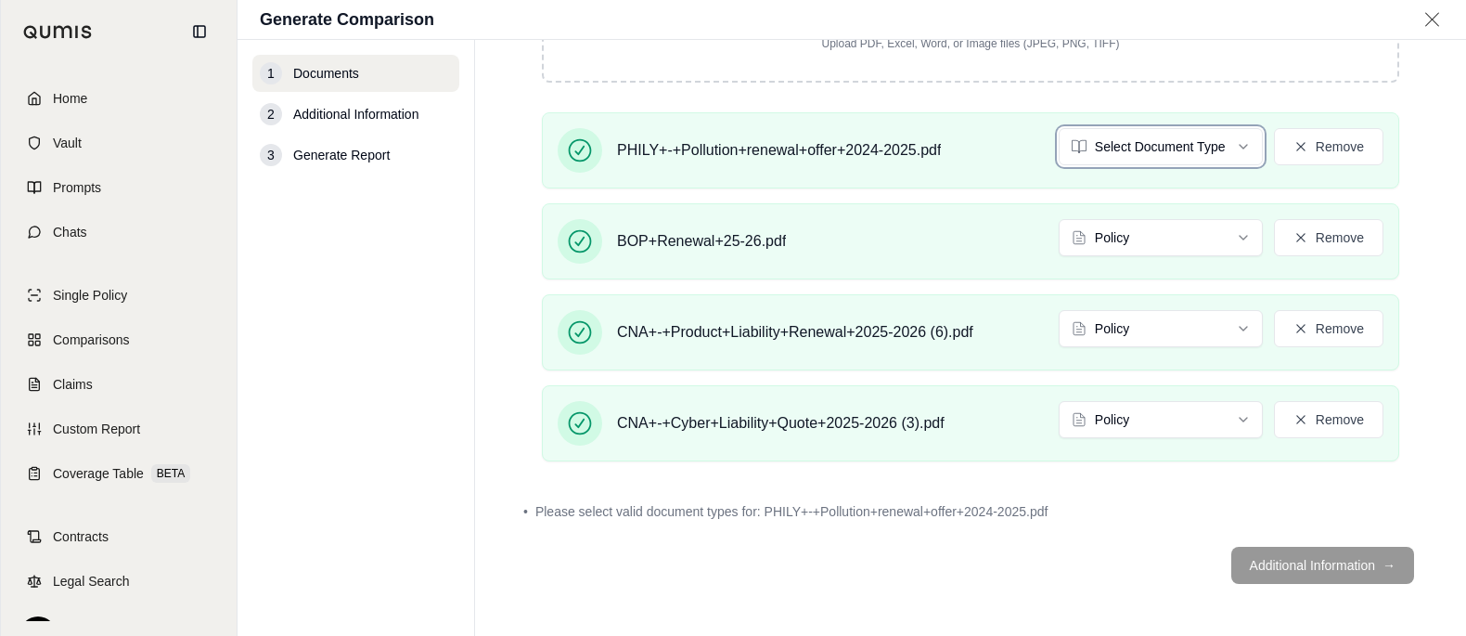
scroll to position [342, 0]
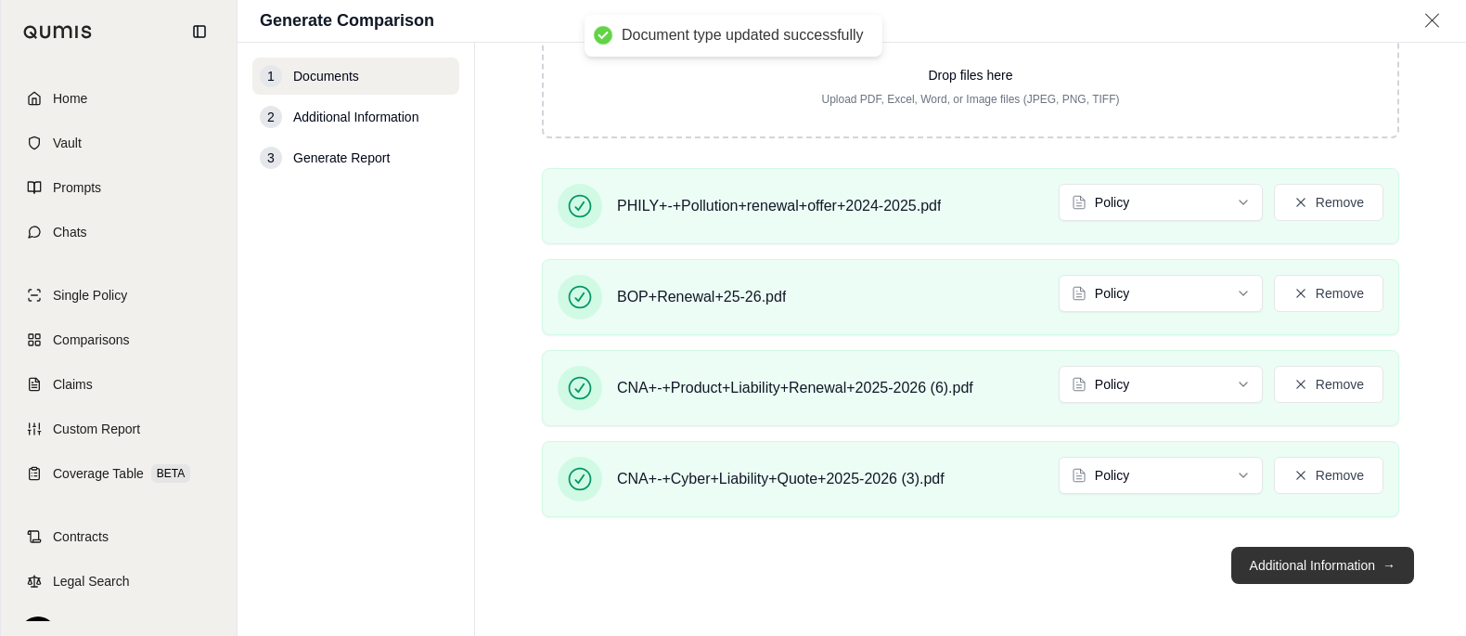
click at [1318, 573] on button "Additional Information →" at bounding box center [1323, 565] width 183 height 37
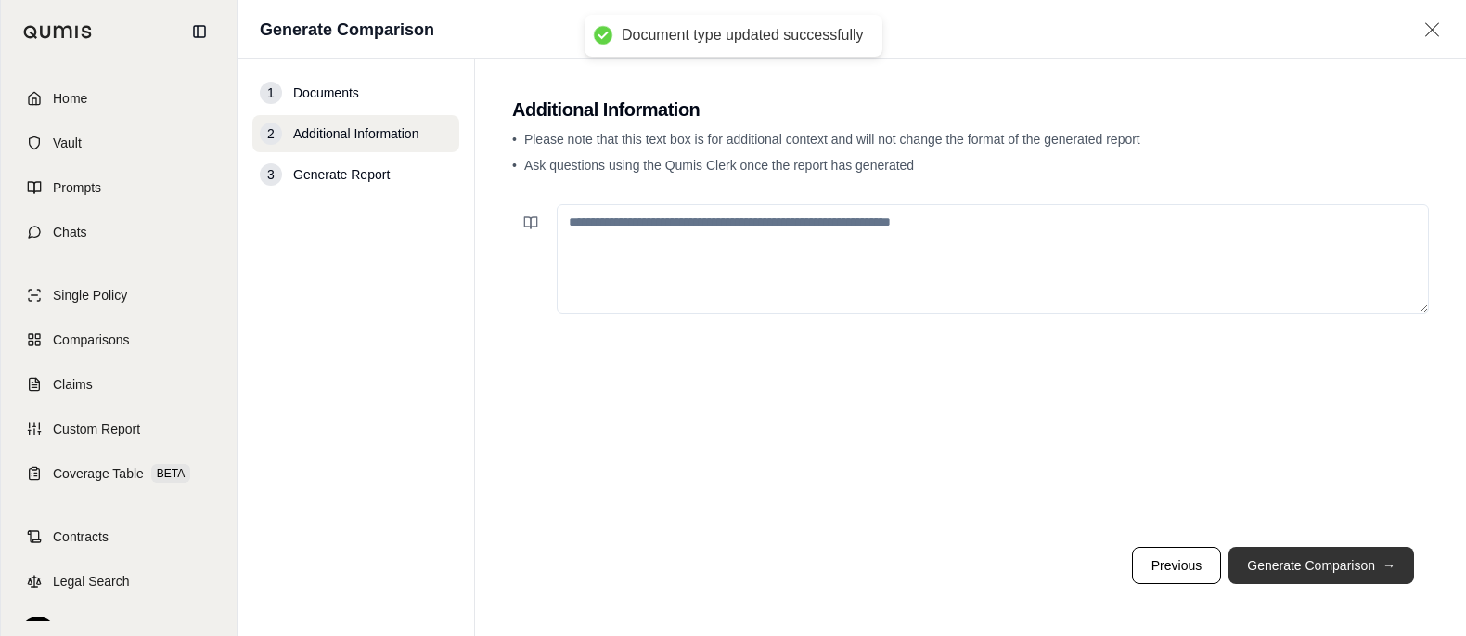
scroll to position [0, 0]
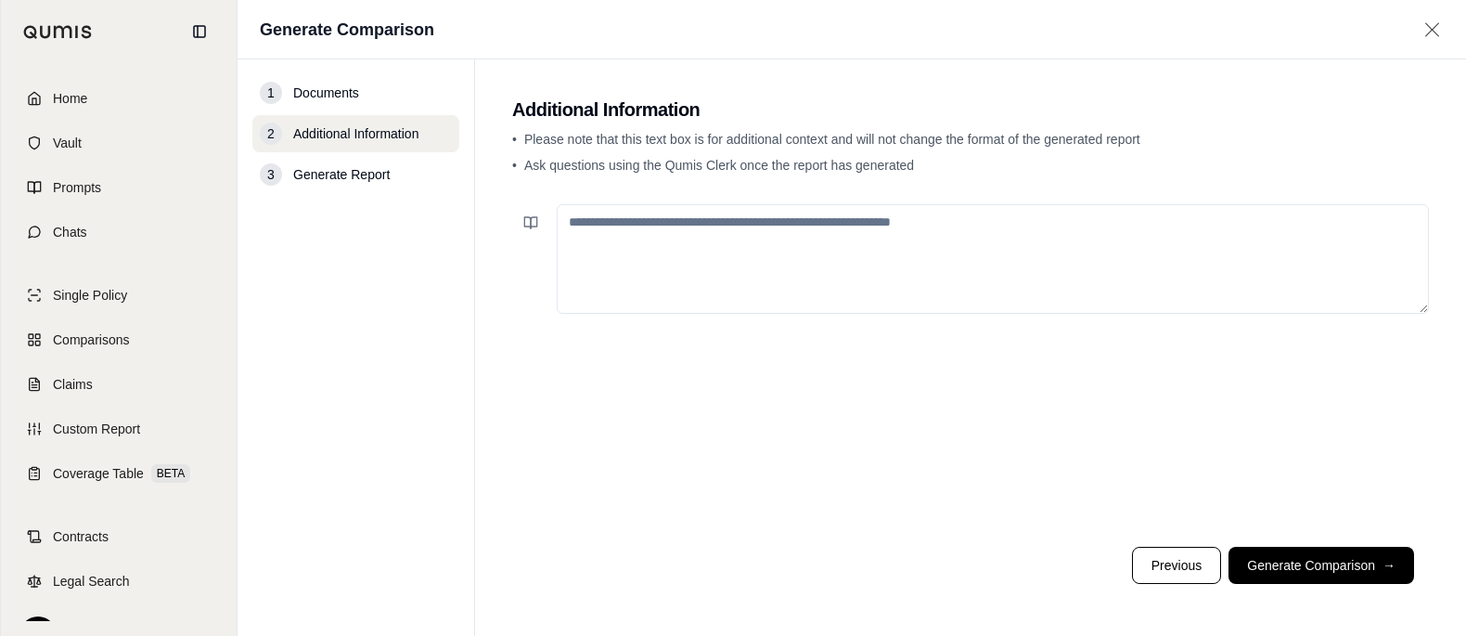
click at [983, 314] on textarea at bounding box center [993, 259] width 872 height 110
paste textarea "**********"
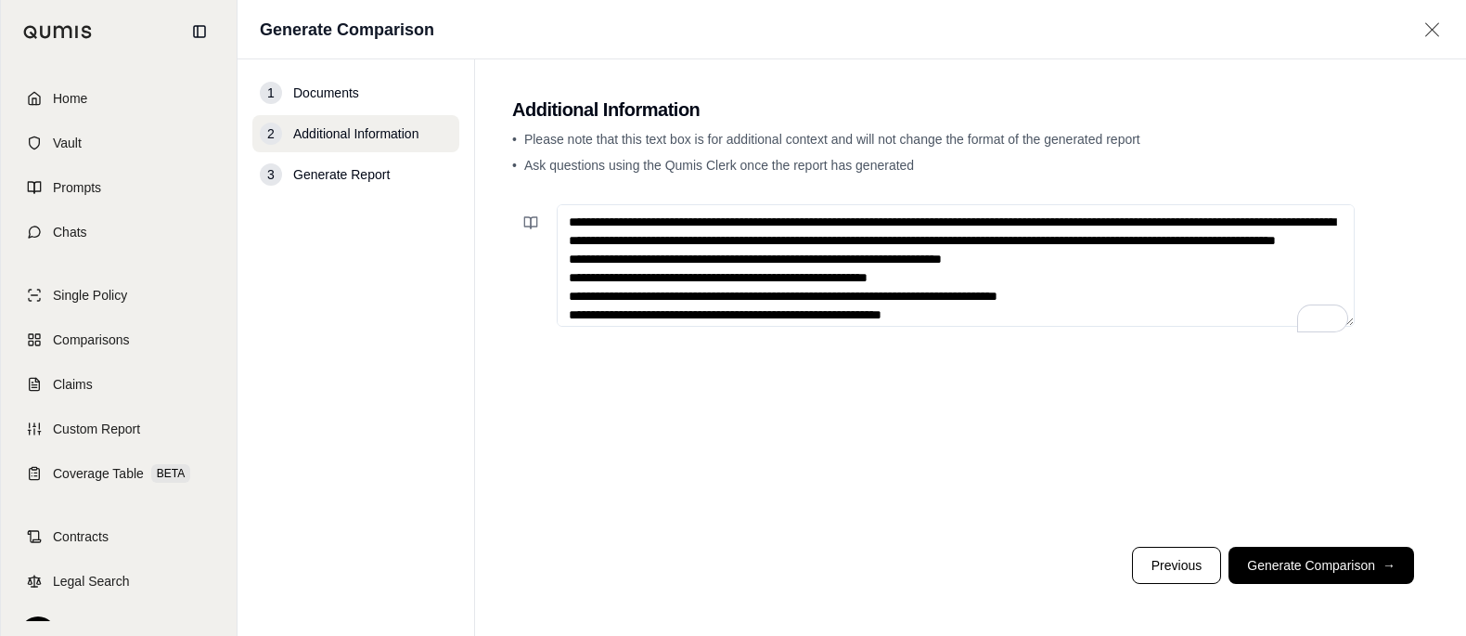
scroll to position [261, 0]
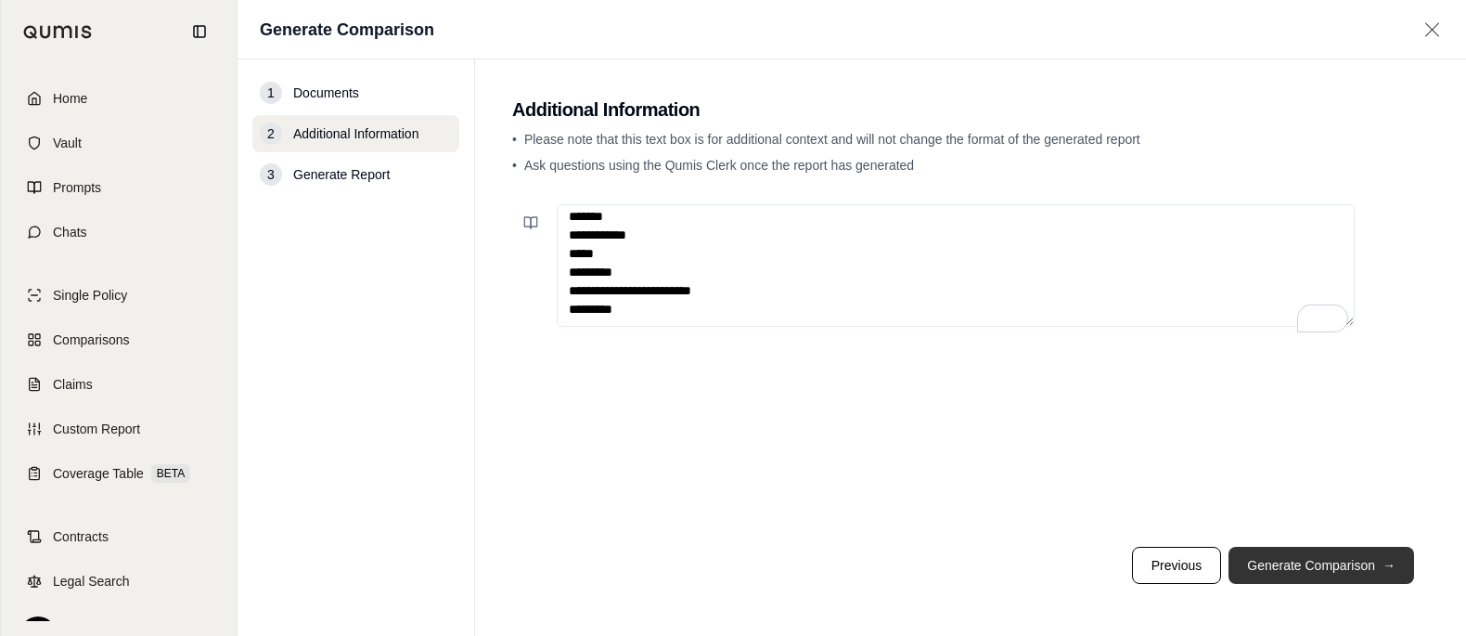
type textarea "**********"
click at [1334, 554] on button "Generate Comparison →" at bounding box center [1322, 565] width 186 height 37
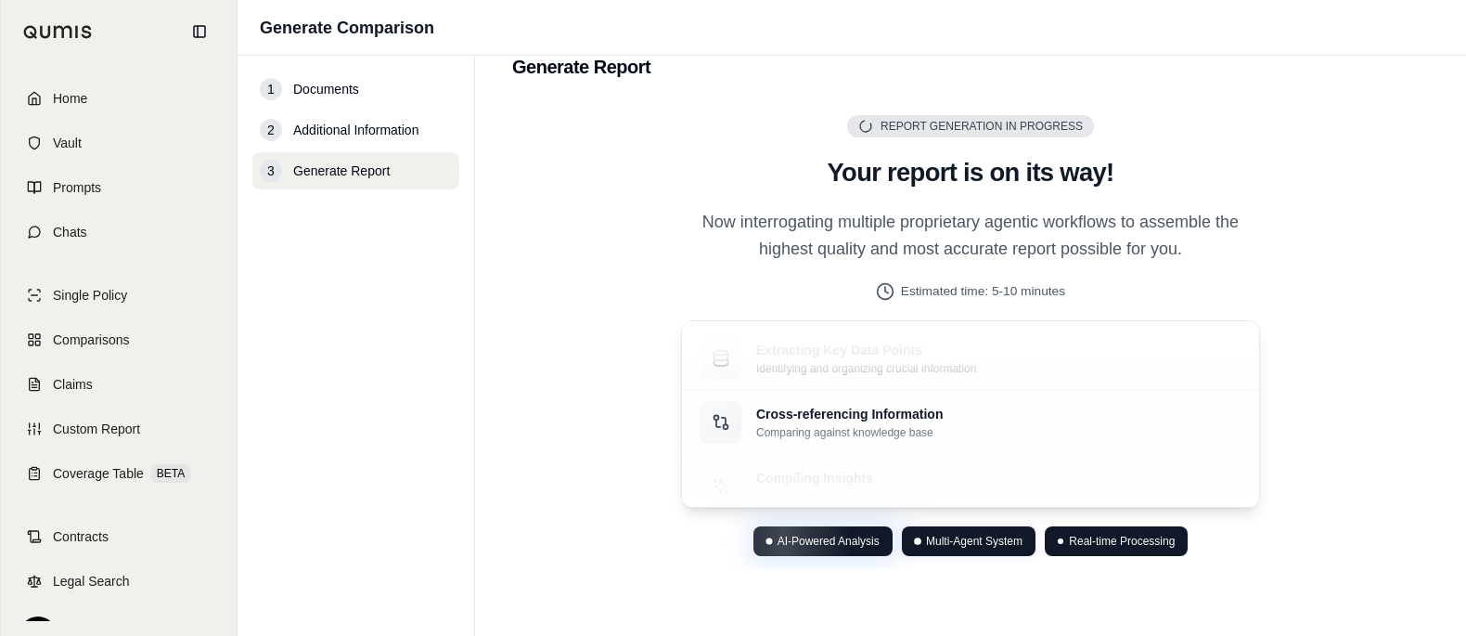
scroll to position [78, 0]
